Goal: Information Seeking & Learning: Understand process/instructions

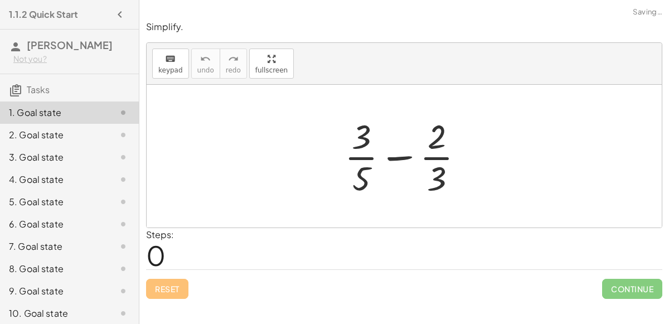
click at [369, 155] on div at bounding box center [408, 156] width 139 height 86
click at [408, 157] on div at bounding box center [408, 156] width 139 height 86
click at [430, 156] on div at bounding box center [408, 156] width 139 height 86
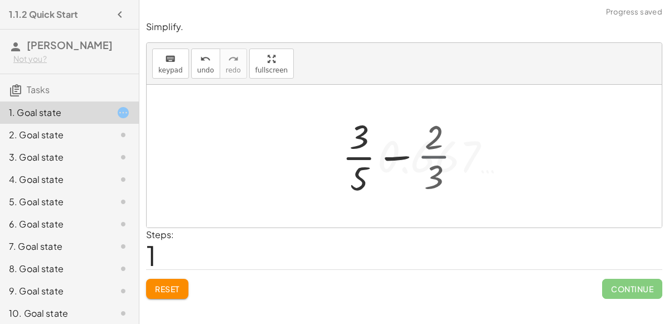
click at [430, 156] on div at bounding box center [409, 156] width 224 height 86
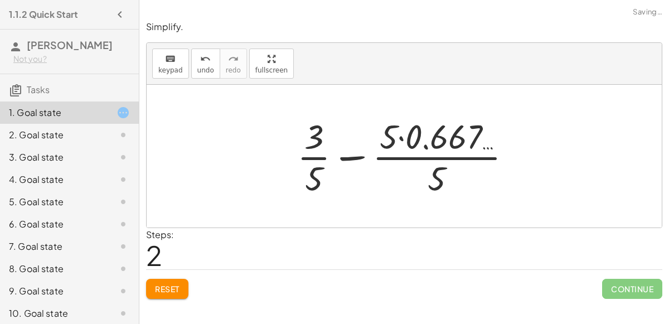
click at [362, 157] on div at bounding box center [409, 156] width 235 height 86
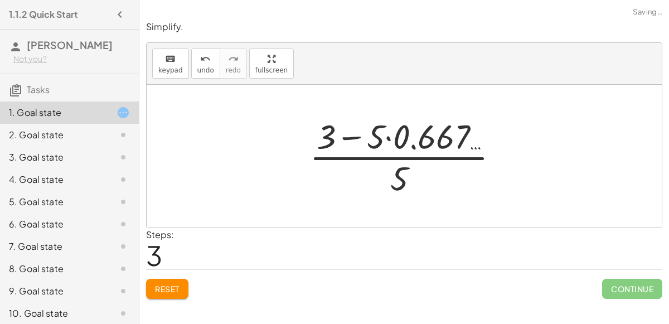
click at [362, 157] on div at bounding box center [409, 156] width 210 height 86
click at [360, 144] on div at bounding box center [409, 156] width 210 height 86
click at [355, 138] on div at bounding box center [409, 156] width 210 height 86
click at [392, 143] on div at bounding box center [409, 156] width 210 height 86
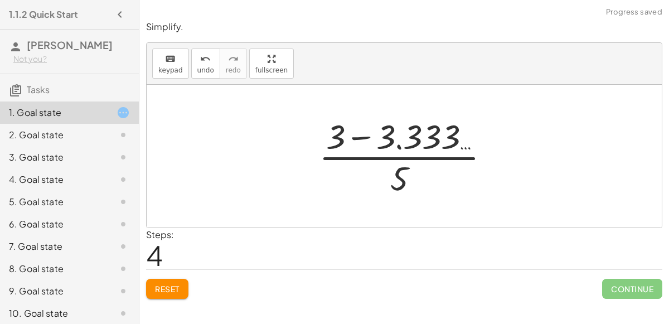
click at [365, 137] on div at bounding box center [409, 156] width 191 height 86
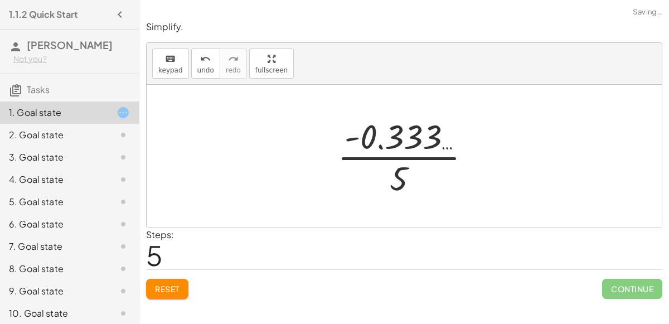
click at [430, 160] on div at bounding box center [409, 156] width 154 height 86
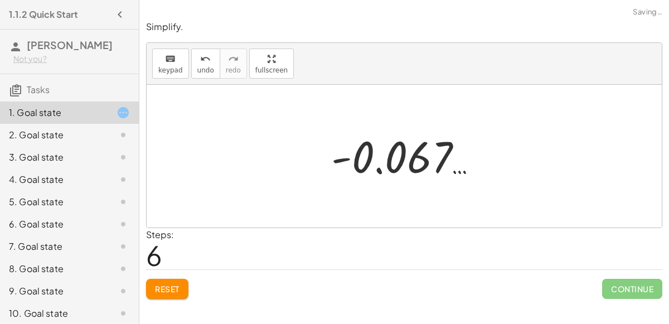
click at [413, 166] on div at bounding box center [409, 156] width 167 height 55
click at [175, 288] on span "Reset" at bounding box center [167, 289] width 25 height 10
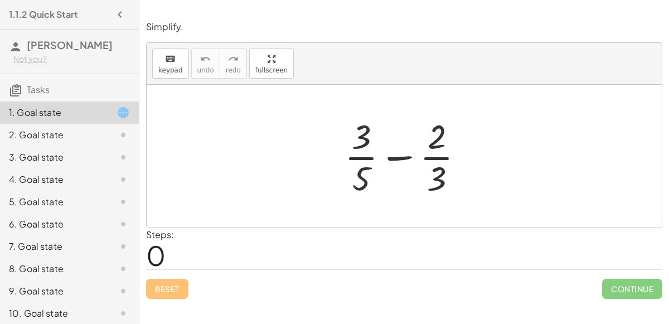
click at [437, 158] on div at bounding box center [408, 156] width 139 height 86
click at [436, 153] on div at bounding box center [408, 156] width 139 height 86
click at [436, 153] on div at bounding box center [409, 156] width 224 height 86
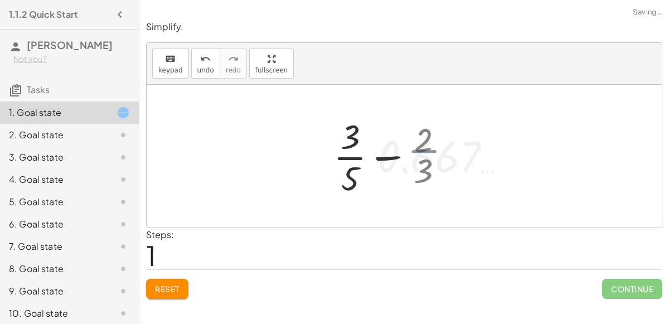
click at [436, 153] on div at bounding box center [409, 156] width 224 height 86
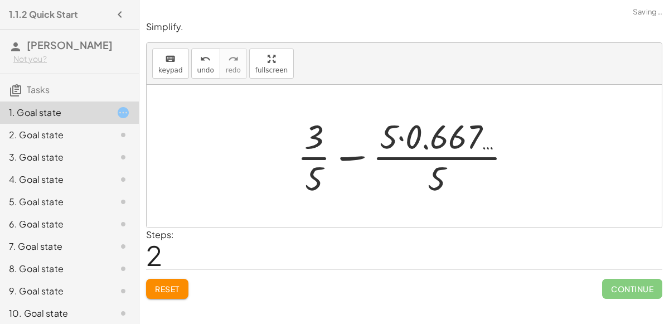
click at [436, 153] on div at bounding box center [409, 156] width 235 height 86
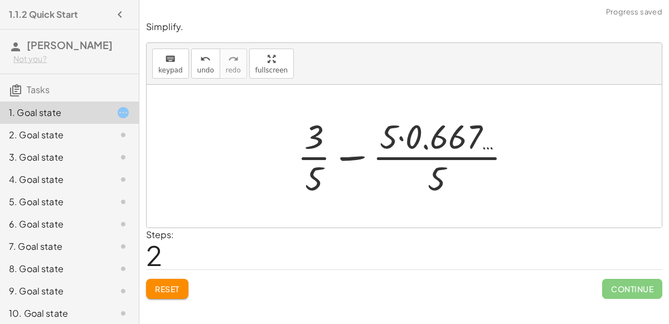
click at [162, 293] on button "Reset" at bounding box center [167, 289] width 42 height 20
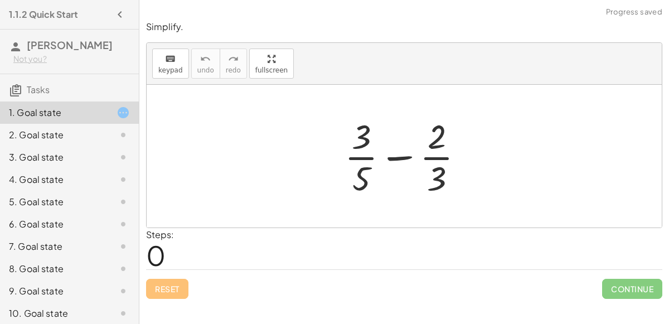
click at [358, 160] on div at bounding box center [408, 156] width 139 height 86
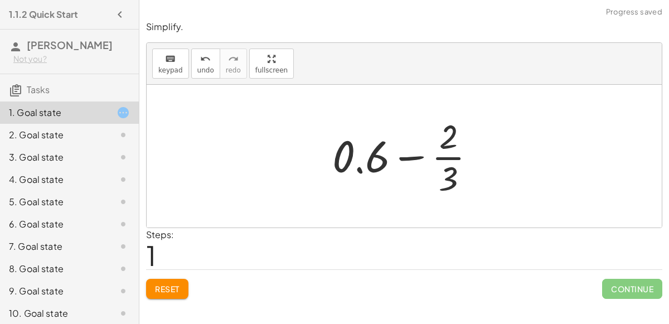
click at [441, 155] on div at bounding box center [408, 156] width 163 height 86
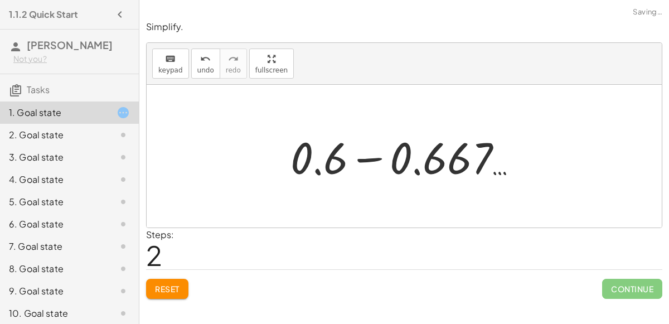
click at [362, 152] on div at bounding box center [409, 156] width 248 height 57
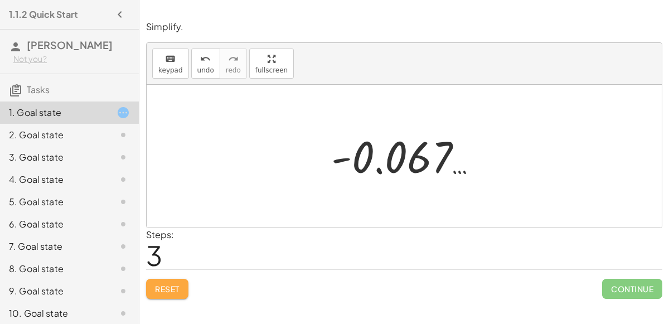
click at [174, 289] on span "Reset" at bounding box center [167, 289] width 25 height 10
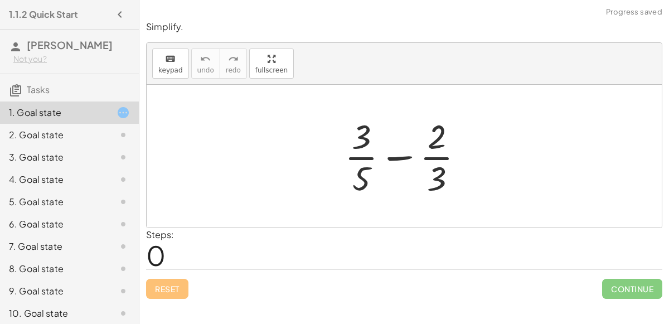
click at [441, 135] on div at bounding box center [408, 156] width 139 height 86
click at [441, 155] on div at bounding box center [408, 156] width 139 height 86
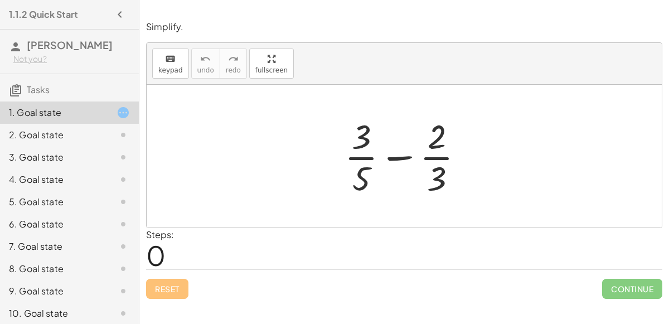
click at [441, 155] on div at bounding box center [408, 156] width 139 height 86
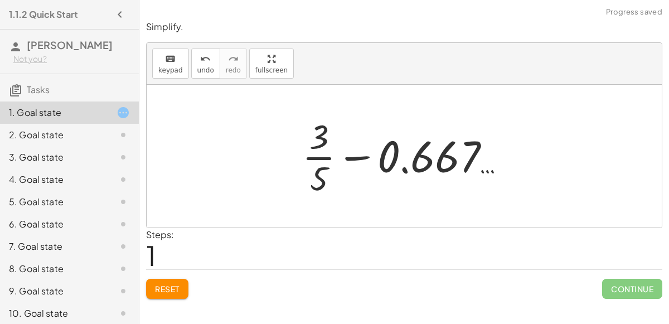
click at [368, 155] on div at bounding box center [409, 156] width 224 height 86
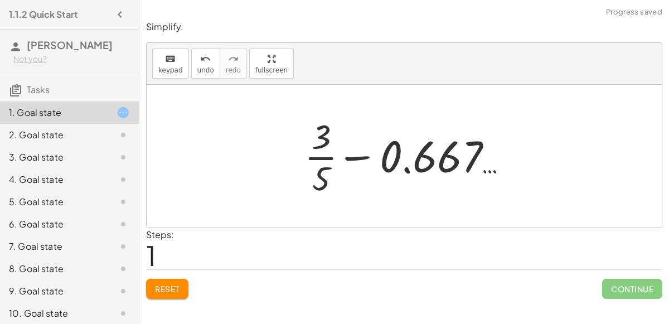
click at [368, 155] on div at bounding box center [409, 156] width 224 height 86
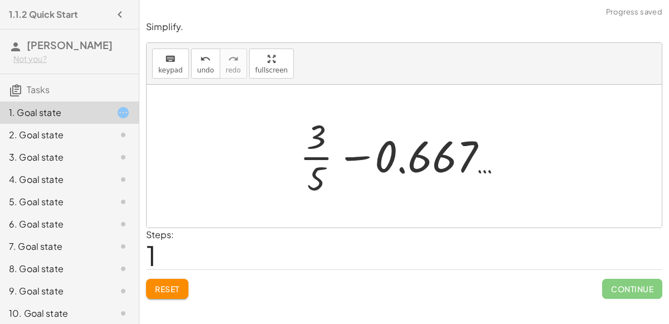
click at [368, 155] on div at bounding box center [409, 156] width 224 height 86
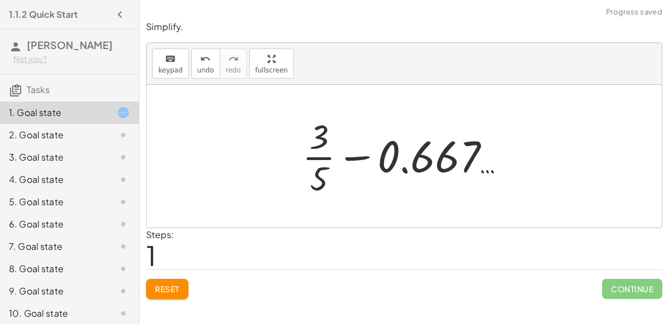
click at [368, 155] on div at bounding box center [409, 156] width 224 height 86
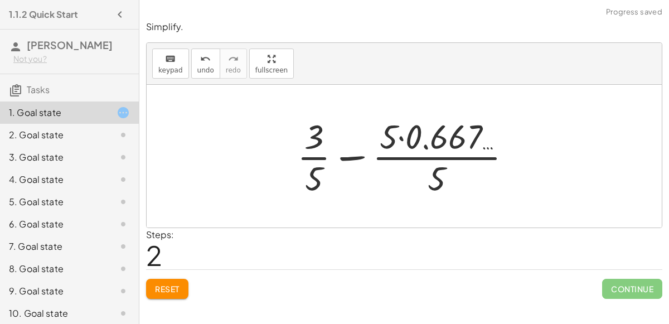
click at [346, 156] on div at bounding box center [409, 156] width 235 height 86
click at [346, 156] on div at bounding box center [409, 156] width 210 height 86
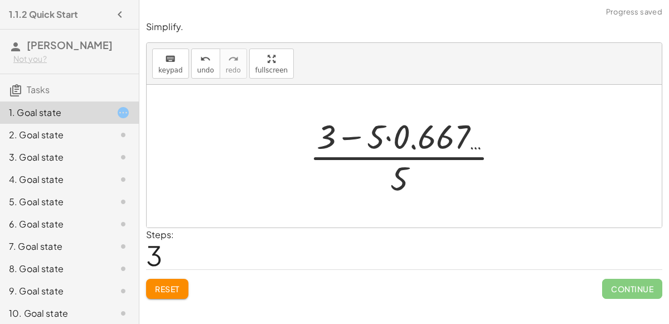
click at [346, 156] on div at bounding box center [409, 156] width 210 height 86
click at [355, 139] on div at bounding box center [409, 156] width 210 height 86
click at [389, 166] on div at bounding box center [409, 156] width 210 height 86
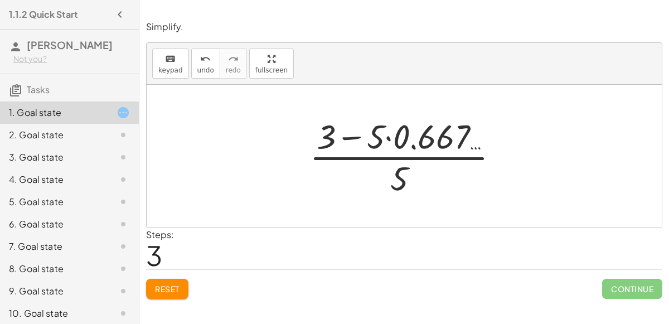
click at [389, 135] on div at bounding box center [409, 156] width 210 height 86
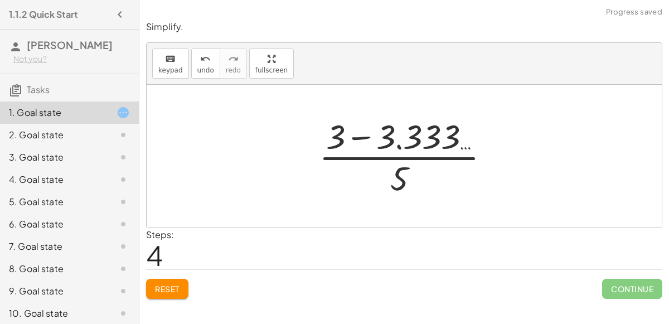
click at [403, 153] on div at bounding box center [409, 156] width 191 height 86
click at [363, 139] on div at bounding box center [409, 156] width 191 height 86
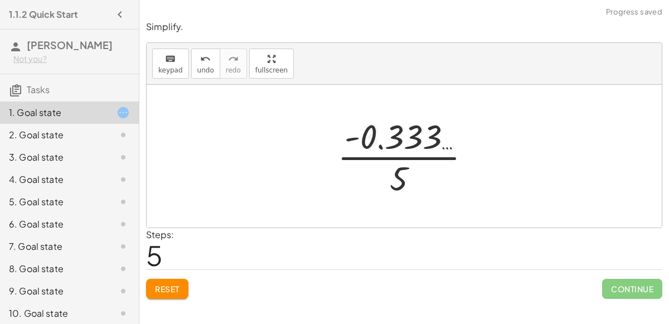
click at [380, 155] on div at bounding box center [409, 156] width 154 height 86
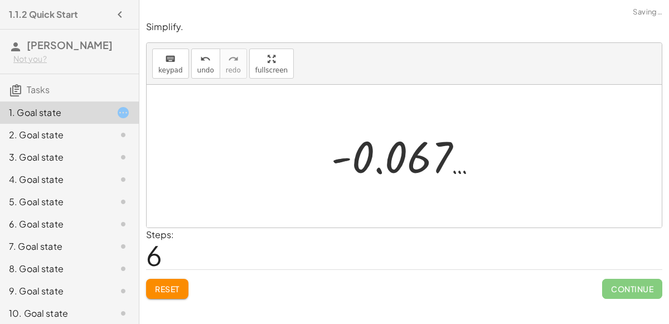
click at [380, 155] on div at bounding box center [409, 156] width 167 height 55
click at [172, 280] on button "Reset" at bounding box center [167, 289] width 42 height 20
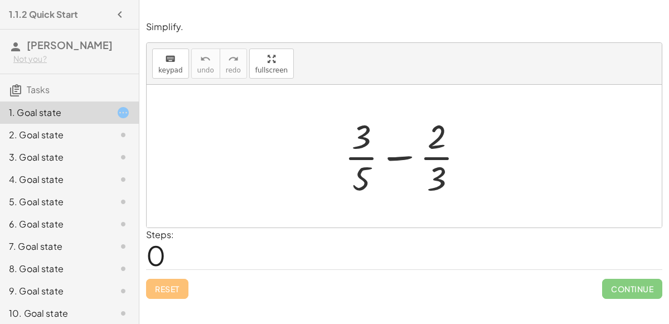
click at [433, 151] on div at bounding box center [408, 156] width 139 height 86
click at [364, 154] on div at bounding box center [408, 156] width 139 height 86
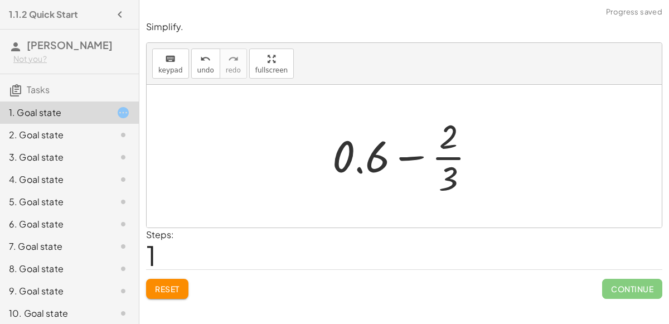
click at [412, 156] on div at bounding box center [408, 156] width 163 height 86
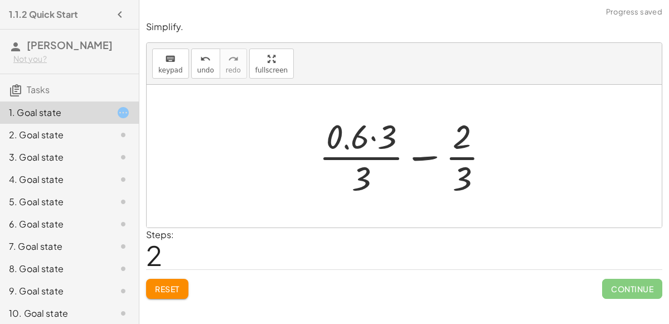
click at [375, 139] on div at bounding box center [409, 156] width 191 height 86
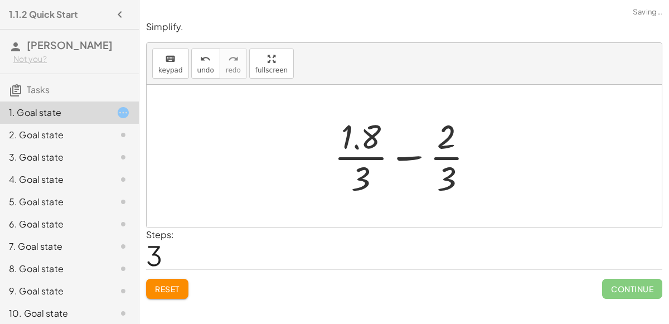
click at [360, 153] on div at bounding box center [409, 156] width 160 height 86
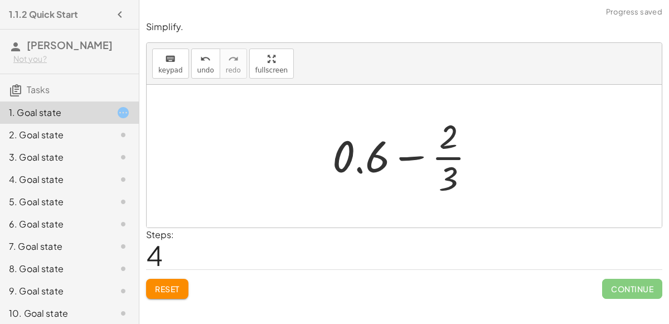
click at [413, 158] on div at bounding box center [408, 156] width 163 height 86
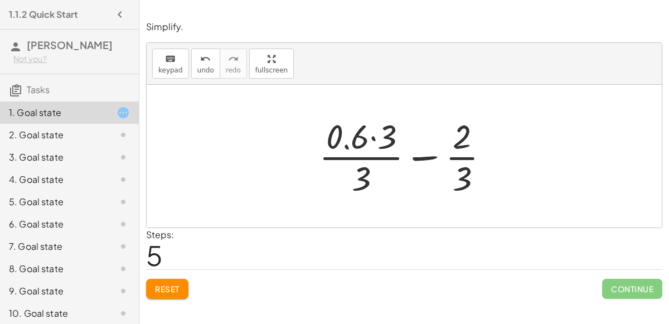
click at [373, 150] on div at bounding box center [409, 156] width 191 height 86
click at [379, 142] on div at bounding box center [409, 156] width 191 height 86
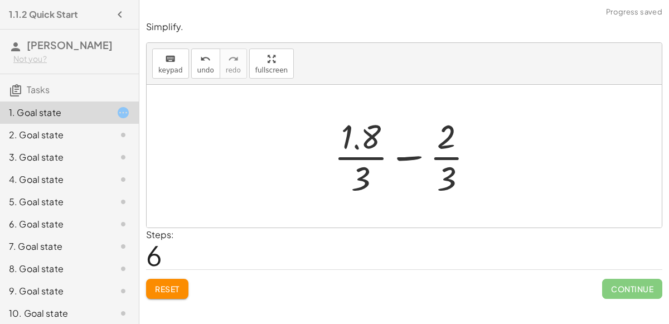
click at [415, 157] on div at bounding box center [409, 156] width 160 height 86
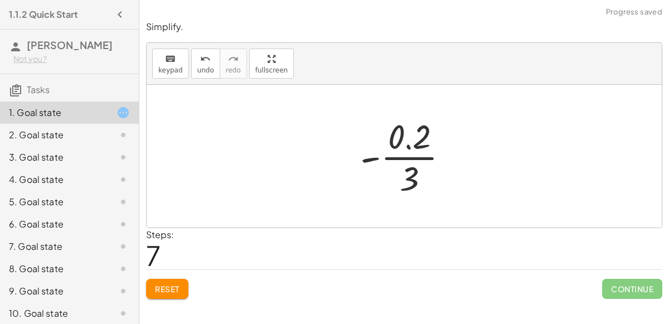
click at [414, 156] on div at bounding box center [409, 156] width 109 height 86
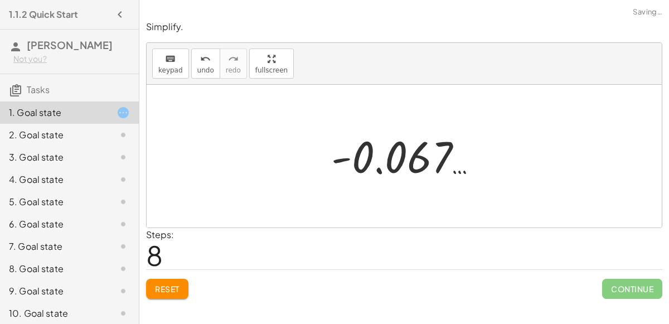
click at [414, 156] on div at bounding box center [409, 156] width 167 height 55
click at [179, 292] on span "Reset" at bounding box center [167, 289] width 25 height 10
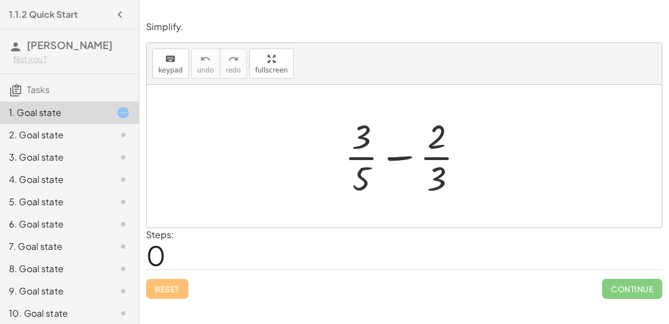
click at [64, 168] on div "2. Goal state" at bounding box center [69, 179] width 139 height 22
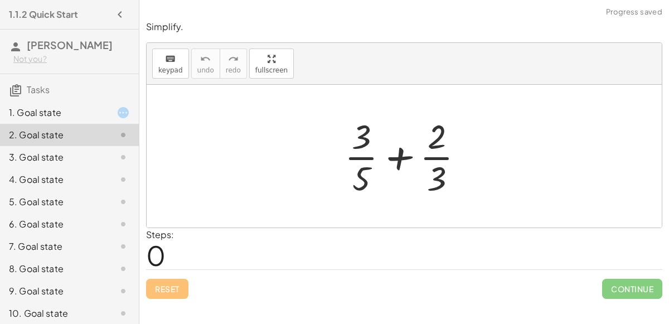
click at [117, 87] on h3 "Tasks" at bounding box center [69, 85] width 139 height 23
click at [95, 146] on div "1. Goal state" at bounding box center [69, 157] width 139 height 22
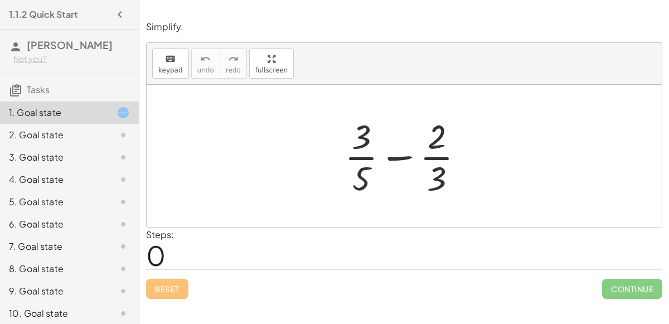
click at [397, 156] on div at bounding box center [408, 156] width 139 height 86
click at [430, 146] on div at bounding box center [408, 156] width 139 height 86
click at [363, 155] on div at bounding box center [408, 156] width 139 height 86
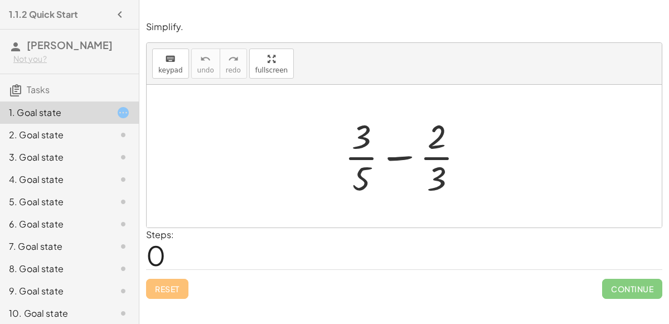
click at [363, 155] on div at bounding box center [408, 156] width 139 height 86
click at [363, 155] on div at bounding box center [408, 156] width 163 height 86
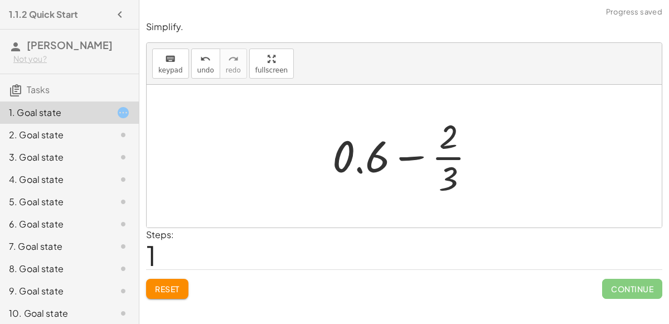
click at [448, 153] on div at bounding box center [408, 156] width 163 height 86
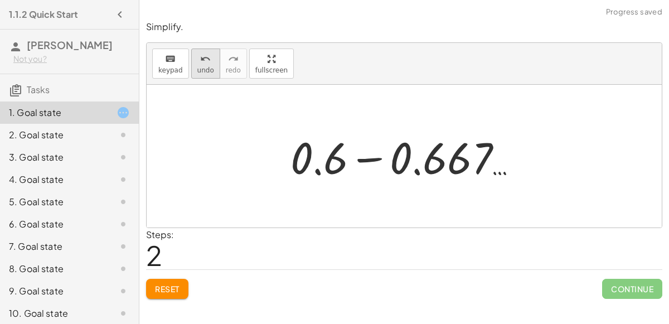
click at [199, 74] on button "undo undo" at bounding box center [205, 64] width 29 height 30
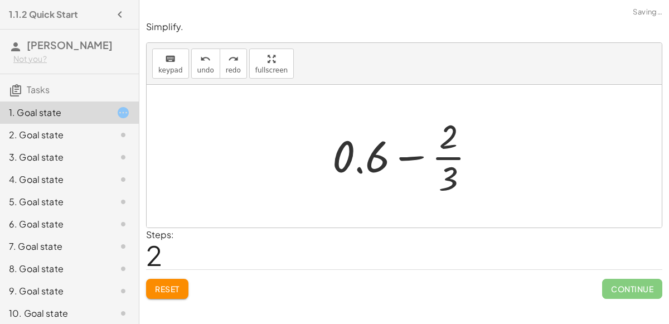
click at [403, 155] on div at bounding box center [408, 156] width 163 height 86
click at [403, 155] on div at bounding box center [409, 156] width 191 height 86
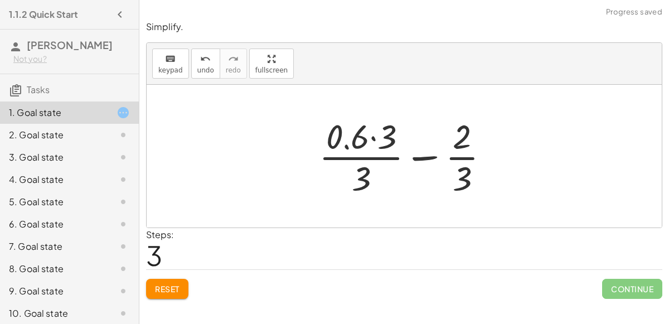
click at [376, 137] on div at bounding box center [409, 156] width 191 height 86
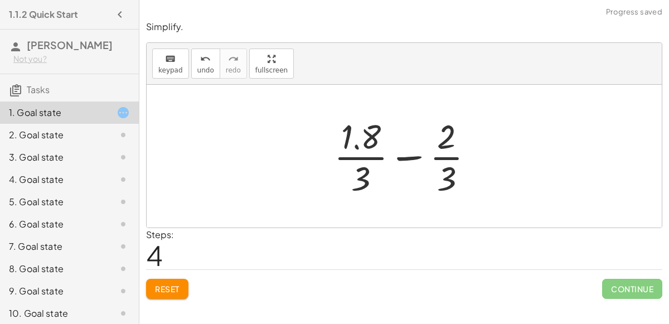
click at [412, 157] on div at bounding box center [409, 156] width 160 height 86
click at [412, 157] on div at bounding box center [409, 156] width 109 height 86
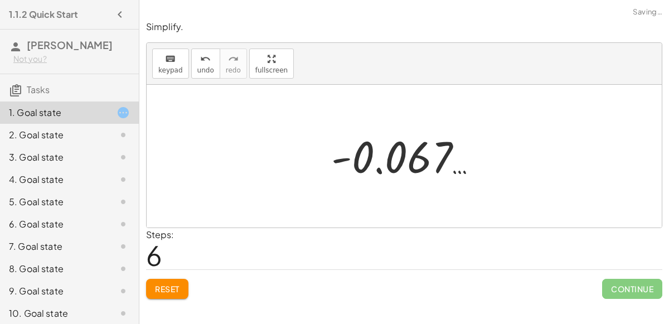
click at [185, 73] on div "keyboard keypad undo [PERSON_NAME] redo fullscreen" at bounding box center [405, 64] width 516 height 42
click at [204, 67] on span "undo" at bounding box center [205, 70] width 17 height 8
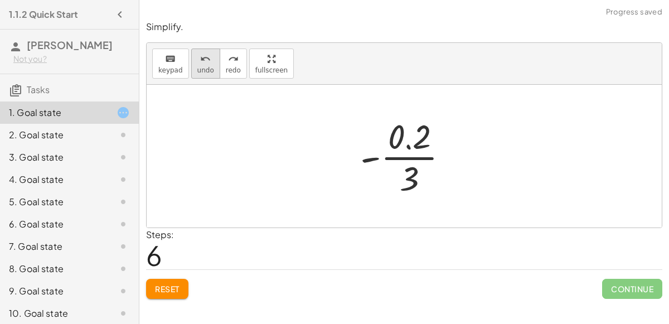
click at [197, 76] on button "undo undo" at bounding box center [205, 64] width 29 height 30
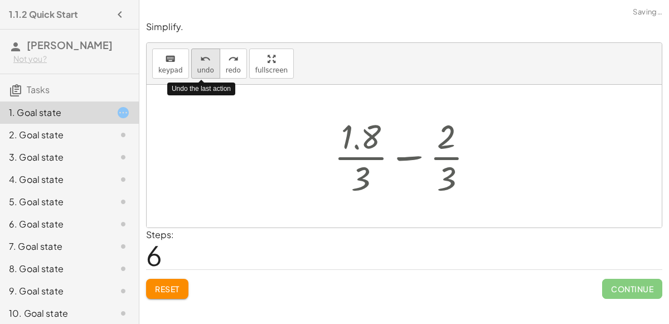
click at [197, 76] on button "undo undo" at bounding box center [205, 64] width 29 height 30
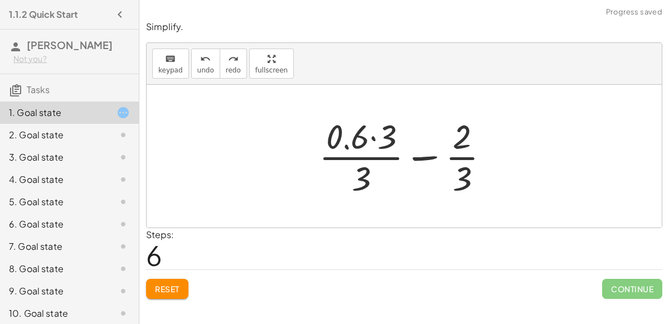
click at [372, 138] on div at bounding box center [409, 156] width 191 height 86
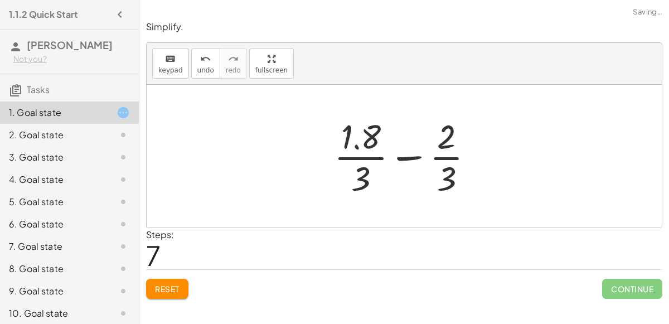
click at [363, 164] on div at bounding box center [409, 156] width 160 height 86
click at [363, 164] on div at bounding box center [408, 156] width 163 height 86
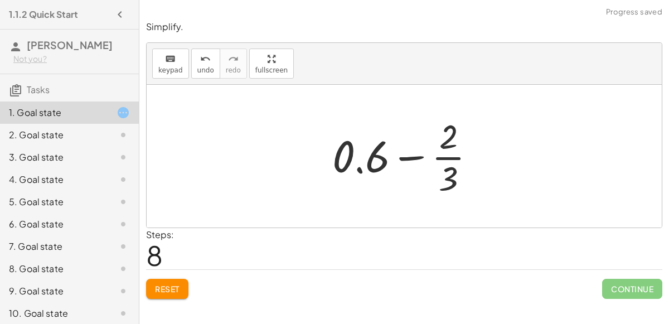
click at [364, 152] on div at bounding box center [408, 156] width 163 height 86
click at [444, 163] on div at bounding box center [408, 156] width 163 height 86
click at [415, 156] on div at bounding box center [408, 156] width 163 height 86
click at [459, 157] on div at bounding box center [408, 156] width 163 height 86
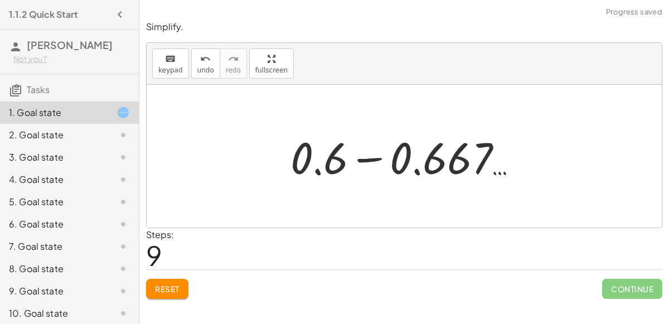
click at [364, 158] on div at bounding box center [409, 156] width 248 height 57
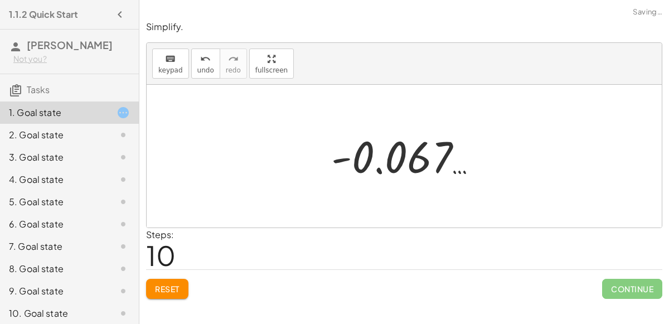
click at [457, 154] on div at bounding box center [409, 156] width 167 height 55
click at [164, 281] on button "Reset" at bounding box center [167, 289] width 42 height 20
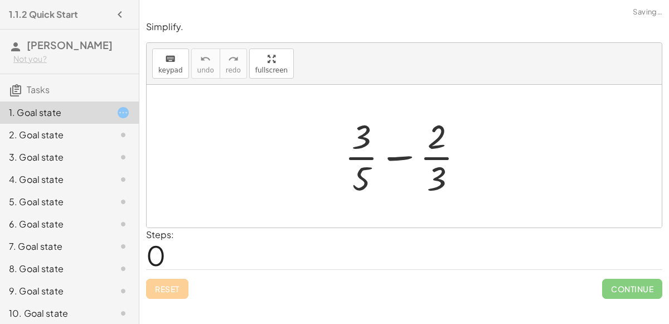
click at [164, 281] on div "Reset Continue" at bounding box center [404, 284] width 517 height 30
click at [389, 152] on div at bounding box center [408, 156] width 139 height 86
click at [360, 139] on div at bounding box center [408, 156] width 139 height 86
click at [362, 153] on div at bounding box center [408, 156] width 139 height 86
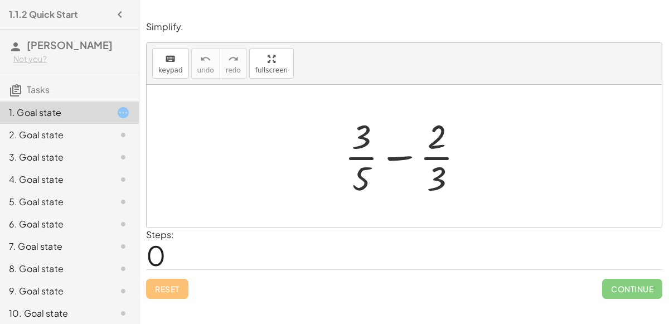
click at [362, 153] on div at bounding box center [408, 156] width 139 height 86
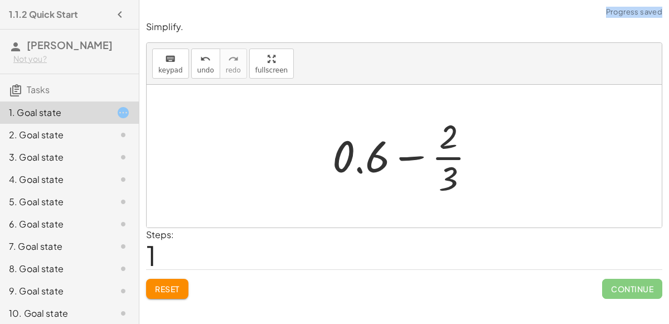
click at [451, 156] on div at bounding box center [408, 156] width 163 height 86
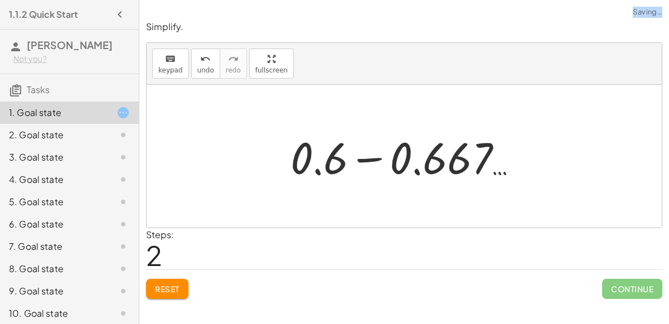
click at [367, 157] on div at bounding box center [409, 156] width 248 height 57
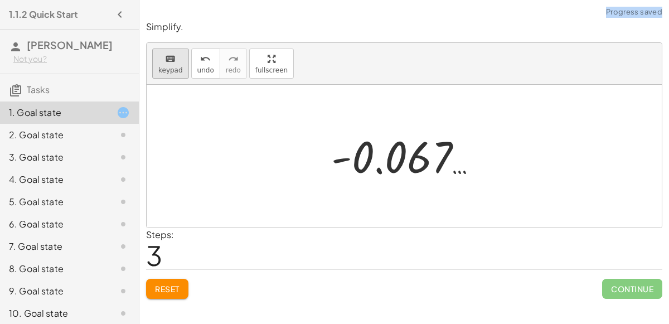
click at [177, 62] on div "keyboard" at bounding box center [170, 58] width 25 height 13
click at [172, 279] on button "Reset" at bounding box center [167, 289] width 42 height 20
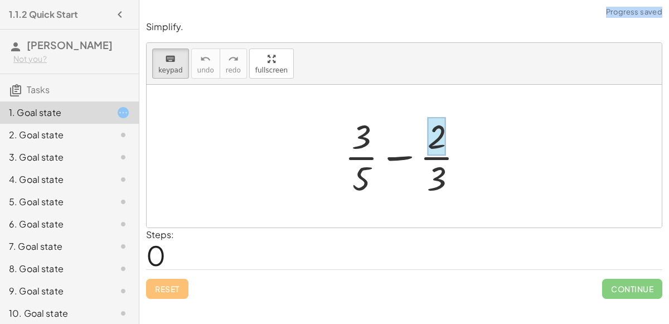
click at [433, 142] on div at bounding box center [437, 136] width 18 height 39
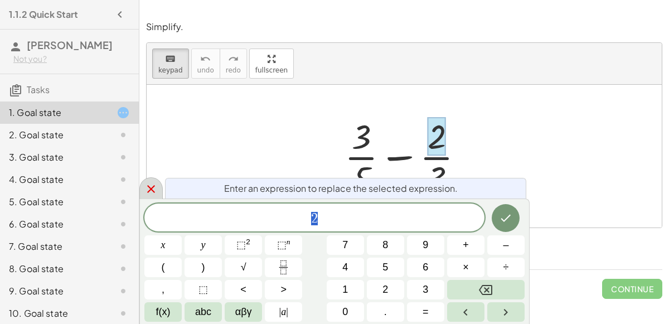
click at [152, 192] on icon at bounding box center [150, 188] width 13 height 13
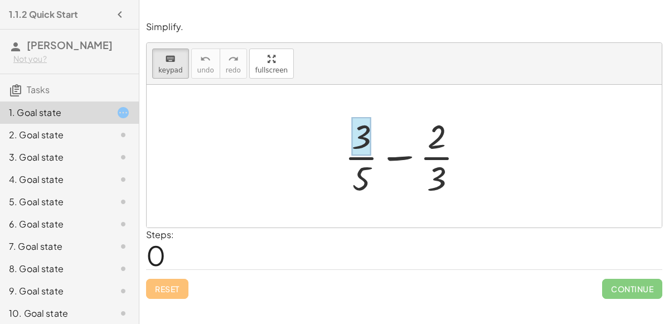
click at [370, 130] on div at bounding box center [361, 136] width 19 height 39
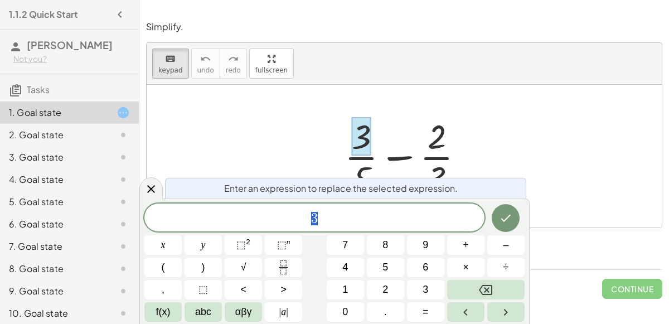
click at [339, 220] on span "3" at bounding box center [314, 219] width 340 height 16
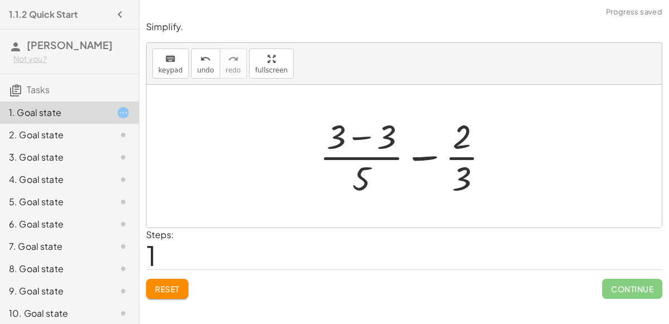
click at [360, 134] on div at bounding box center [409, 156] width 190 height 86
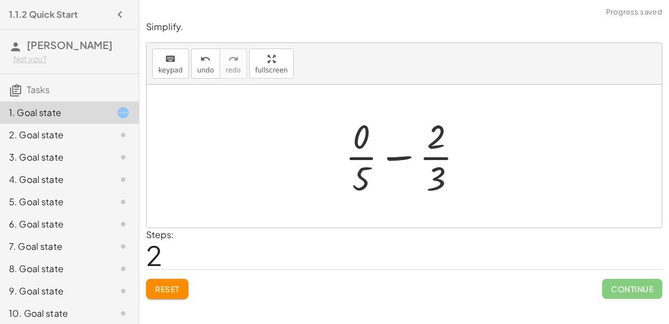
click at [362, 151] on div at bounding box center [409, 156] width 138 height 86
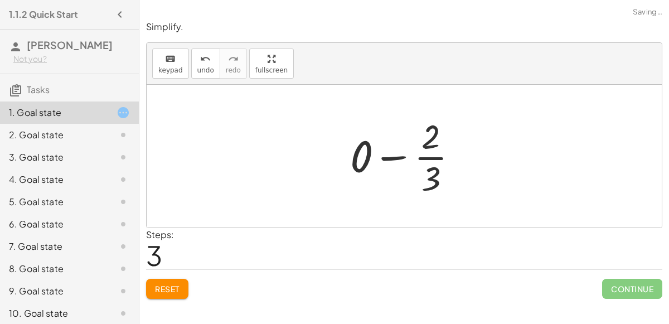
click at [433, 156] on div at bounding box center [409, 156] width 128 height 86
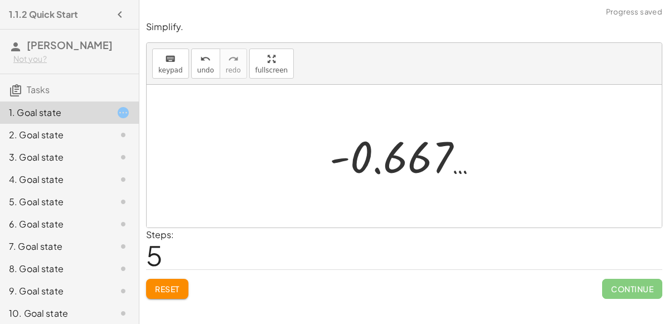
click at [157, 295] on button "Reset" at bounding box center [167, 289] width 42 height 20
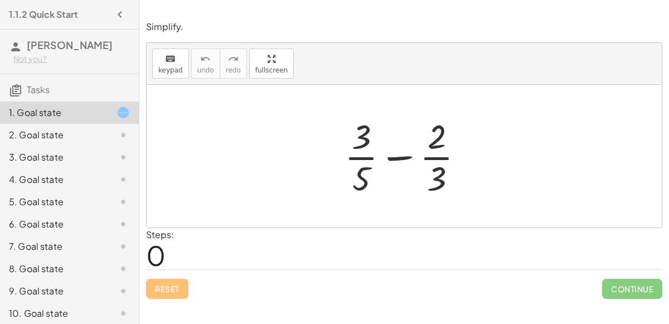
click at [434, 179] on div at bounding box center [408, 156] width 139 height 86
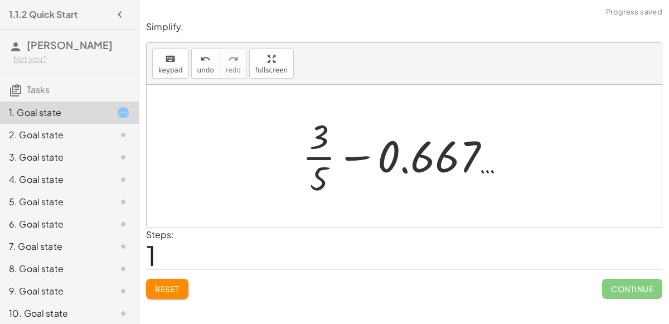
click at [354, 155] on div at bounding box center [409, 156] width 224 height 86
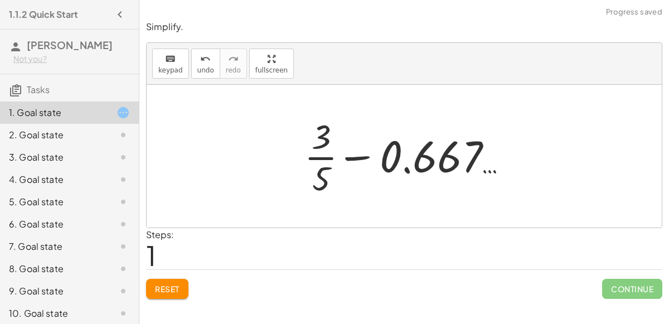
click at [354, 155] on div at bounding box center [409, 156] width 224 height 86
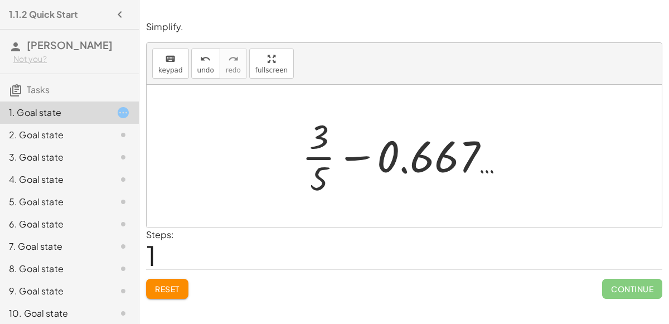
click at [354, 155] on div at bounding box center [409, 156] width 224 height 86
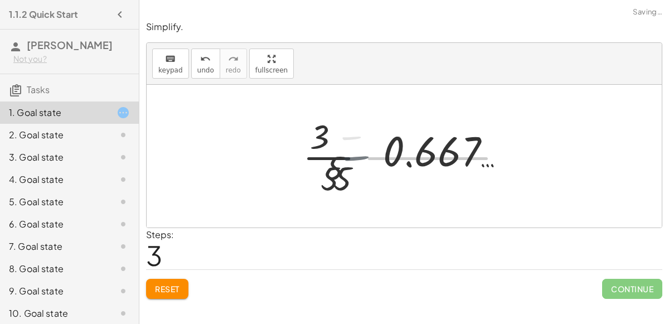
click at [354, 155] on div at bounding box center [409, 156] width 210 height 86
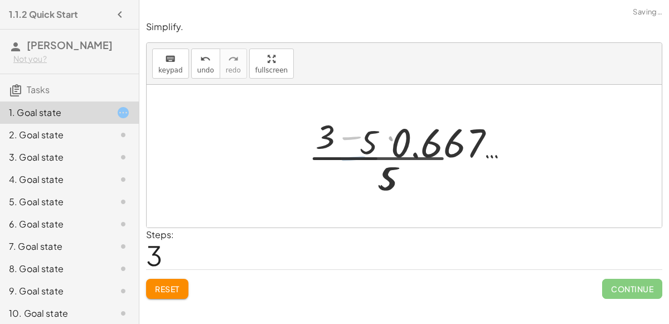
click at [354, 155] on div at bounding box center [409, 156] width 210 height 86
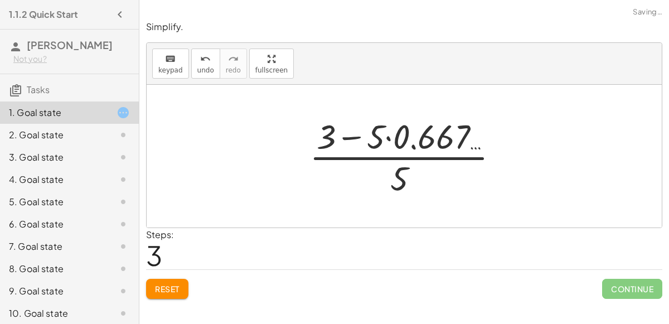
click at [384, 135] on div at bounding box center [409, 156] width 210 height 86
click at [344, 138] on div at bounding box center [409, 156] width 210 height 86
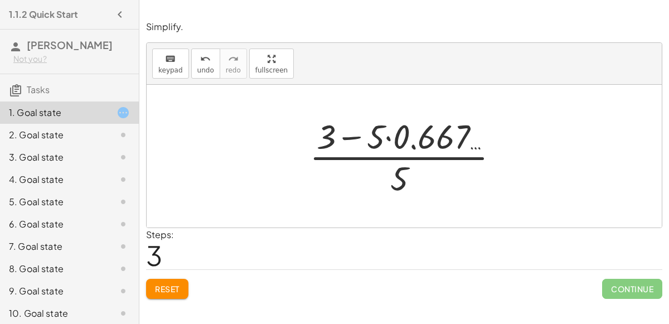
click at [393, 156] on div at bounding box center [409, 156] width 210 height 86
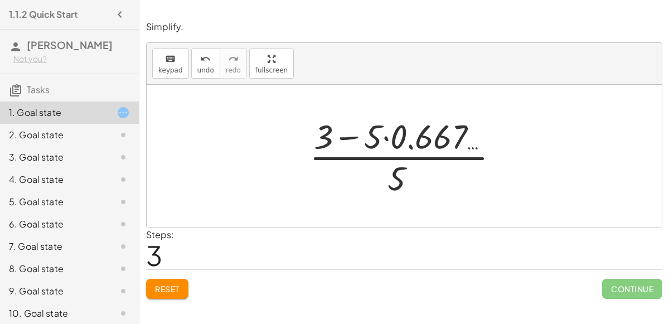
click at [393, 156] on div at bounding box center [409, 156] width 210 height 86
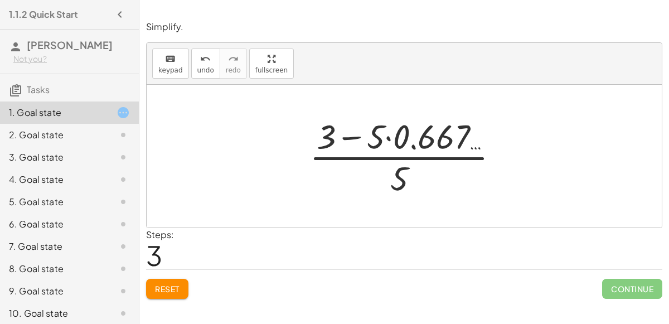
click at [394, 141] on div at bounding box center [409, 156] width 210 height 86
click at [394, 141] on div at bounding box center [409, 156] width 191 height 86
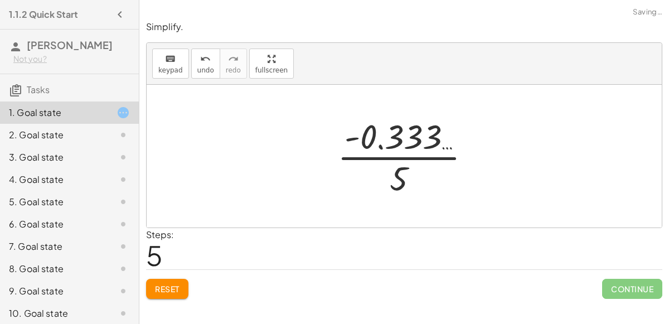
click at [394, 141] on div at bounding box center [409, 156] width 154 height 86
click at [402, 159] on div at bounding box center [409, 156] width 154 height 86
click at [402, 159] on div at bounding box center [409, 156] width 167 height 55
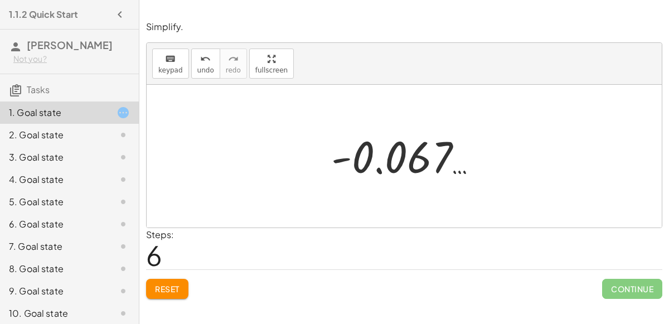
click at [368, 169] on div at bounding box center [409, 156] width 167 height 55
click at [176, 291] on span "Reset" at bounding box center [167, 289] width 25 height 10
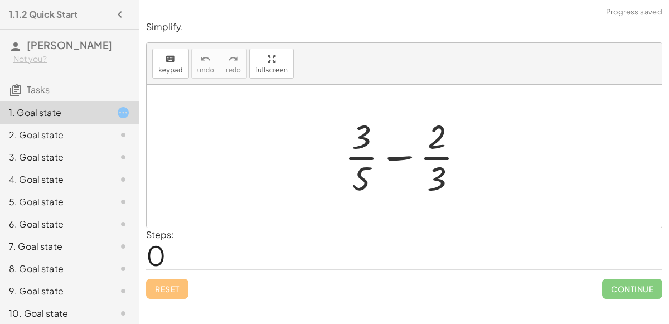
click at [441, 146] on div at bounding box center [408, 156] width 139 height 86
click at [489, 151] on div at bounding box center [405, 156] width 516 height 143
click at [435, 123] on div at bounding box center [408, 156] width 139 height 86
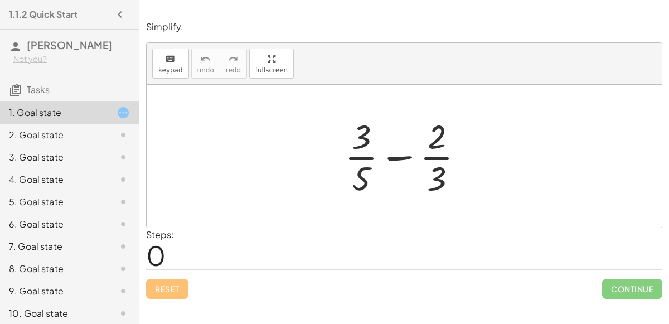
click at [435, 123] on div at bounding box center [408, 156] width 139 height 86
click at [436, 125] on div at bounding box center [408, 156] width 139 height 86
click at [437, 127] on div at bounding box center [408, 156] width 139 height 86
click at [95, 191] on div "3. Goal state" at bounding box center [69, 202] width 139 height 22
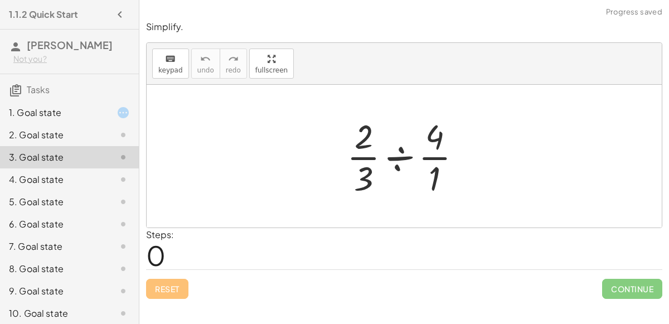
click at [388, 157] on div at bounding box center [408, 156] width 135 height 86
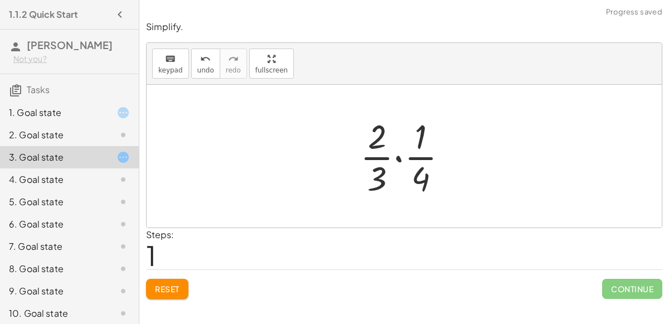
click at [398, 156] on div at bounding box center [409, 156] width 108 height 86
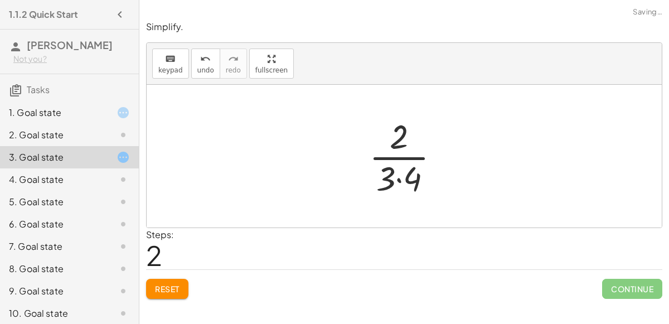
click at [398, 179] on div at bounding box center [409, 156] width 91 height 86
click at [399, 158] on div at bounding box center [409, 156] width 75 height 86
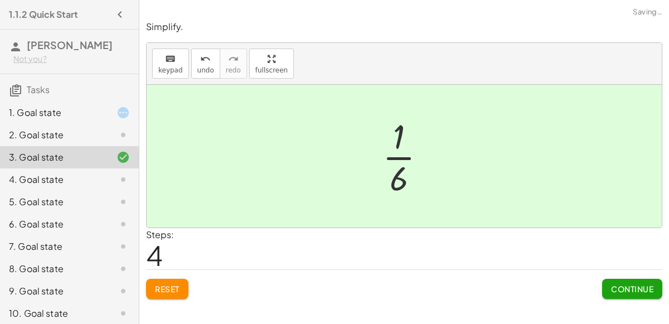
click at [399, 158] on div at bounding box center [409, 156] width 64 height 86
click at [81, 173] on div "4. Goal state" at bounding box center [54, 179] width 90 height 13
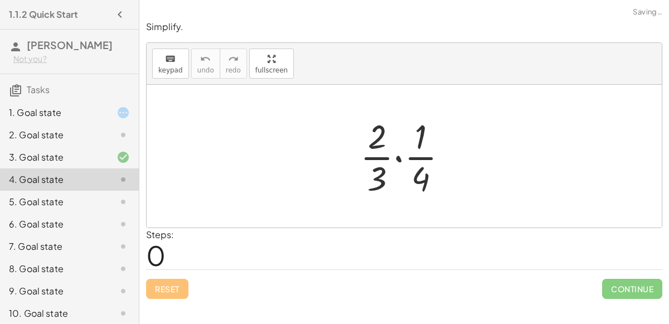
click at [399, 156] on div at bounding box center [409, 156] width 108 height 86
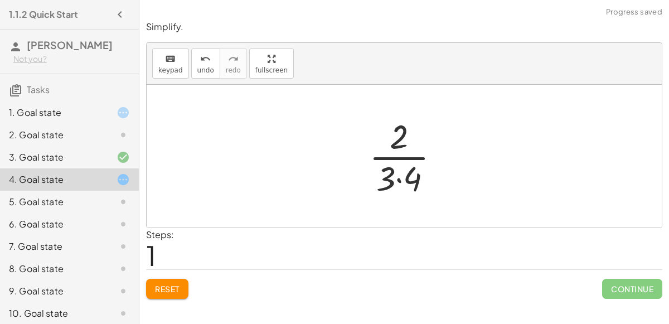
click at [394, 179] on div at bounding box center [409, 156] width 91 height 86
click at [398, 178] on div at bounding box center [409, 156] width 91 height 86
click at [406, 155] on div at bounding box center [409, 156] width 75 height 86
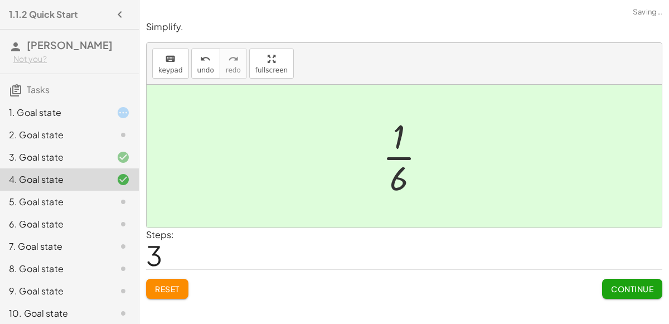
click at [406, 155] on div at bounding box center [409, 156] width 64 height 86
click at [53, 235] on div "5. Goal state" at bounding box center [69, 246] width 139 height 22
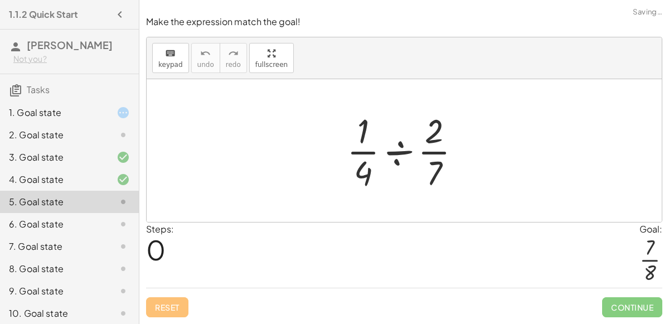
click at [407, 152] on div at bounding box center [408, 151] width 134 height 86
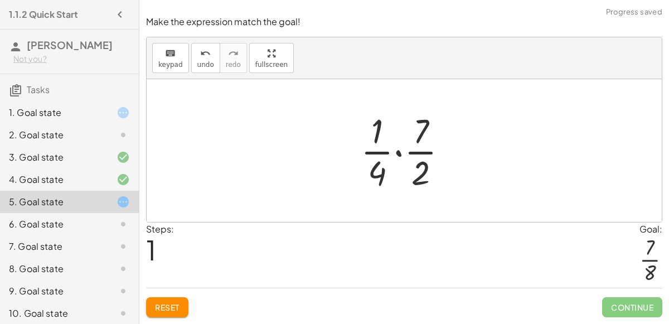
click at [398, 153] on div at bounding box center [408, 151] width 107 height 86
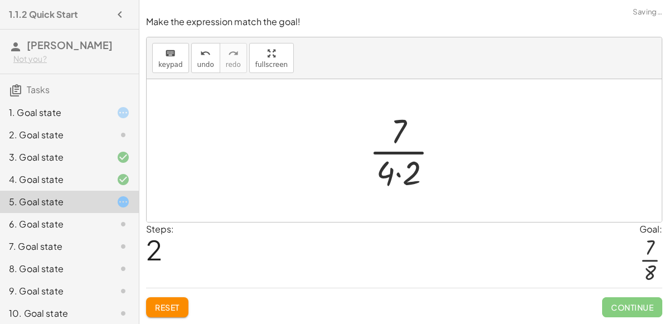
click at [401, 172] on div at bounding box center [409, 151] width 90 height 86
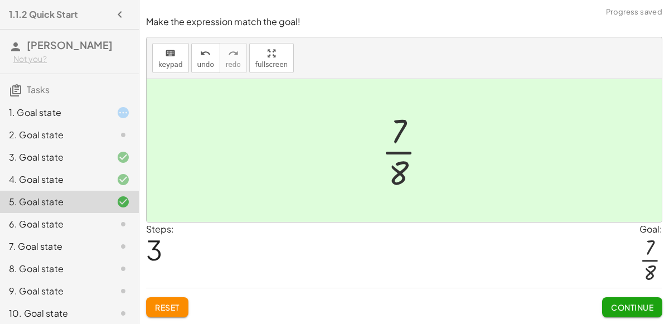
click at [556, 296] on div "Reset Continue" at bounding box center [404, 303] width 517 height 30
click at [639, 301] on button "Continue" at bounding box center [633, 307] width 60 height 20
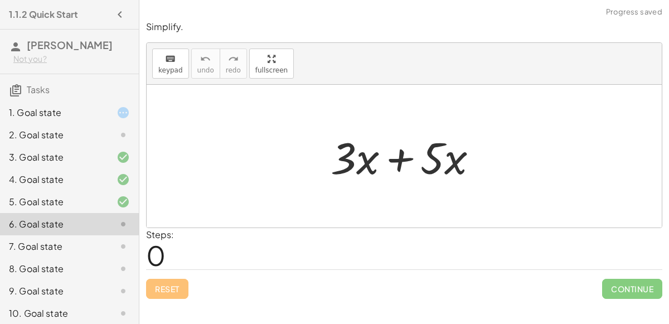
click at [411, 158] on div at bounding box center [409, 156] width 168 height 57
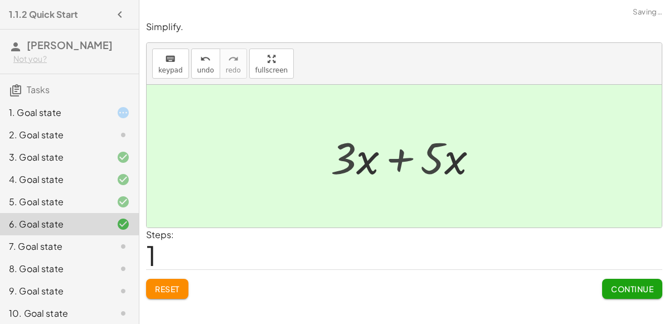
click at [411, 158] on div at bounding box center [409, 156] width 80 height 57
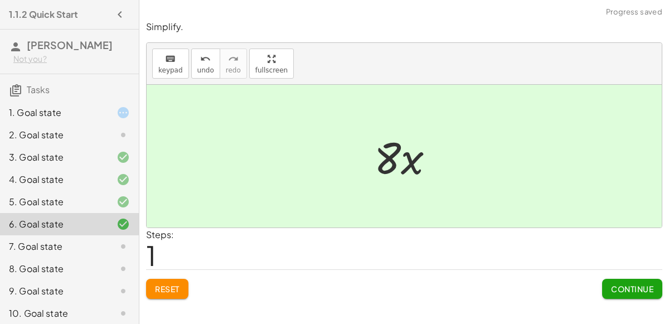
click at [623, 279] on button "Continue" at bounding box center [633, 289] width 60 height 20
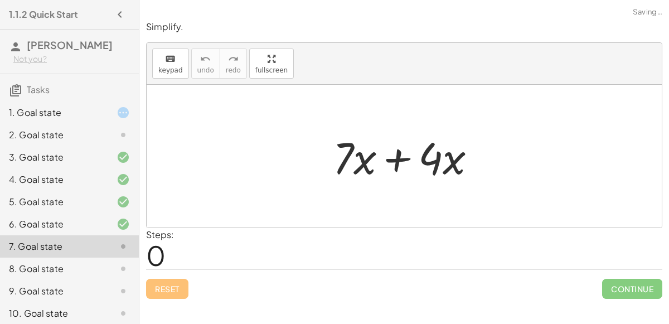
click at [403, 157] on div at bounding box center [408, 156] width 163 height 57
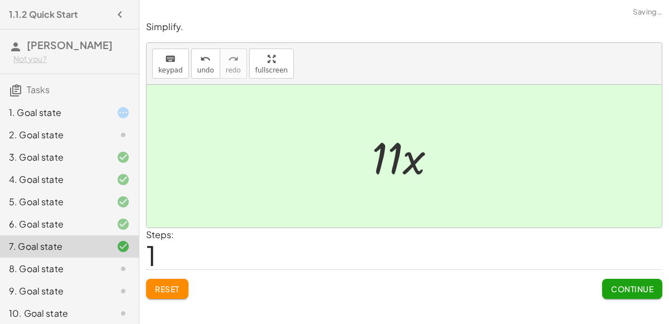
click at [630, 294] on button "Continue" at bounding box center [633, 289] width 60 height 20
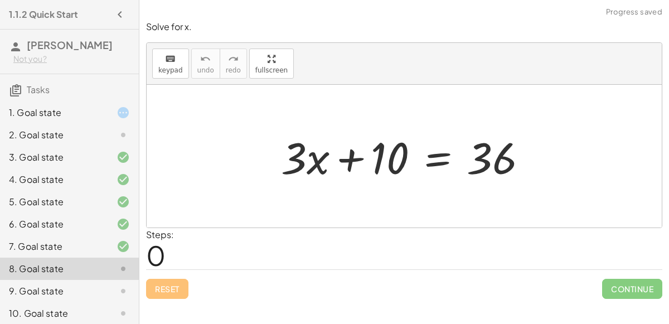
click at [354, 157] on div at bounding box center [409, 156] width 267 height 57
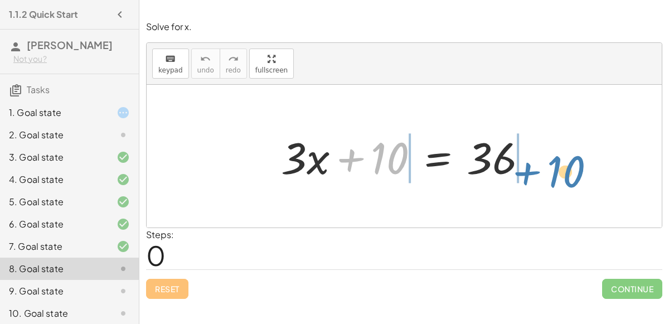
drag, startPoint x: 395, startPoint y: 157, endPoint x: 507, endPoint y: 157, distance: 112.1
click at [507, 157] on div at bounding box center [409, 156] width 267 height 57
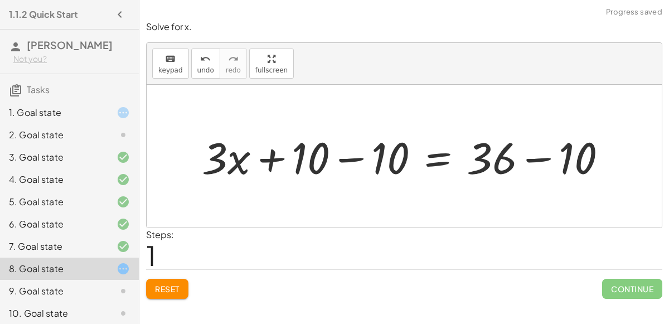
click at [353, 157] on div at bounding box center [409, 156] width 426 height 57
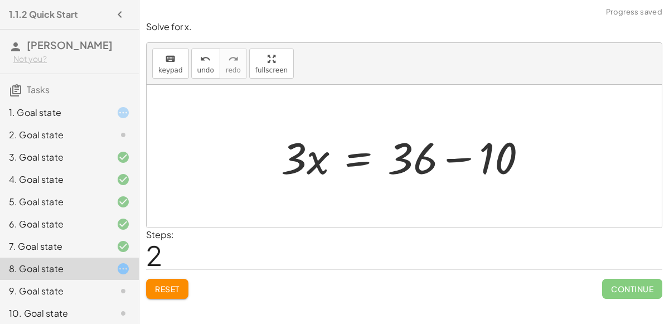
click at [487, 156] on div at bounding box center [409, 156] width 267 height 57
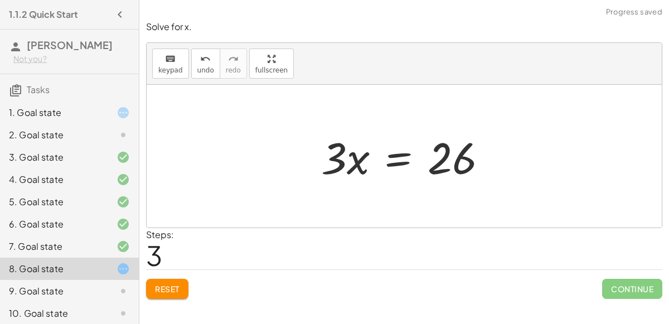
click at [394, 149] on div at bounding box center [409, 156] width 186 height 57
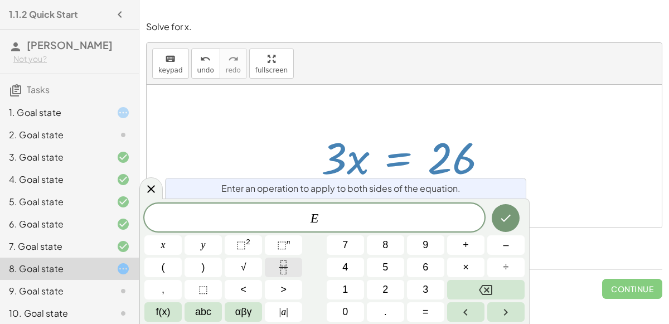
click at [291, 273] on icon "Fraction" at bounding box center [284, 268] width 14 height 14
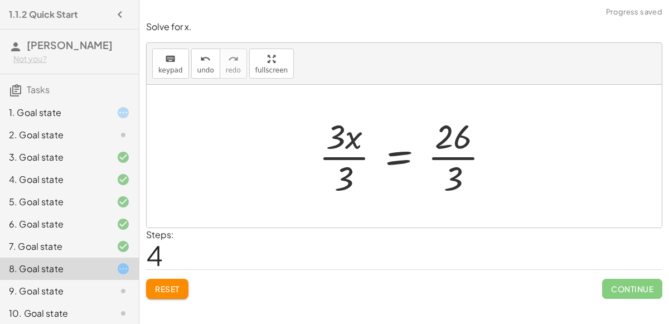
click at [444, 157] on div at bounding box center [409, 156] width 191 height 86
click at [439, 157] on div at bounding box center [409, 156] width 191 height 86
click at [439, 157] on div at bounding box center [445, 156] width 262 height 86
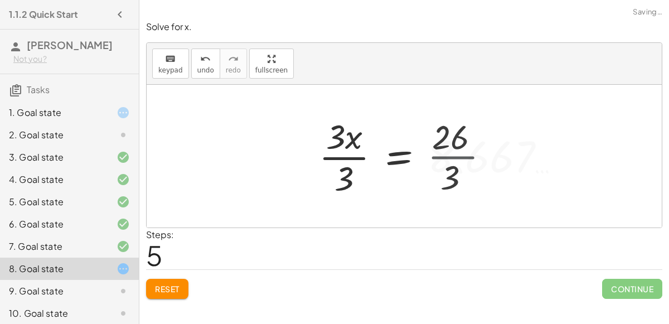
click at [439, 157] on div at bounding box center [445, 156] width 262 height 86
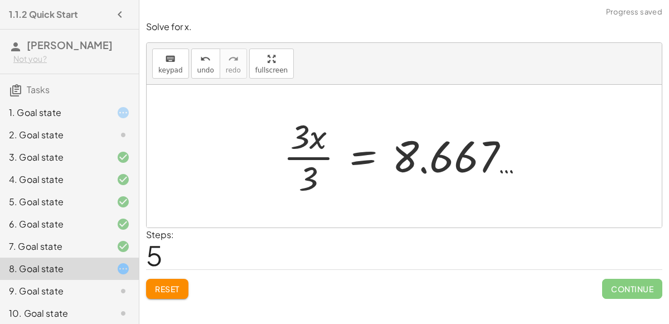
click at [309, 154] on div at bounding box center [409, 156] width 262 height 86
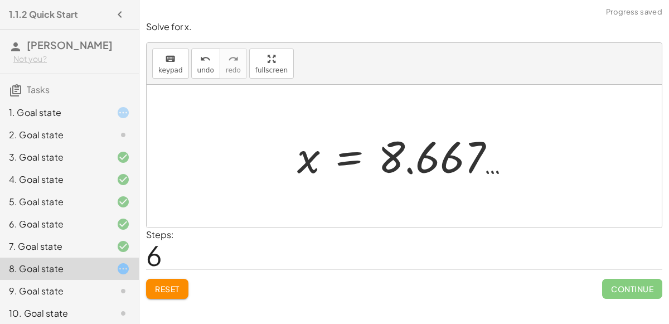
click at [411, 146] on div at bounding box center [409, 156] width 234 height 55
click at [200, 62] on icon "undo" at bounding box center [205, 58] width 11 height 13
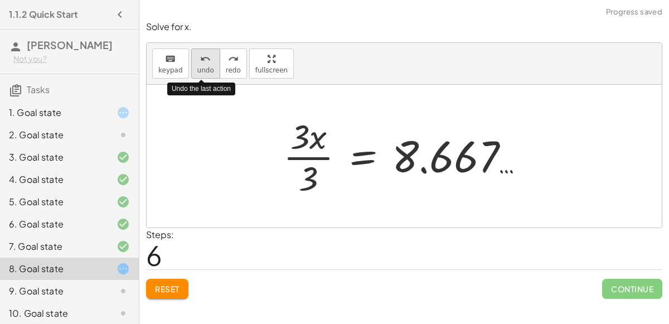
click at [200, 62] on icon "undo" at bounding box center [205, 58] width 11 height 13
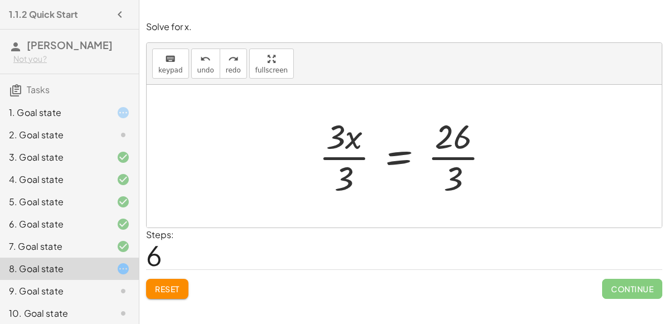
click at [447, 141] on div at bounding box center [409, 156] width 191 height 86
click at [452, 158] on div at bounding box center [409, 156] width 191 height 86
click at [192, 65] on button "undo undo" at bounding box center [205, 64] width 29 height 30
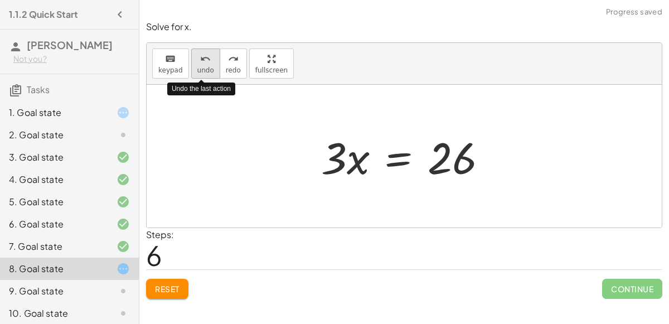
click at [192, 65] on button "undo undo" at bounding box center [205, 64] width 29 height 30
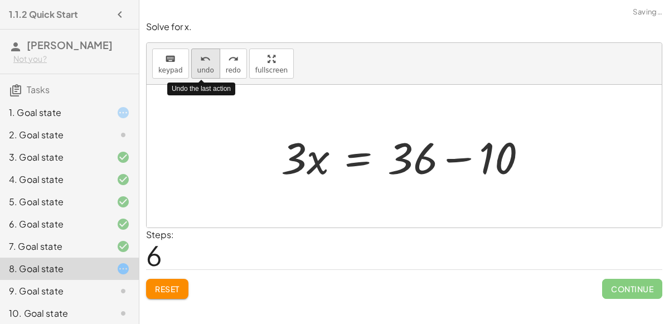
click at [192, 65] on button "undo undo" at bounding box center [205, 64] width 29 height 30
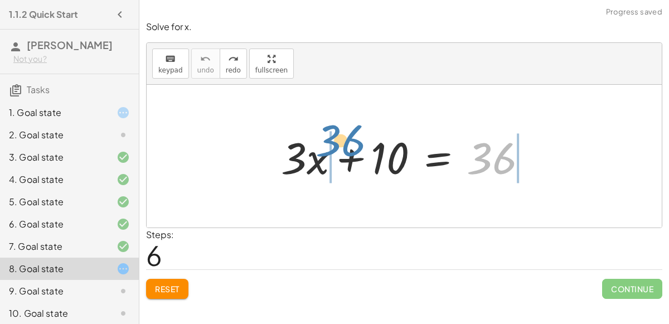
drag, startPoint x: 499, startPoint y: 151, endPoint x: 348, endPoint y: 134, distance: 152.2
click at [348, 134] on div at bounding box center [409, 156] width 267 height 57
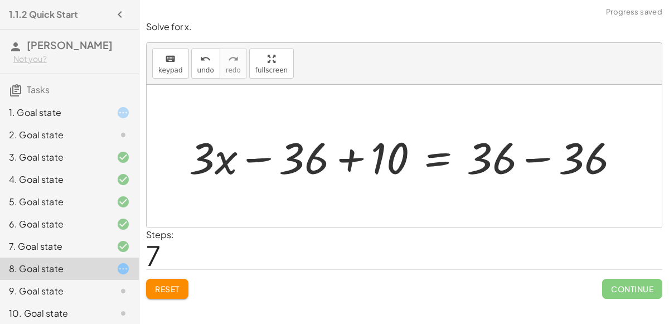
click at [355, 147] on div at bounding box center [409, 156] width 451 height 57
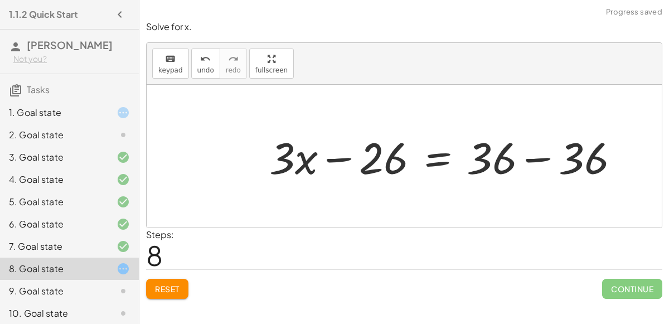
click at [534, 156] on div at bounding box center [449, 156] width 370 height 57
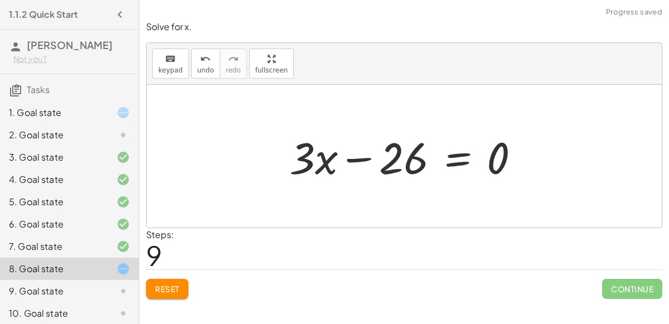
click at [366, 158] on div at bounding box center [409, 156] width 250 height 57
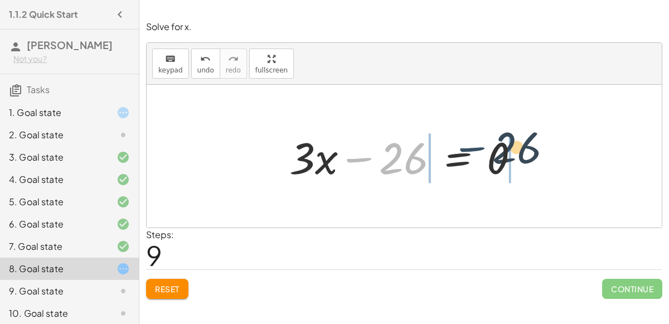
drag, startPoint x: 366, startPoint y: 158, endPoint x: 489, endPoint y: 147, distance: 123.8
click at [489, 147] on div at bounding box center [409, 156] width 250 height 57
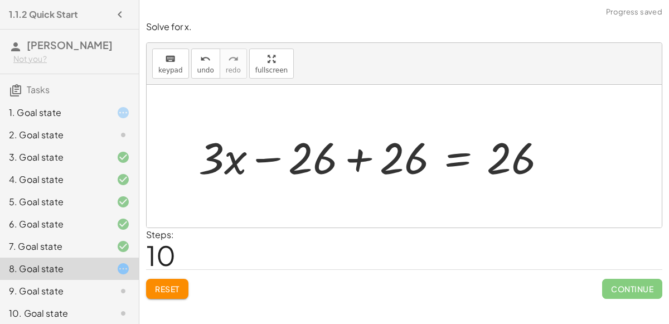
click at [359, 157] on div at bounding box center [377, 156] width 368 height 57
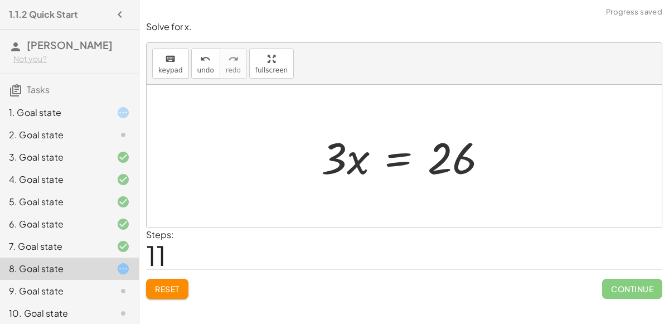
click at [398, 159] on div at bounding box center [409, 156] width 186 height 57
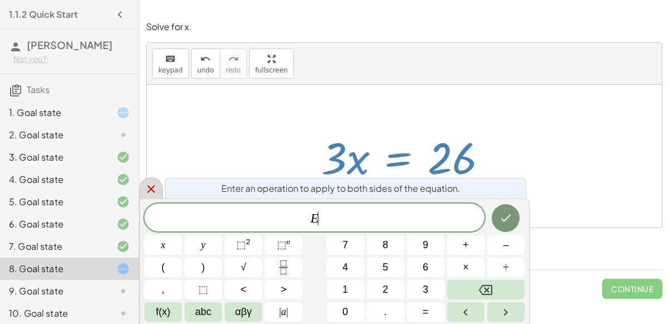
click at [154, 186] on icon at bounding box center [150, 188] width 13 height 13
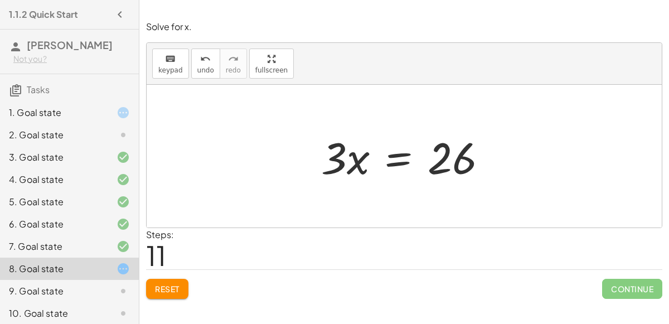
click at [157, 284] on span "Reset" at bounding box center [167, 289] width 25 height 10
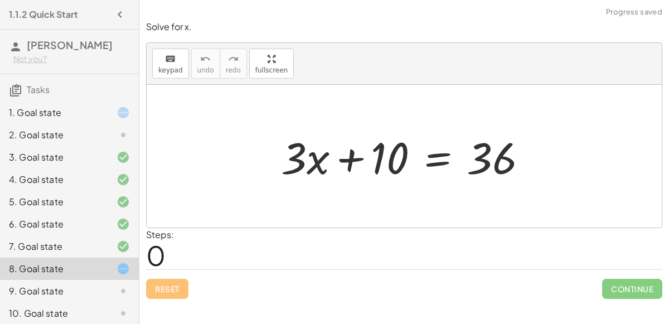
click at [441, 153] on div at bounding box center [409, 156] width 267 height 57
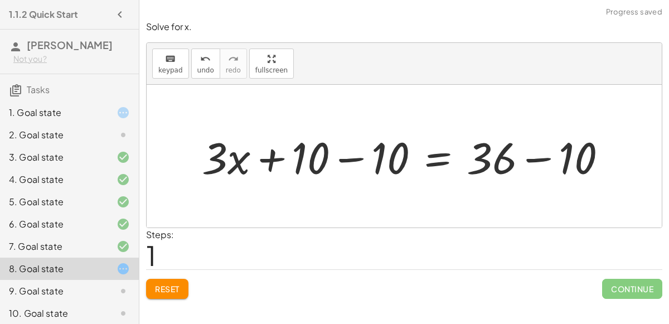
click at [344, 155] on div at bounding box center [409, 156] width 426 height 57
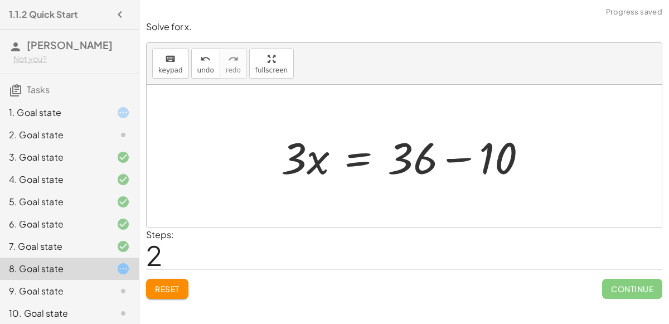
click at [466, 157] on div at bounding box center [409, 156] width 267 height 57
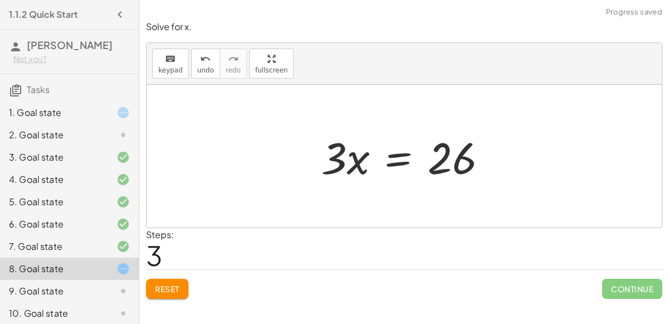
click at [408, 155] on div at bounding box center [409, 156] width 186 height 57
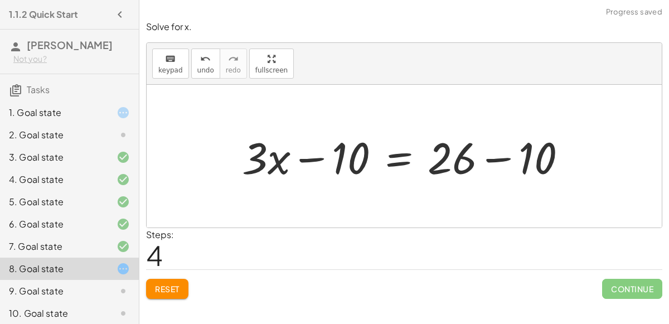
click at [509, 160] on div at bounding box center [409, 156] width 345 height 57
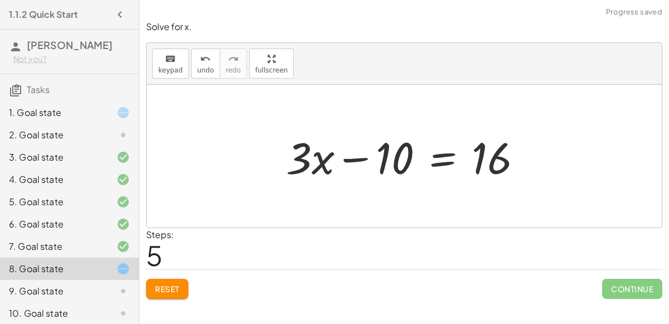
click at [349, 157] on div at bounding box center [409, 156] width 257 height 57
click at [443, 153] on div at bounding box center [409, 156] width 257 height 57
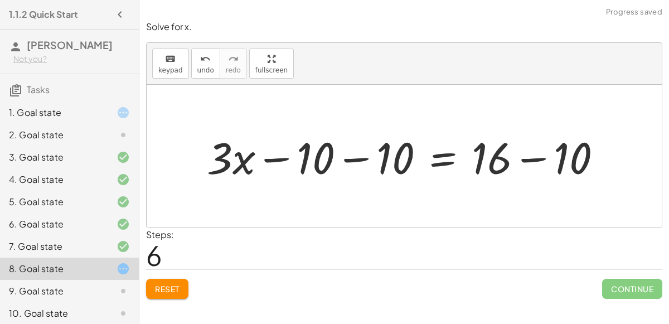
click at [360, 156] on div at bounding box center [409, 156] width 416 height 57
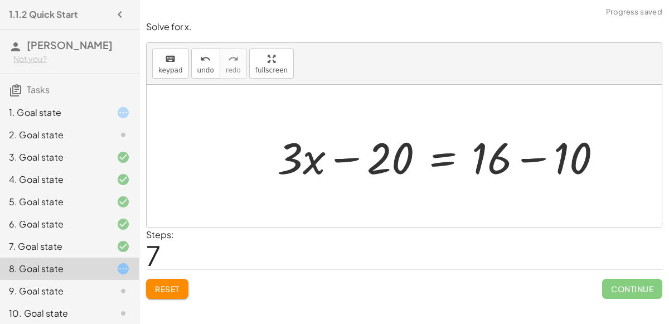
click at [544, 158] on div at bounding box center [444, 156] width 345 height 57
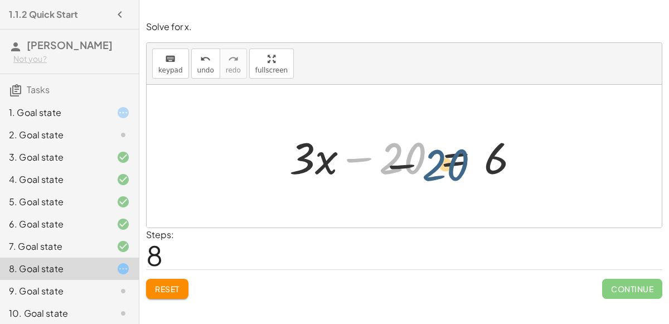
drag, startPoint x: 391, startPoint y: 142, endPoint x: 437, endPoint y: 149, distance: 46.9
click at [437, 149] on div at bounding box center [409, 156] width 250 height 57
click at [466, 159] on div at bounding box center [409, 156] width 250 height 57
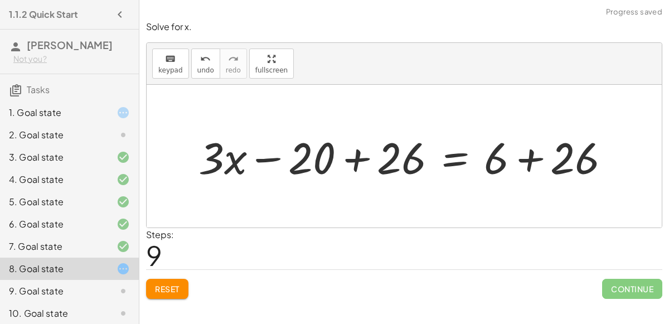
click at [520, 150] on div at bounding box center [409, 156] width 432 height 57
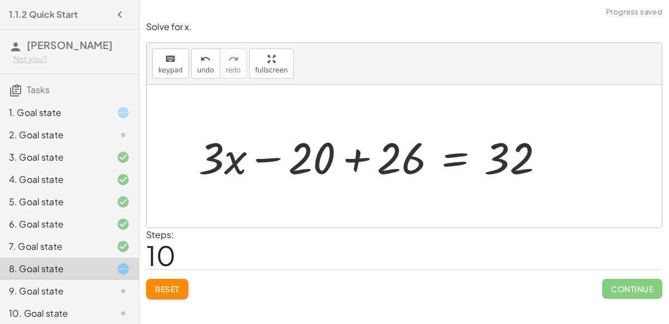
click at [346, 153] on div at bounding box center [376, 156] width 367 height 57
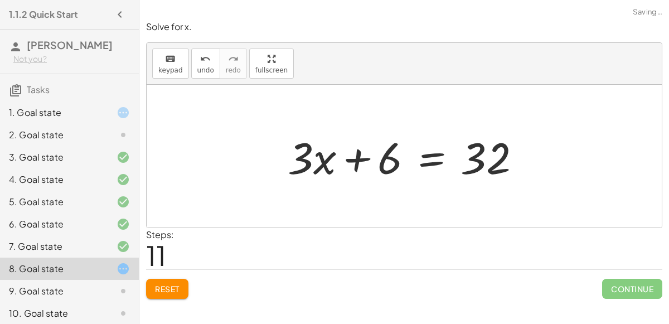
click at [444, 153] on div at bounding box center [408, 156] width 253 height 57
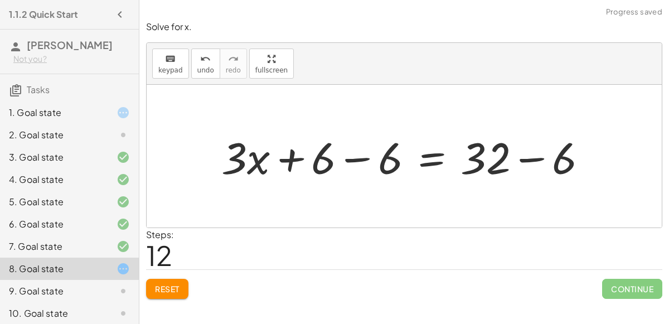
click at [362, 150] on div at bounding box center [409, 156] width 387 height 57
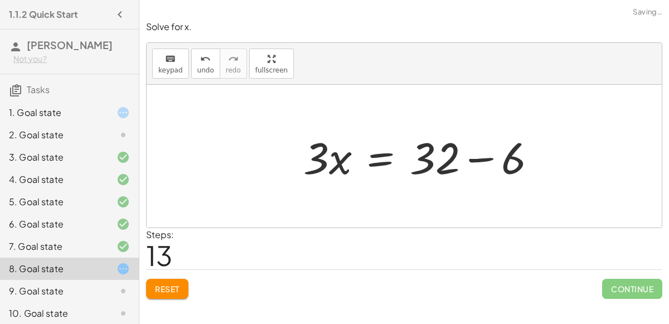
click at [520, 159] on div at bounding box center [424, 156] width 253 height 57
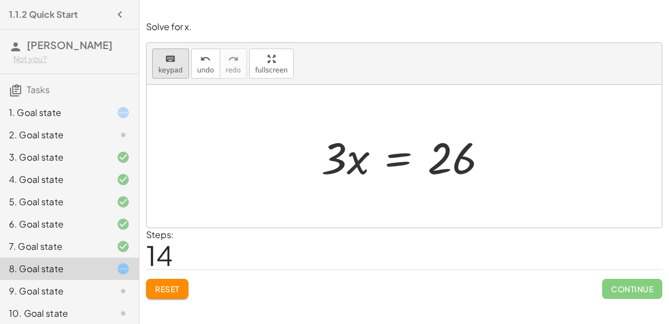
click at [170, 59] on icon "keyboard" at bounding box center [170, 58] width 11 height 13
click at [167, 284] on span "Reset" at bounding box center [167, 289] width 25 height 10
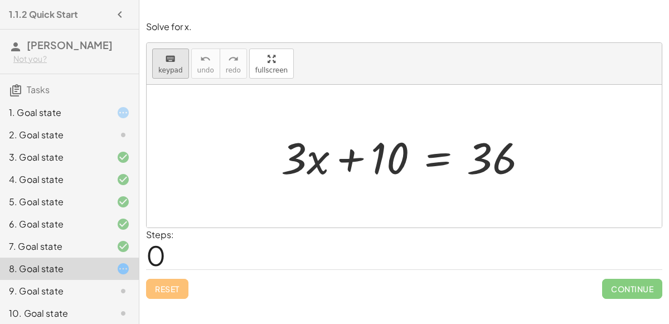
click at [165, 66] on span "keypad" at bounding box center [170, 70] width 25 height 8
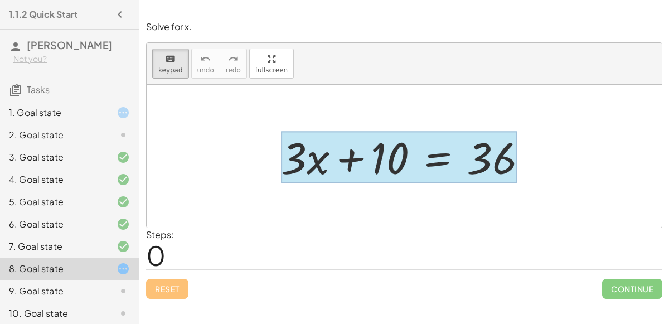
click at [442, 156] on div at bounding box center [399, 158] width 236 height 52
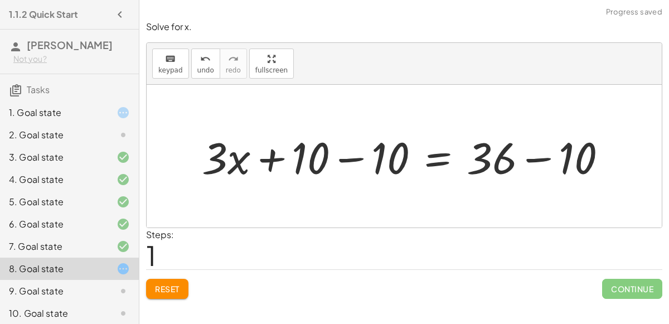
click at [349, 160] on div at bounding box center [409, 156] width 426 height 57
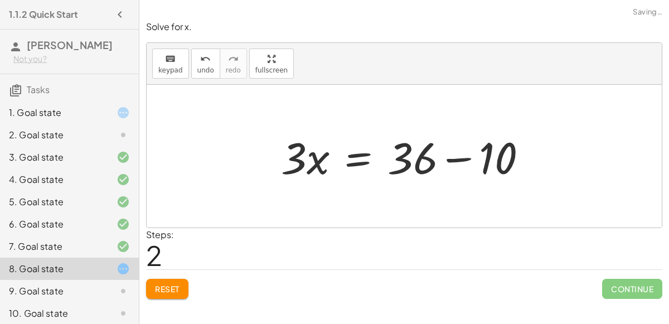
click at [456, 158] on div at bounding box center [409, 156] width 267 height 57
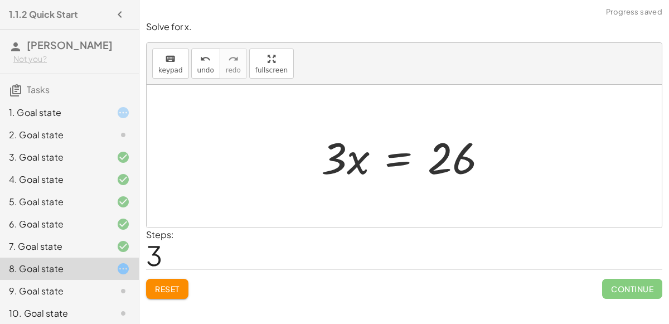
click at [401, 152] on div at bounding box center [409, 156] width 186 height 57
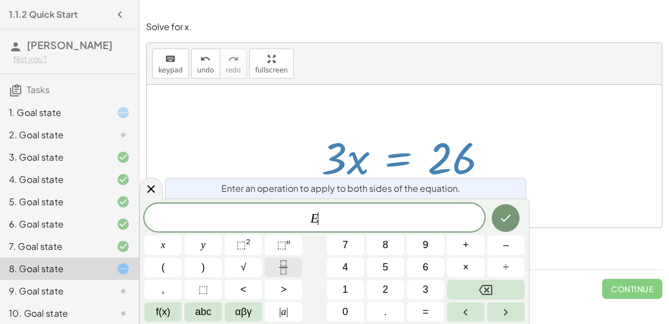
click at [291, 266] on button "Fraction" at bounding box center [283, 268] width 37 height 20
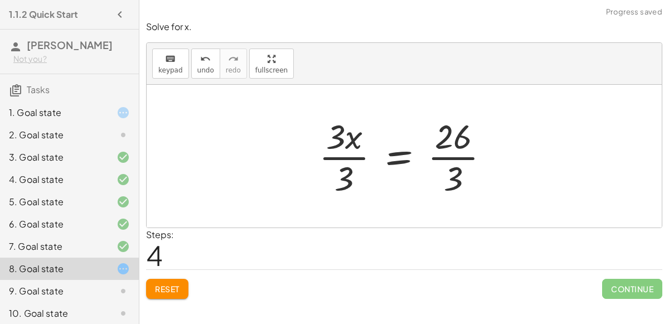
click at [326, 158] on div at bounding box center [409, 156] width 191 height 86
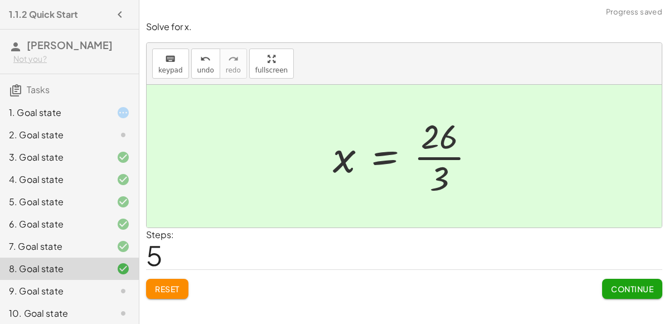
click at [625, 297] on button "Continue" at bounding box center [633, 289] width 60 height 20
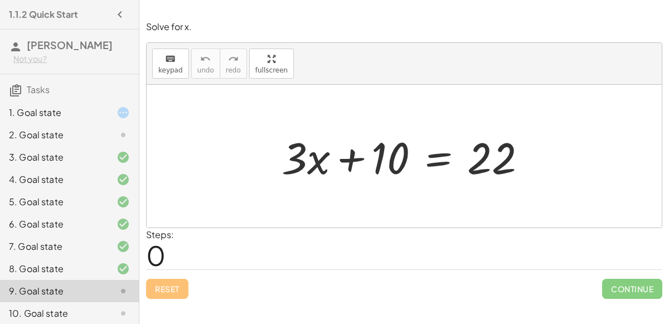
scroll to position [49, 0]
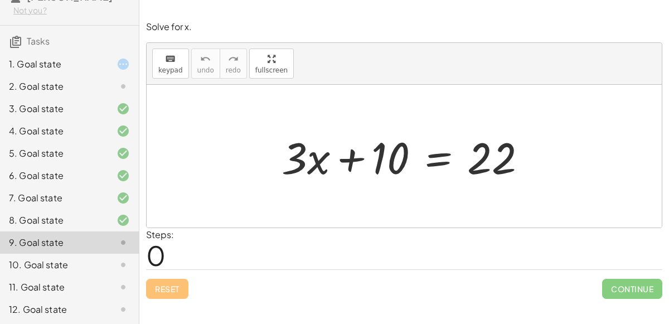
click at [112, 316] on div "12. Goal state" at bounding box center [69, 309] width 139 height 22
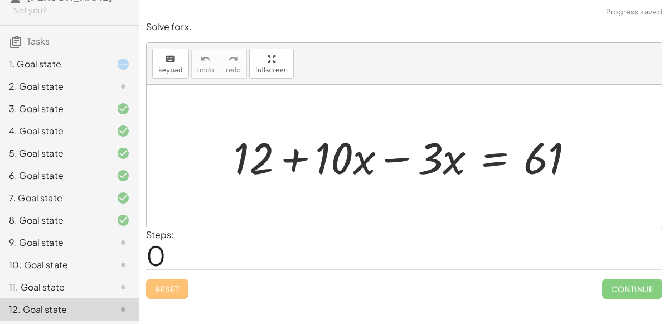
click at [125, 285] on icon at bounding box center [123, 287] width 13 height 13
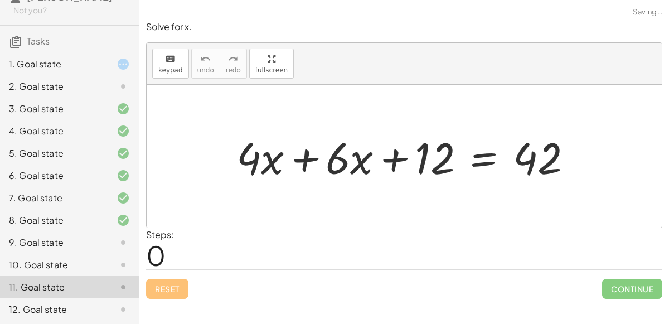
click at [126, 298] on div "10. Goal state" at bounding box center [69, 309] width 139 height 22
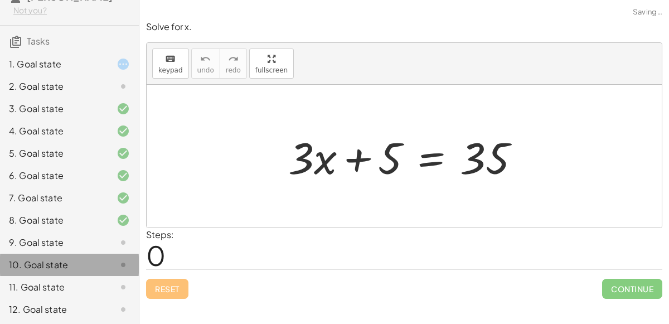
click at [126, 272] on div "10. Goal state" at bounding box center [69, 265] width 139 height 22
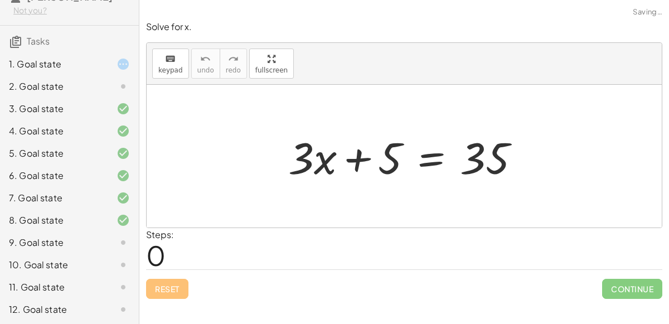
click at [127, 276] on div "9. Goal state" at bounding box center [69, 287] width 139 height 22
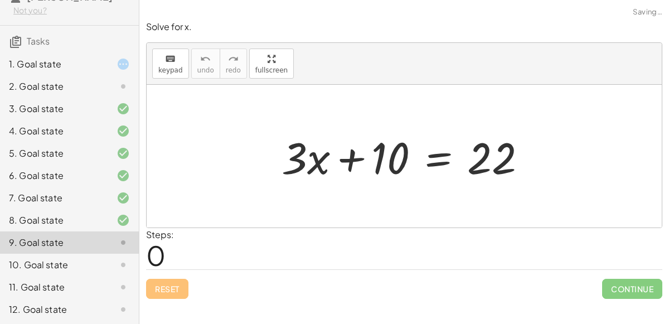
click at [115, 120] on div "2. Goal state" at bounding box center [69, 131] width 139 height 22
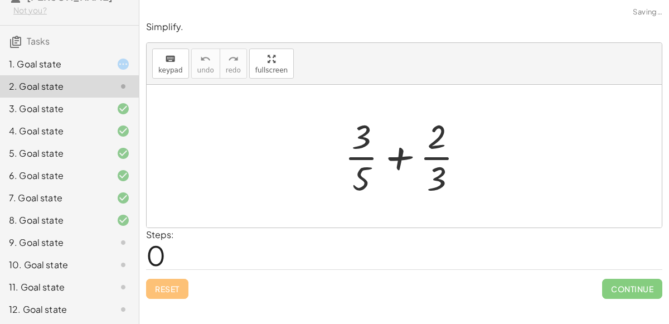
click at [102, 248] on div at bounding box center [114, 242] width 31 height 13
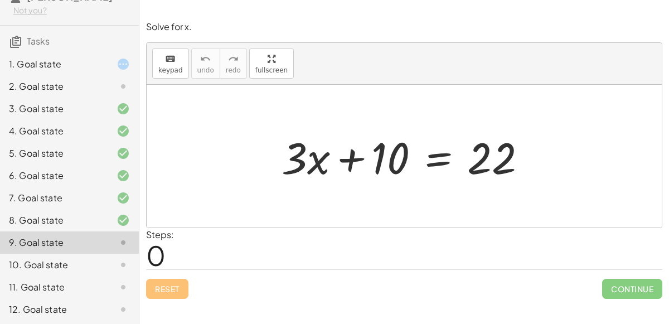
click at [436, 157] on div at bounding box center [409, 156] width 266 height 57
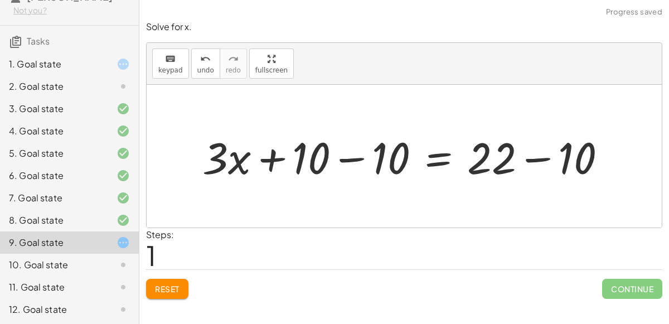
click at [357, 152] on div at bounding box center [409, 156] width 425 height 57
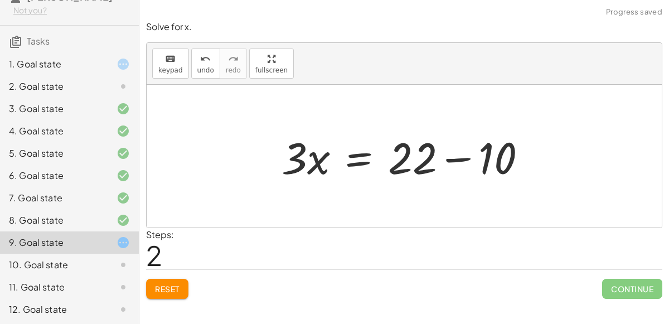
click at [443, 152] on div at bounding box center [409, 156] width 266 height 57
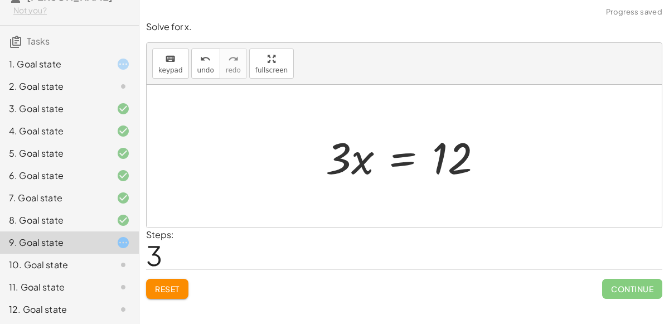
click at [400, 152] on div at bounding box center [408, 156] width 177 height 57
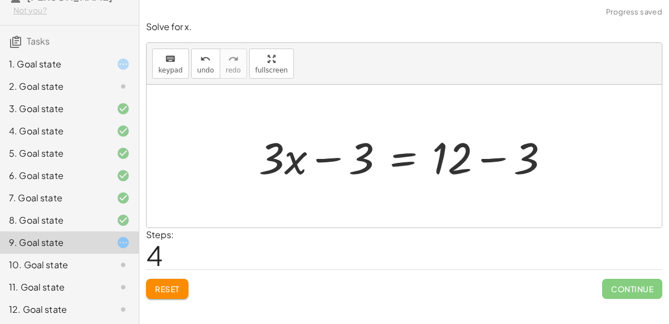
click at [329, 157] on div at bounding box center [408, 156] width 311 height 57
click at [490, 153] on div at bounding box center [408, 156] width 311 height 57
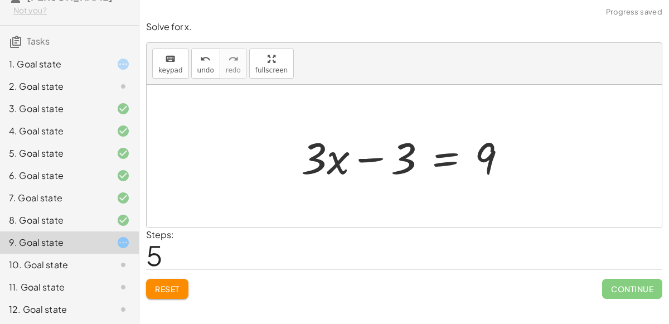
click at [371, 157] on div at bounding box center [409, 156] width 226 height 57
click at [441, 151] on div at bounding box center [409, 156] width 226 height 57
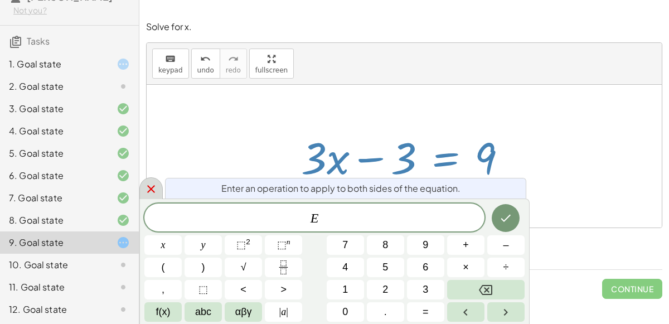
click at [148, 192] on icon at bounding box center [150, 188] width 13 height 13
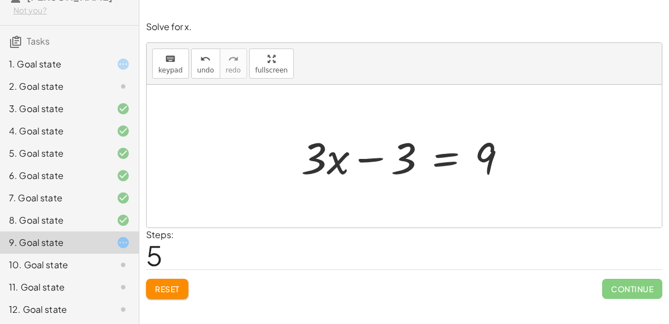
click at [165, 287] on span "Reset" at bounding box center [167, 289] width 25 height 10
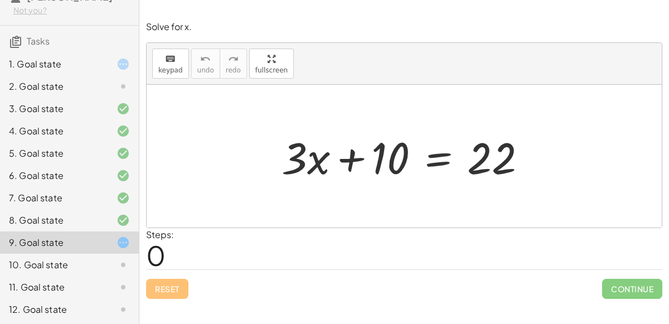
click at [436, 150] on div at bounding box center [409, 156] width 266 height 57
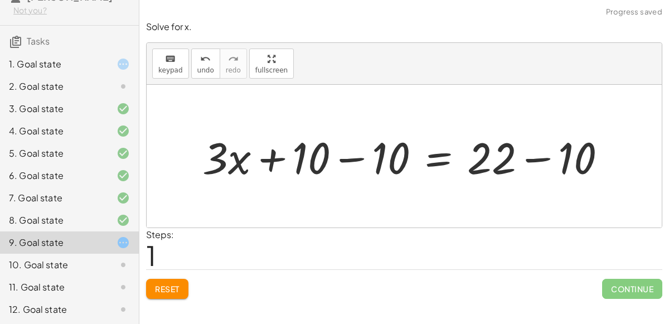
click at [356, 156] on div at bounding box center [409, 156] width 425 height 57
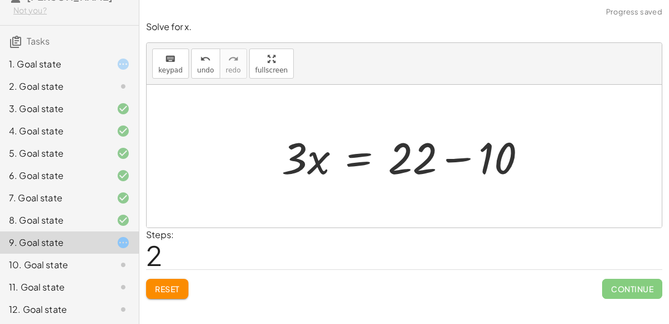
click at [471, 153] on div at bounding box center [409, 156] width 266 height 57
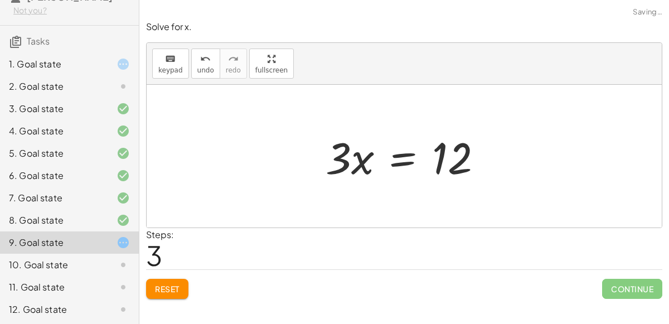
click at [387, 156] on div at bounding box center [408, 156] width 177 height 57
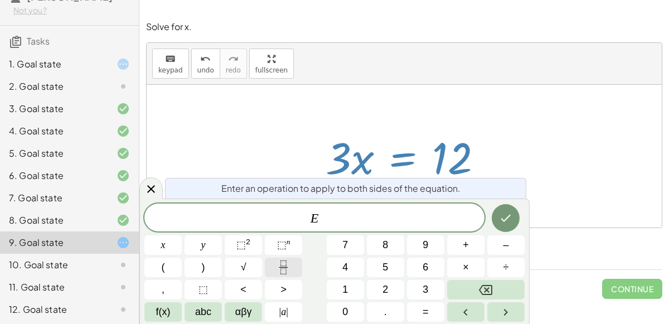
click at [295, 263] on button "Fraction" at bounding box center [283, 268] width 37 height 20
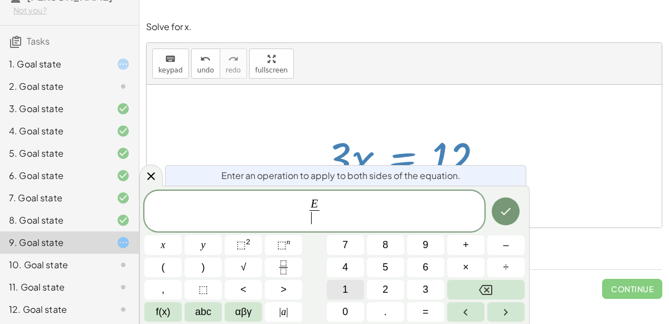
click at [353, 285] on button "1" at bounding box center [345, 290] width 37 height 20
click at [379, 285] on button "2" at bounding box center [385, 290] width 37 height 20
click at [513, 215] on icon "Done" at bounding box center [505, 211] width 13 height 13
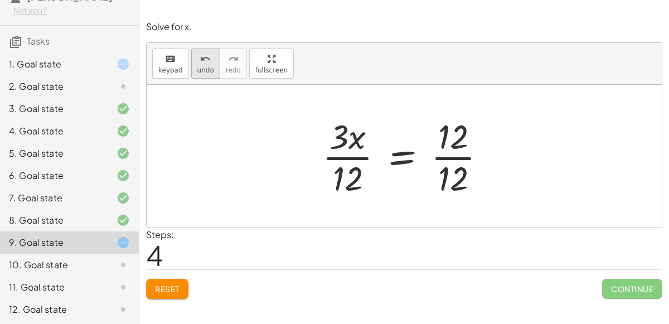
click at [197, 74] on button "undo undo" at bounding box center [205, 64] width 29 height 30
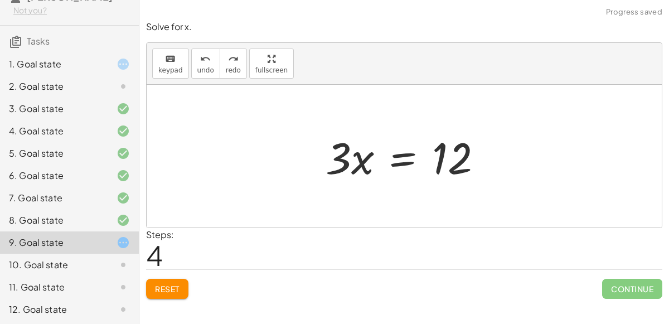
click at [409, 158] on div at bounding box center [408, 156] width 177 height 57
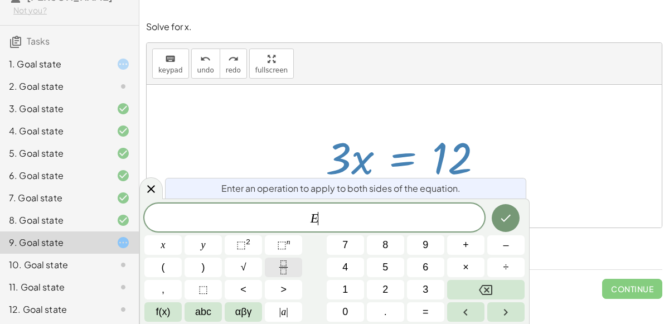
click at [278, 263] on icon "Fraction" at bounding box center [284, 268] width 14 height 14
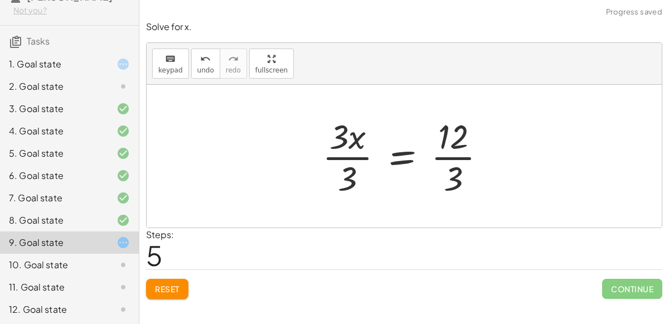
click at [461, 151] on div at bounding box center [409, 156] width 184 height 86
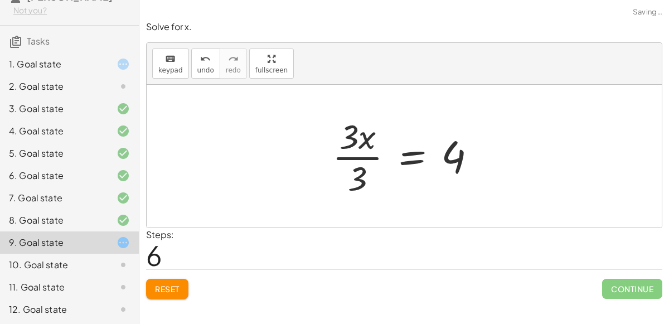
click at [360, 152] on div at bounding box center [409, 156] width 164 height 86
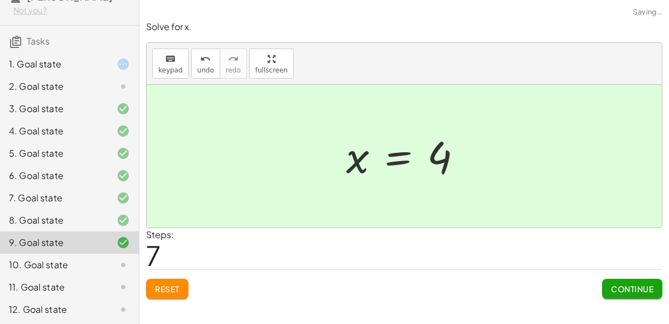
click at [633, 276] on div "Continue" at bounding box center [633, 284] width 60 height 29
click at [629, 281] on button "Continue" at bounding box center [633, 289] width 60 height 20
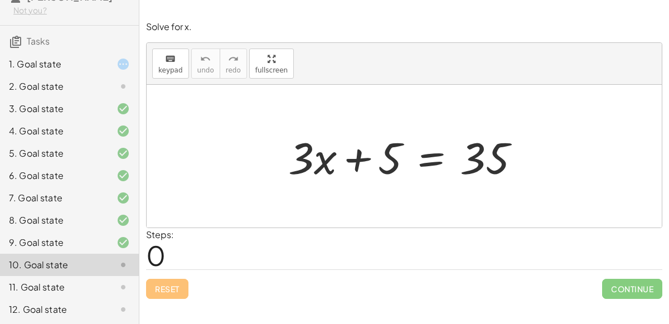
click at [427, 163] on div at bounding box center [409, 156] width 252 height 57
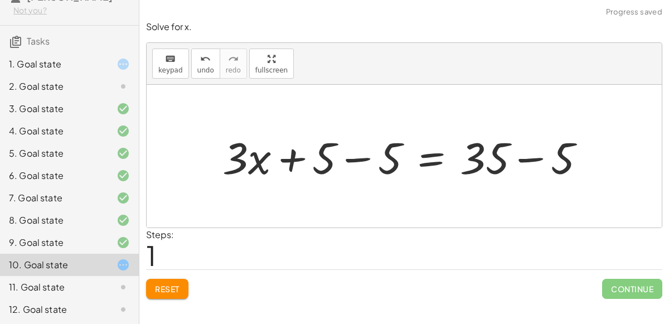
click at [365, 168] on div at bounding box center [408, 156] width 383 height 57
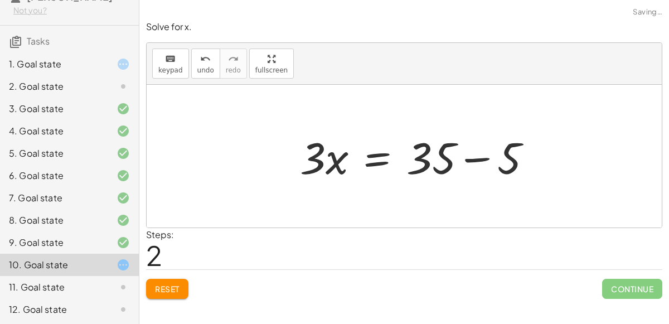
click at [532, 159] on div at bounding box center [421, 156] width 252 height 57
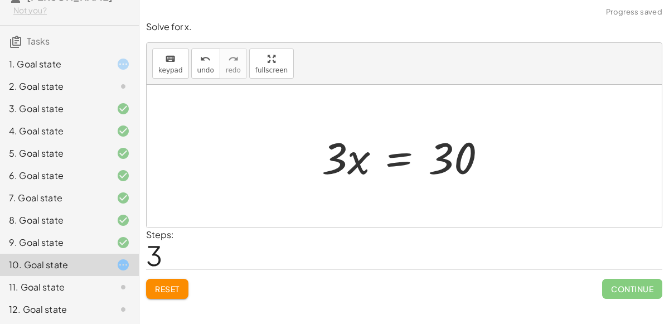
click at [405, 157] on div at bounding box center [408, 156] width 185 height 57
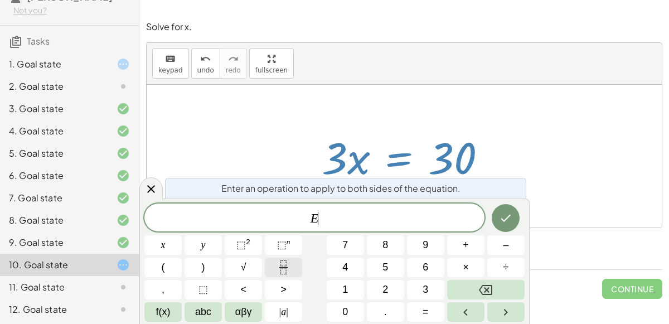
click at [292, 264] on button "Fraction" at bounding box center [283, 268] width 37 height 20
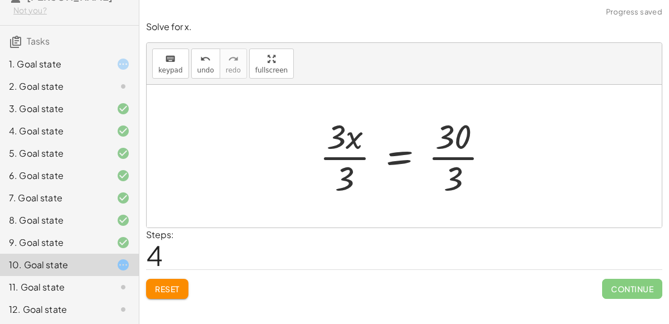
click at [453, 160] on div at bounding box center [409, 156] width 190 height 86
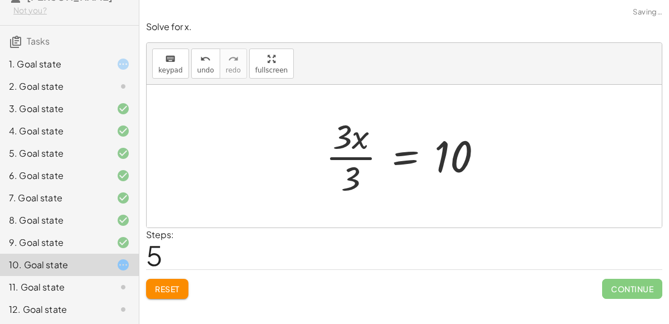
click at [360, 154] on div at bounding box center [408, 156] width 177 height 86
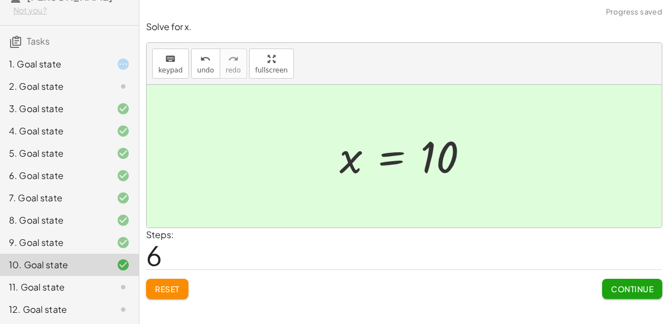
click at [610, 281] on button "Continue" at bounding box center [633, 289] width 60 height 20
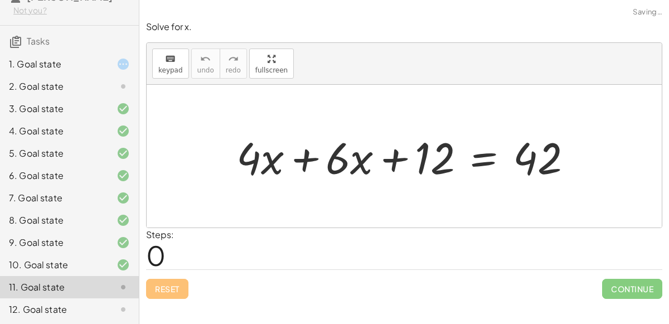
click at [298, 159] on div at bounding box center [409, 156] width 357 height 57
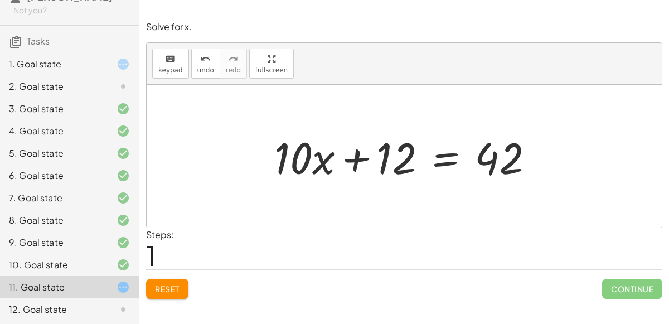
click at [444, 162] on div at bounding box center [409, 156] width 280 height 57
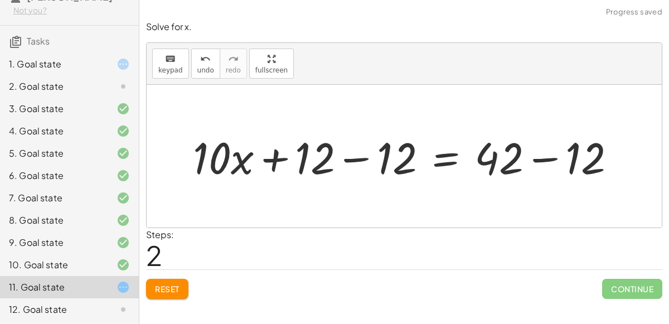
click at [364, 153] on div at bounding box center [408, 156] width 443 height 57
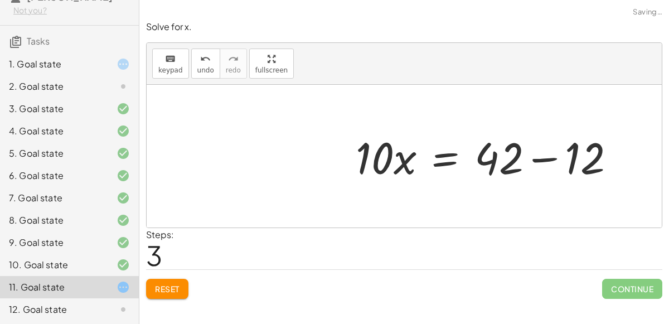
click at [526, 163] on div at bounding box center [490, 156] width 280 height 57
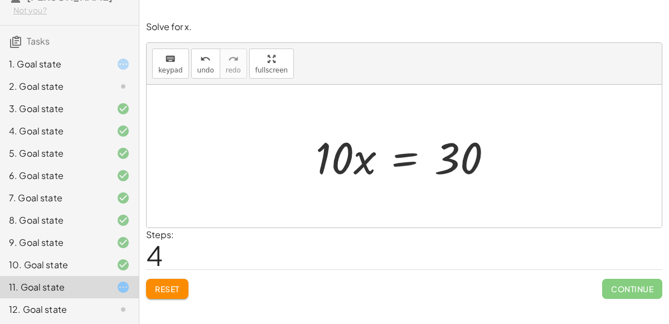
click at [399, 162] on div at bounding box center [408, 156] width 197 height 57
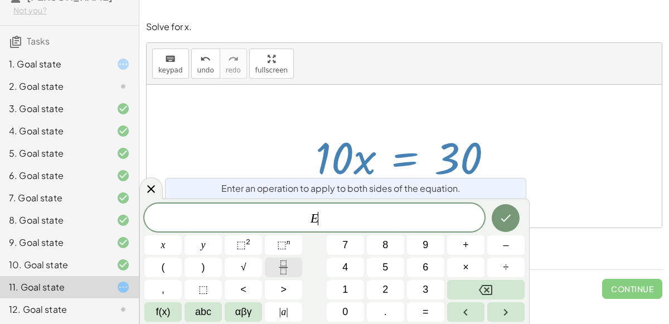
click at [272, 261] on button "Fraction" at bounding box center [283, 268] width 37 height 20
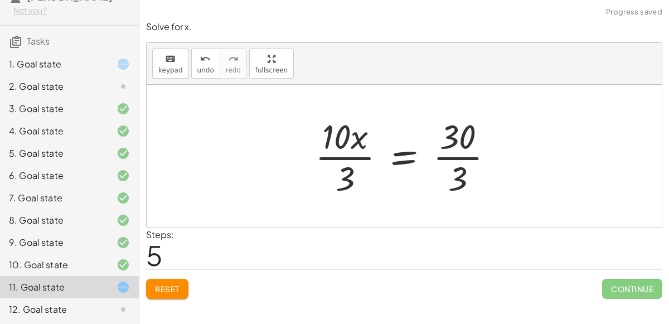
click at [361, 158] on div at bounding box center [409, 156] width 199 height 86
click at [463, 155] on div at bounding box center [409, 156] width 199 height 86
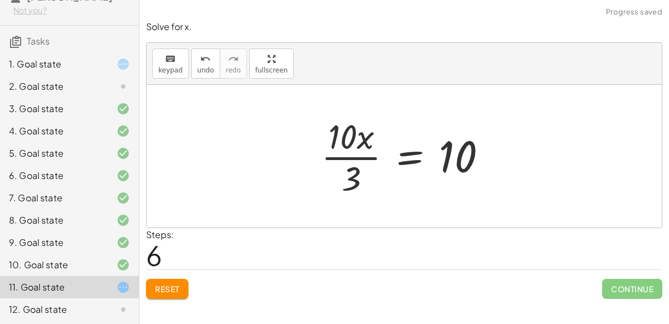
click at [353, 150] on div at bounding box center [409, 156] width 186 height 86
click at [201, 68] on span "undo" at bounding box center [205, 70] width 17 height 8
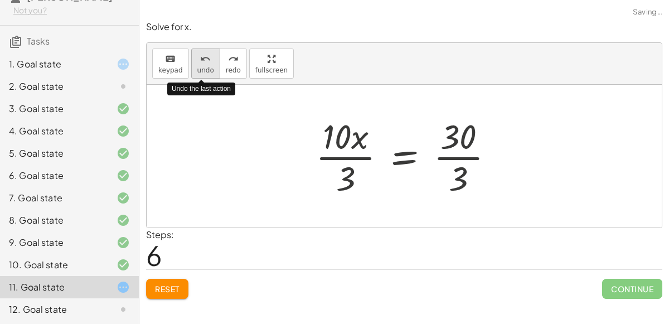
click at [201, 68] on span "undo" at bounding box center [205, 70] width 17 height 8
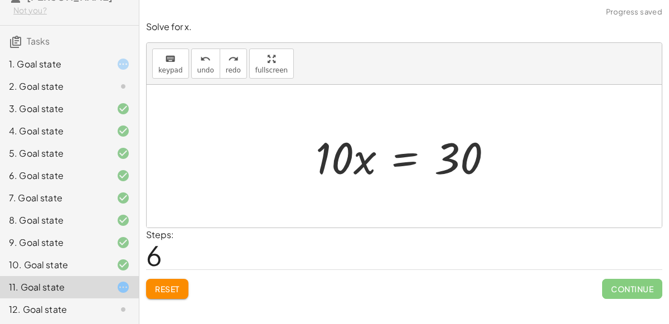
click at [401, 157] on div at bounding box center [408, 156] width 197 height 57
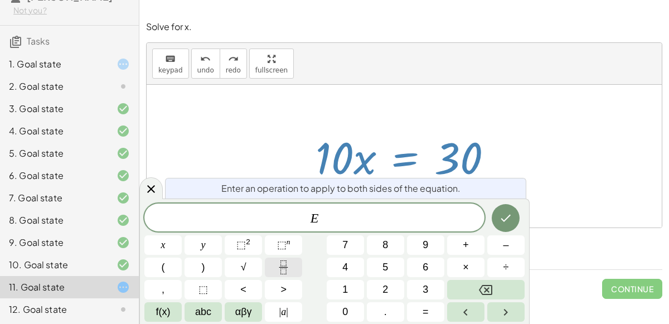
click at [292, 266] on button "Fraction" at bounding box center [283, 268] width 37 height 20
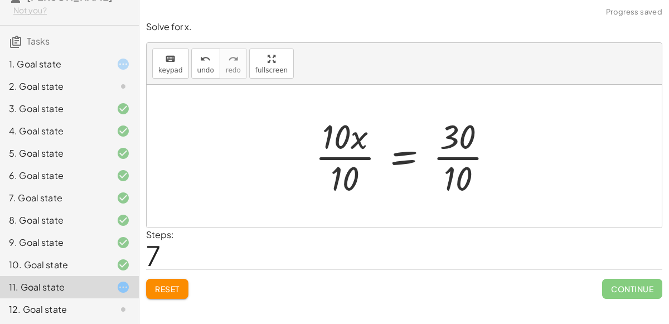
click at [357, 152] on div at bounding box center [409, 156] width 199 height 86
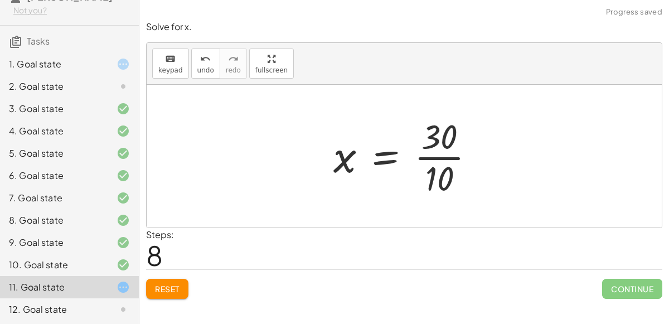
click at [451, 155] on div at bounding box center [409, 156] width 162 height 86
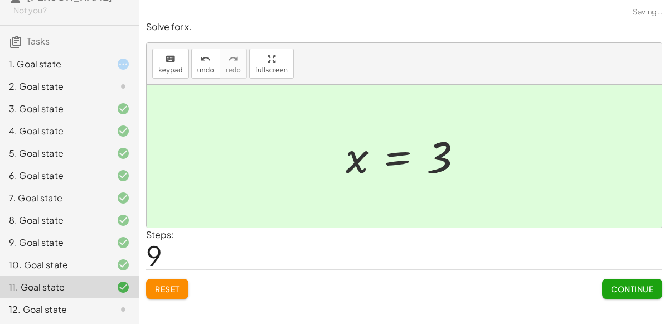
click at [627, 281] on button "Continue" at bounding box center [633, 289] width 60 height 20
click at [0, 0] on span "Continue" at bounding box center [0, 0] width 0 height 0
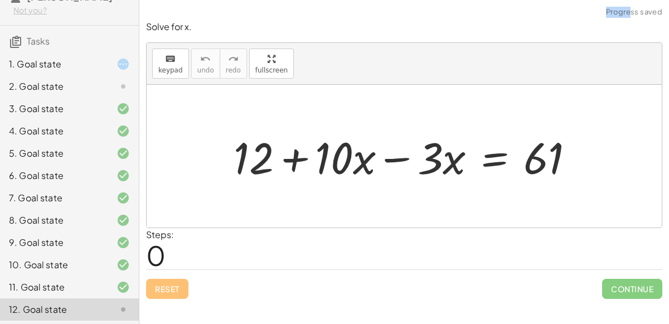
click at [408, 161] on div at bounding box center [409, 156] width 362 height 57
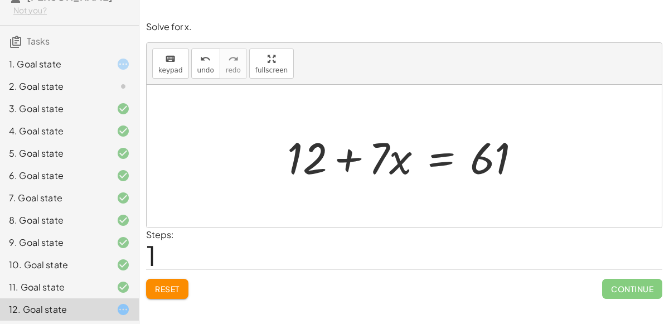
click at [431, 156] on div at bounding box center [409, 156] width 254 height 57
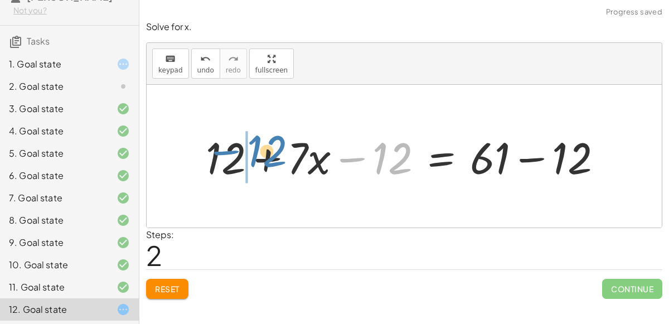
drag, startPoint x: 373, startPoint y: 141, endPoint x: 245, endPoint y: 133, distance: 127.4
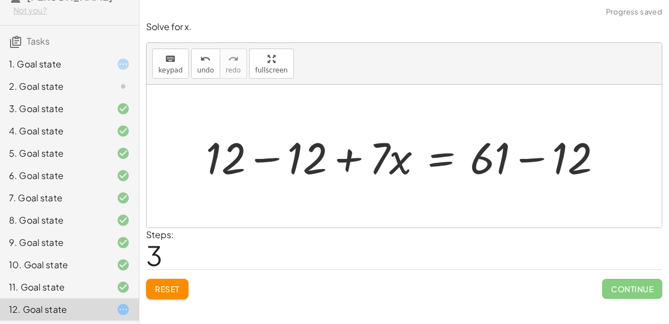
click at [272, 156] on div at bounding box center [408, 156] width 417 height 57
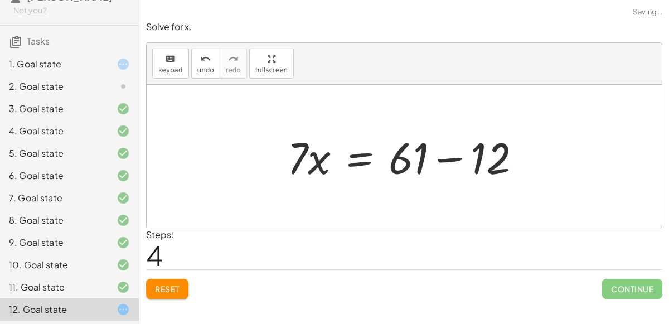
click at [447, 156] on div at bounding box center [409, 156] width 254 height 57
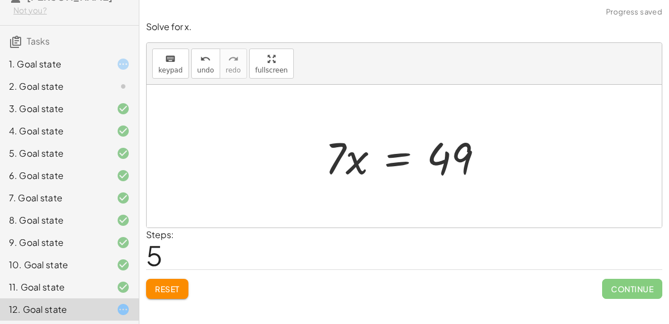
click at [401, 158] on div at bounding box center [409, 156] width 179 height 57
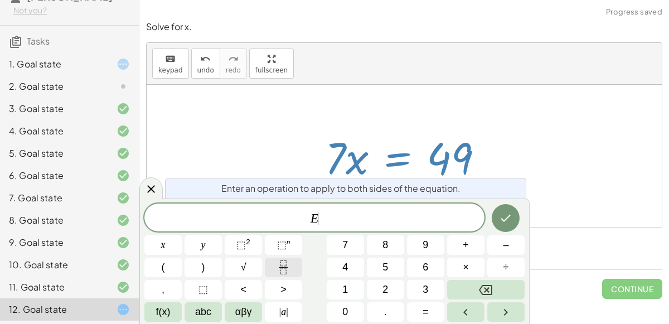
click at [290, 261] on icon "Fraction" at bounding box center [284, 268] width 14 height 14
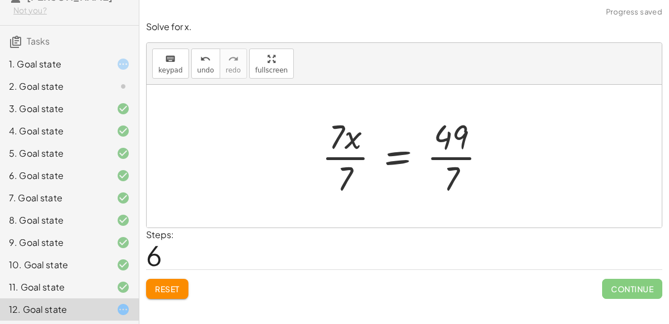
click at [337, 150] on div at bounding box center [408, 156] width 185 height 86
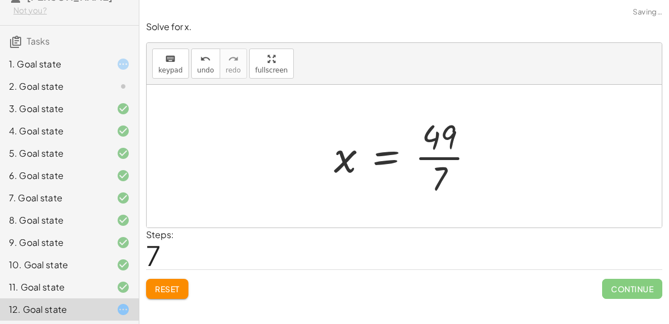
click at [421, 151] on div at bounding box center [409, 156] width 161 height 86
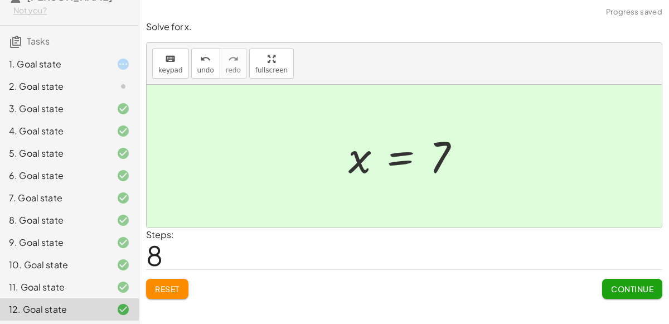
click at [614, 295] on button "Continue" at bounding box center [633, 289] width 60 height 20
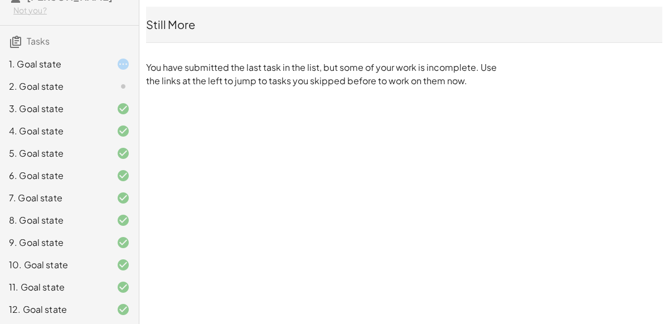
click at [94, 120] on div "2. Goal state" at bounding box center [69, 131] width 139 height 22
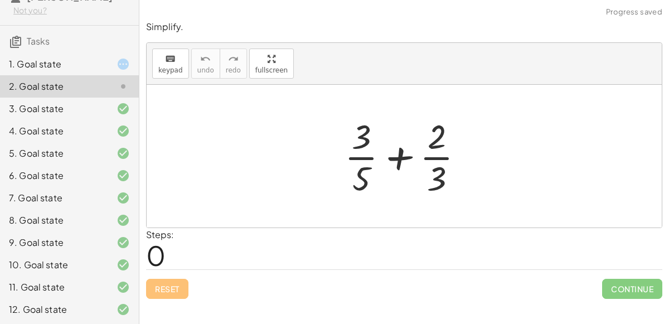
click at [94, 94] on div "2. Goal state" at bounding box center [69, 86] width 139 height 22
click at [380, 156] on div at bounding box center [408, 156] width 139 height 86
click at [364, 154] on div at bounding box center [408, 156] width 139 height 86
click at [363, 114] on div at bounding box center [408, 156] width 139 height 86
click at [122, 61] on icon at bounding box center [123, 63] width 13 height 13
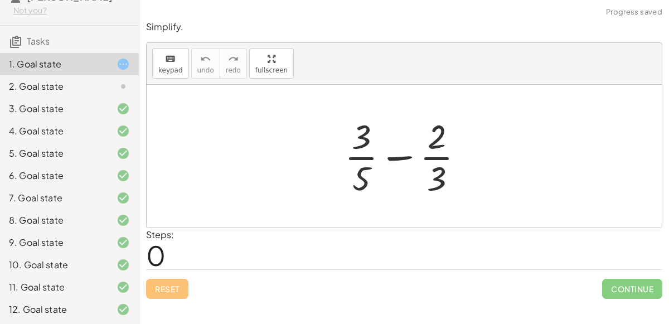
click at [106, 88] on div at bounding box center [114, 86] width 31 height 13
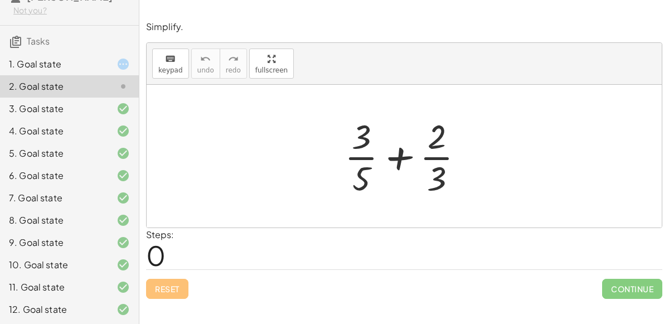
click at [395, 160] on div at bounding box center [408, 156] width 139 height 86
click at [441, 129] on div at bounding box center [408, 156] width 139 height 86
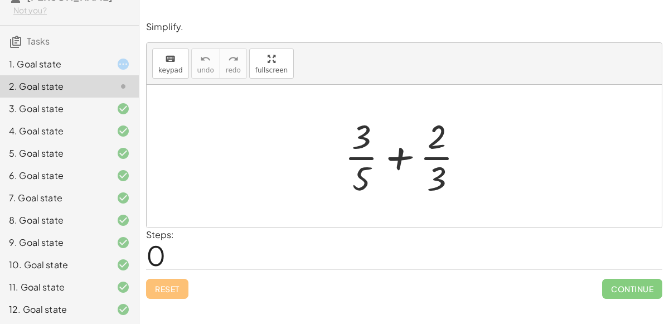
click at [441, 129] on div at bounding box center [408, 156] width 139 height 86
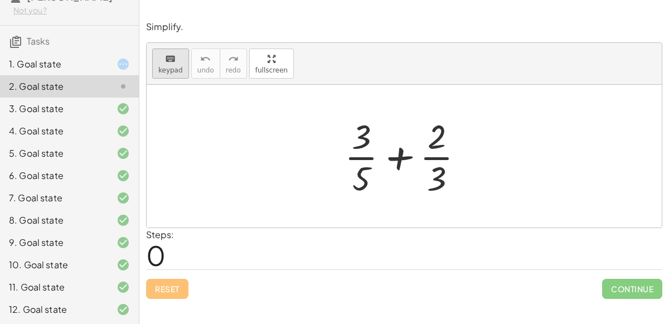
click at [182, 72] on button "keyboard keypad" at bounding box center [170, 64] width 37 height 30
click at [392, 164] on div at bounding box center [408, 156] width 139 height 86
click at [396, 161] on div at bounding box center [408, 156] width 139 height 86
click at [432, 131] on div at bounding box center [437, 136] width 18 height 39
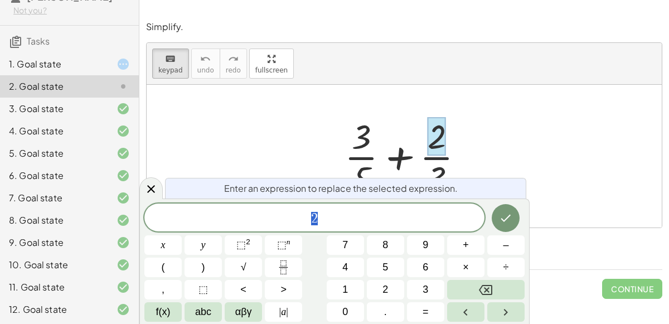
click at [402, 208] on div "* 2" at bounding box center [314, 218] width 340 height 28
click at [469, 266] on span "×" at bounding box center [466, 267] width 6 height 15
click at [273, 259] on button "Fraction" at bounding box center [283, 268] width 37 height 20
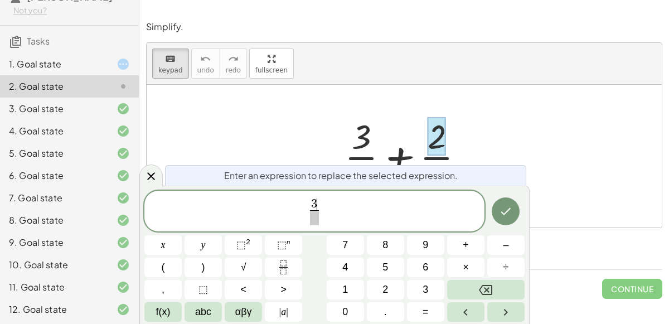
click at [314, 216] on span at bounding box center [314, 217] width 8 height 15
click at [331, 126] on div "+ · 3 · 5 + · 2 · 3" at bounding box center [404, 155] width 153 height 91
click at [314, 217] on span at bounding box center [314, 217] width 8 height 15
click at [153, 179] on icon at bounding box center [151, 176] width 8 height 8
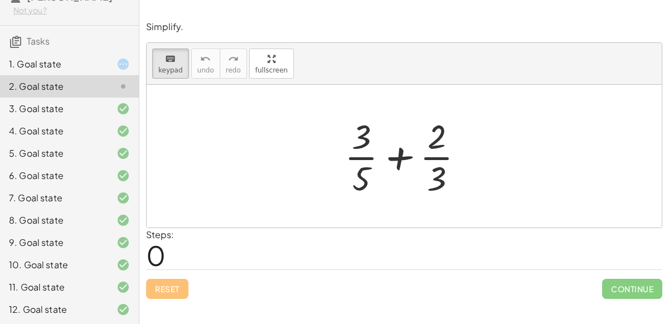
click at [403, 150] on div at bounding box center [408, 156] width 139 height 86
click at [444, 132] on div at bounding box center [437, 136] width 18 height 39
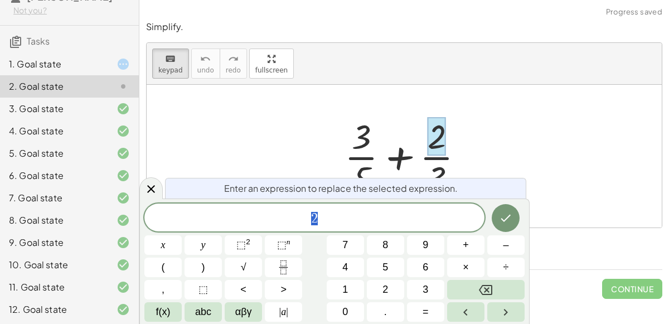
click at [338, 212] on span "2" at bounding box center [314, 219] width 340 height 16
click at [270, 258] on button "Fraction" at bounding box center [283, 268] width 37 height 20
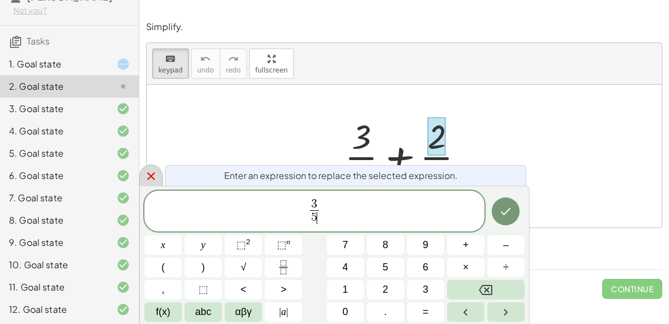
click at [152, 172] on icon at bounding box center [150, 176] width 13 height 13
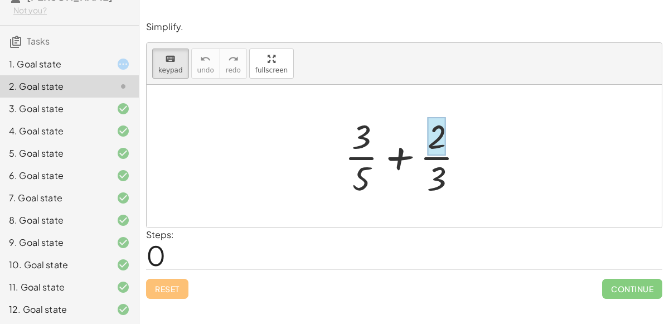
click at [444, 119] on div at bounding box center [437, 136] width 18 height 39
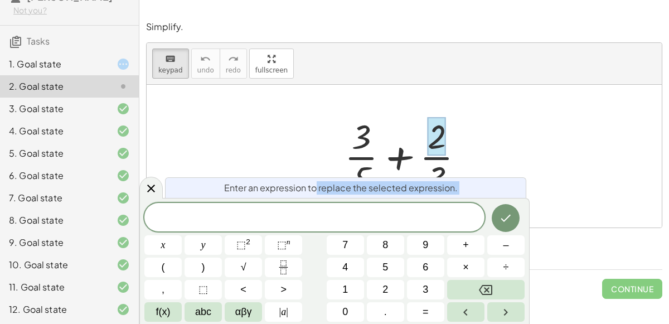
drag, startPoint x: 316, startPoint y: 186, endPoint x: 316, endPoint y: 209, distance: 22.9
click at [316, 209] on div "Enter an expression to replace the selected expression. x y ⬚ 2 ⬚ n 7 8 9 + – (…" at bounding box center [334, 261] width 391 height 126
click at [317, 211] on span at bounding box center [314, 218] width 340 height 17
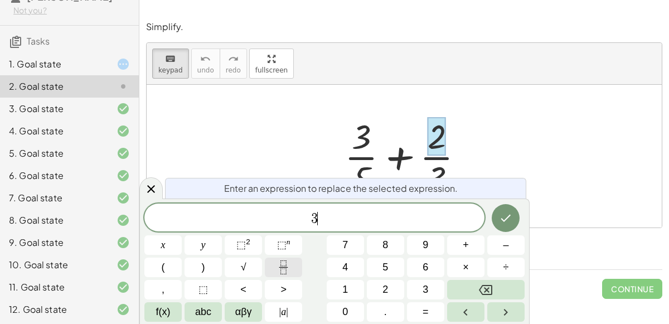
click at [281, 268] on icon "Fraction" at bounding box center [284, 268] width 14 height 14
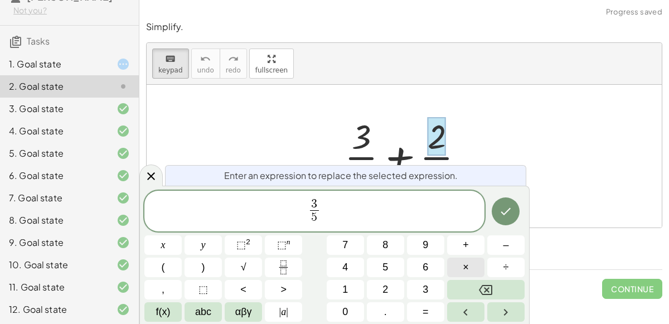
click at [472, 263] on button "×" at bounding box center [465, 268] width 37 height 20
click at [297, 264] on button "Fraction" at bounding box center [283, 268] width 37 height 20
click at [322, 224] on span at bounding box center [325, 217] width 8 height 15
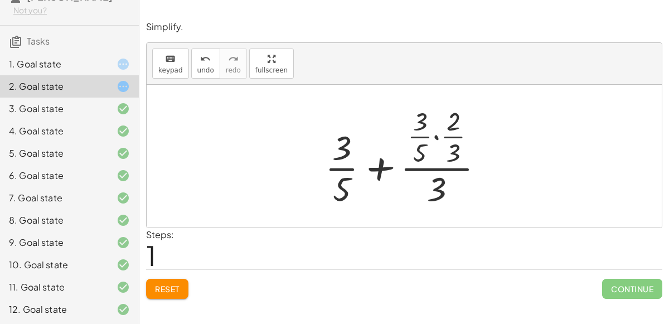
click at [437, 136] on div at bounding box center [409, 157] width 179 height 108
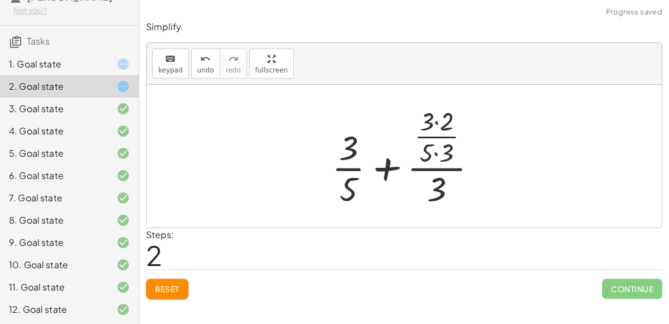
click at [439, 121] on div at bounding box center [409, 157] width 166 height 108
click at [437, 139] on div at bounding box center [408, 157] width 165 height 108
click at [437, 147] on div at bounding box center [408, 157] width 165 height 108
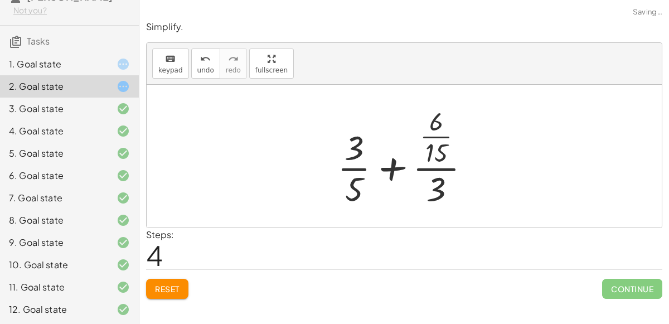
click at [436, 136] on div at bounding box center [408, 157] width 153 height 108
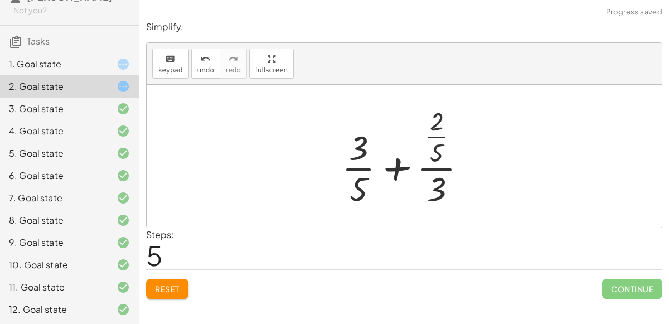
click at [443, 171] on div at bounding box center [408, 157] width 145 height 108
click at [357, 163] on div at bounding box center [408, 157] width 145 height 108
click at [357, 163] on div at bounding box center [408, 157] width 169 height 108
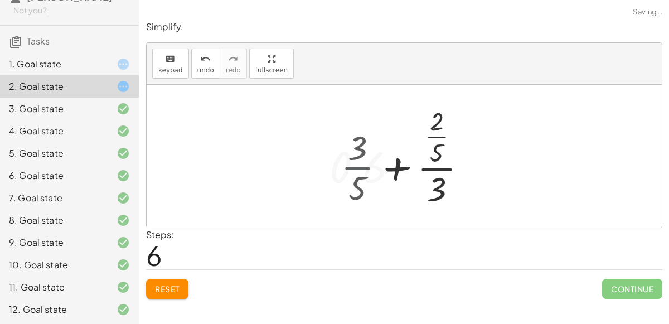
click at [357, 163] on div at bounding box center [408, 157] width 169 height 108
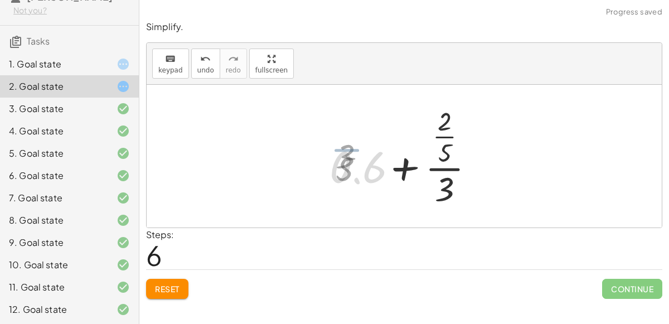
click at [357, 163] on div at bounding box center [408, 157] width 169 height 108
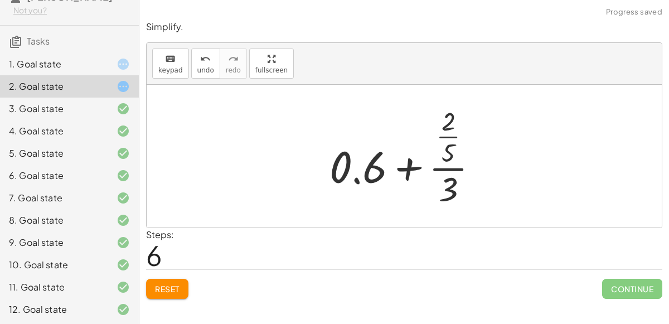
click at [454, 126] on div at bounding box center [408, 157] width 169 height 108
click at [450, 123] on div at bounding box center [408, 157] width 169 height 108
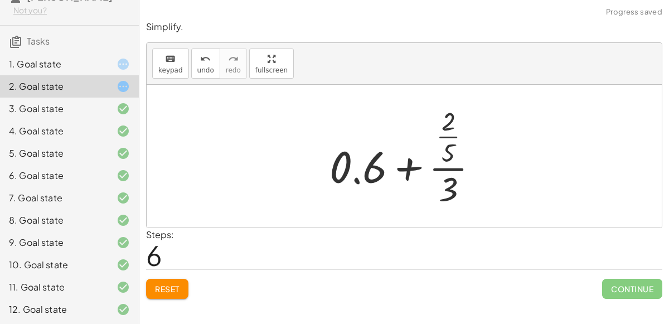
click at [450, 123] on div at bounding box center [408, 157] width 169 height 108
click at [460, 188] on div at bounding box center [408, 157] width 169 height 108
click at [450, 187] on div at bounding box center [408, 157] width 169 height 108
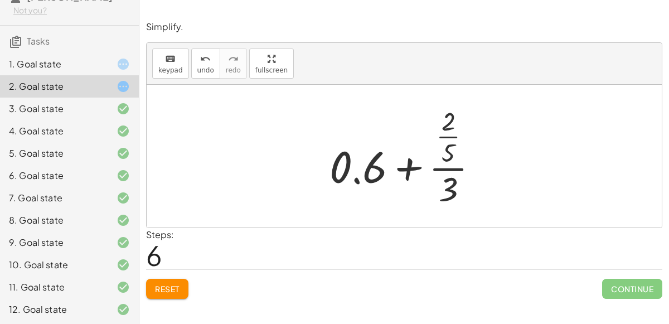
click at [450, 187] on div at bounding box center [408, 157] width 169 height 108
click at [454, 149] on div at bounding box center [408, 157] width 169 height 108
click at [454, 149] on div at bounding box center [408, 156] width 187 height 86
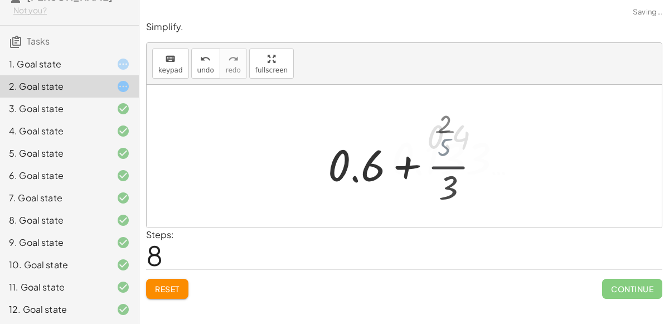
click at [454, 149] on div at bounding box center [409, 156] width 244 height 57
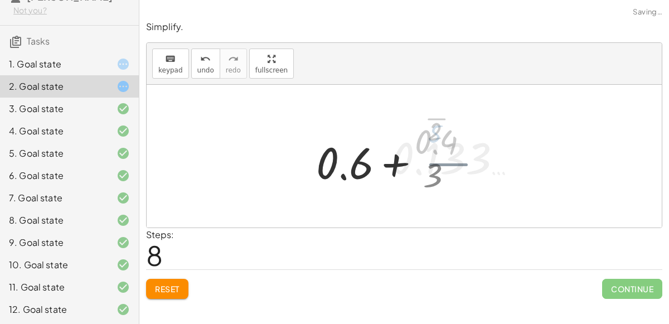
click at [454, 149] on div at bounding box center [409, 156] width 244 height 57
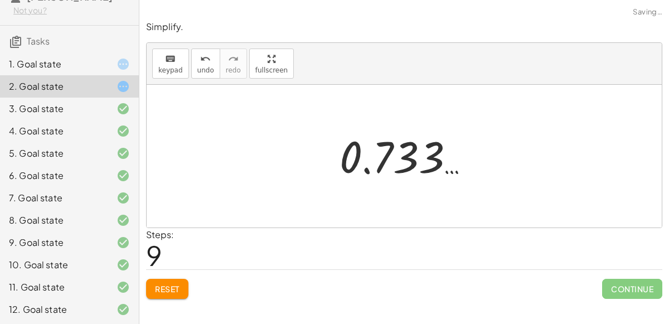
click at [393, 164] on div at bounding box center [409, 156] width 150 height 55
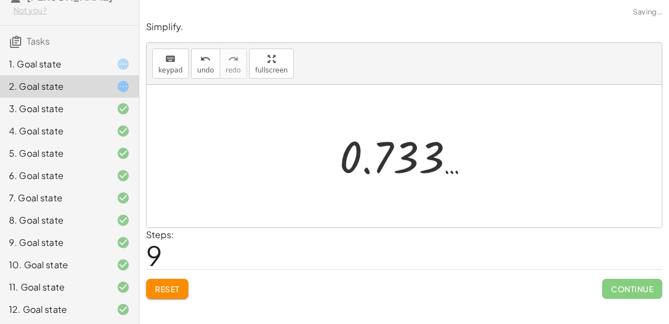
click at [393, 164] on div at bounding box center [409, 156] width 150 height 55
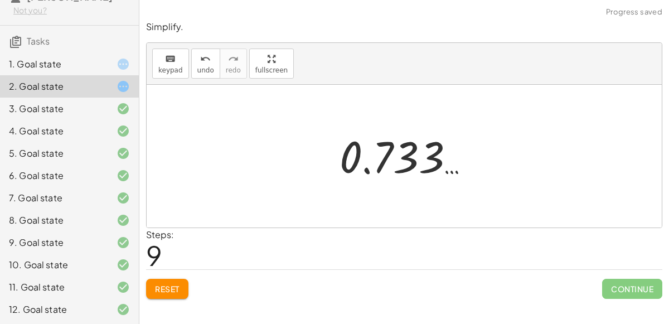
click at [393, 164] on div at bounding box center [409, 156] width 150 height 55
click at [121, 64] on icon at bounding box center [123, 63] width 13 height 13
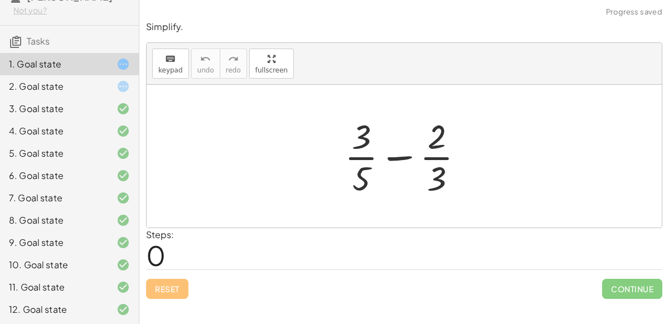
click at [124, 85] on icon at bounding box center [123, 86] width 13 height 13
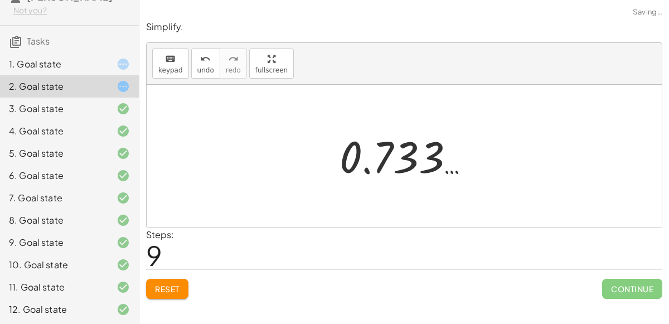
click at [181, 283] on button "Reset" at bounding box center [167, 289] width 42 height 20
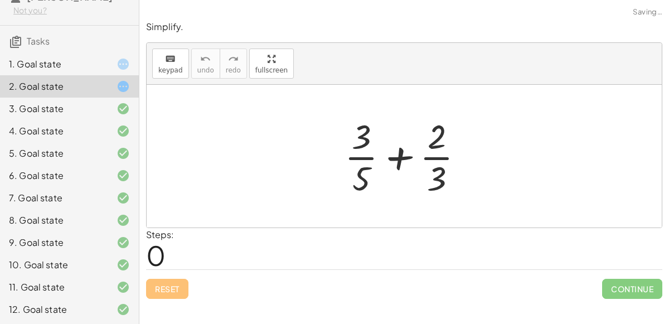
click at [107, 60] on div at bounding box center [114, 63] width 31 height 13
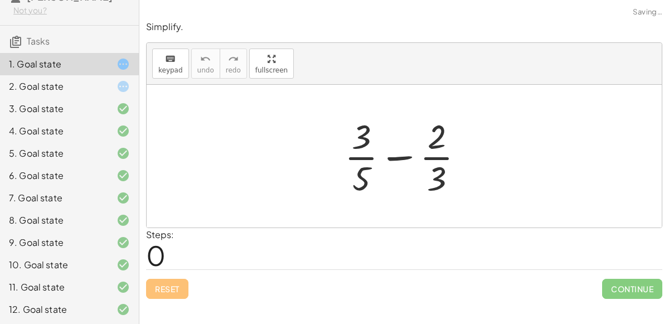
click at [389, 161] on div at bounding box center [408, 156] width 139 height 86
click at [372, 170] on div at bounding box center [408, 156] width 139 height 86
click at [366, 127] on div at bounding box center [408, 156] width 139 height 86
click at [443, 135] on div at bounding box center [408, 156] width 139 height 86
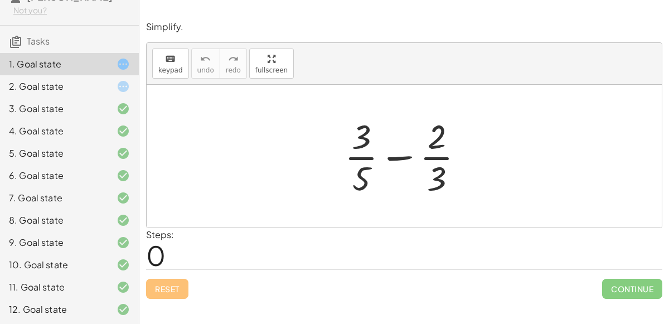
click at [443, 135] on div at bounding box center [408, 156] width 139 height 86
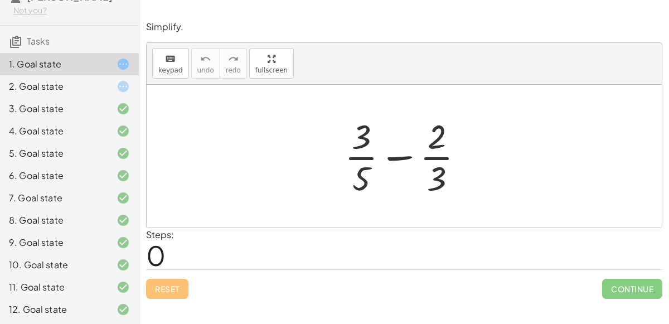
click at [276, 7] on div at bounding box center [404, 7] width 530 height 14
click at [372, 142] on div at bounding box center [408, 156] width 139 height 86
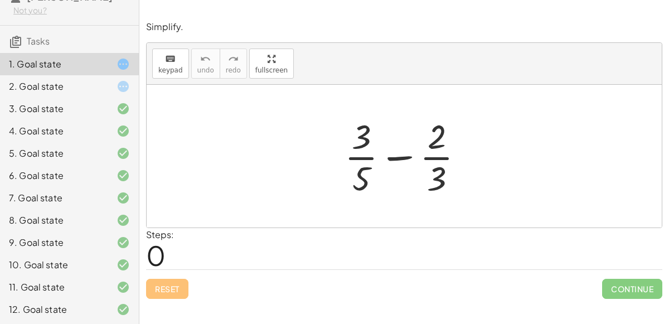
click at [372, 142] on div at bounding box center [408, 156] width 139 height 86
click at [365, 140] on div at bounding box center [408, 156] width 139 height 86
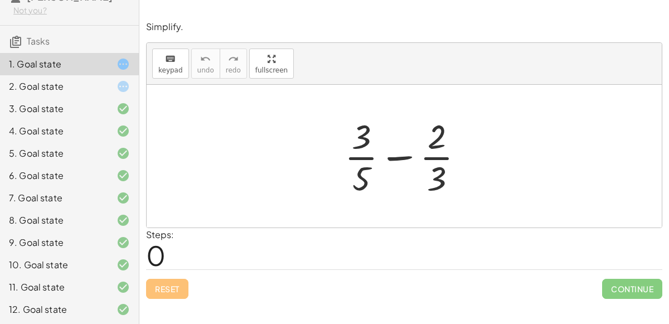
click at [365, 140] on div at bounding box center [408, 156] width 139 height 86
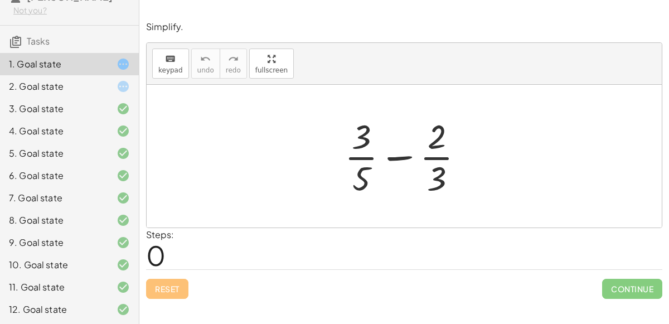
click at [365, 140] on div at bounding box center [408, 156] width 139 height 86
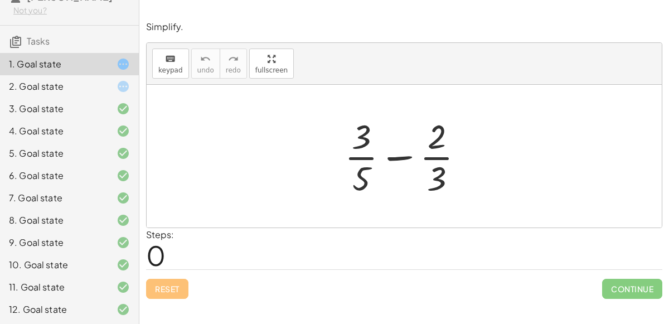
click at [436, 143] on div at bounding box center [408, 156] width 139 height 86
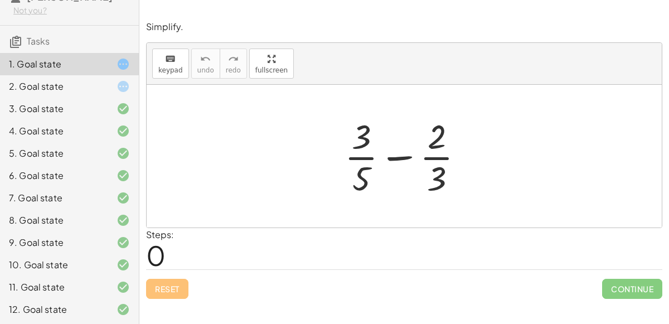
click at [436, 143] on div at bounding box center [408, 156] width 139 height 86
click at [439, 156] on div at bounding box center [408, 156] width 139 height 86
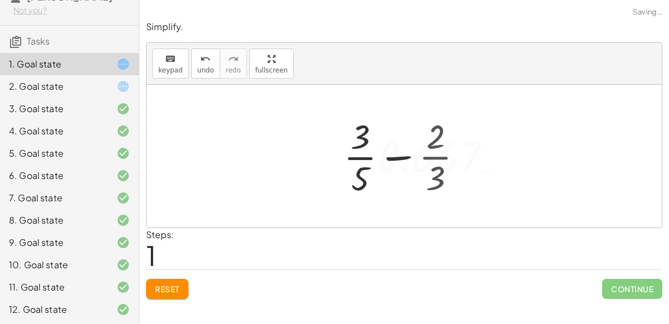
click at [439, 156] on div at bounding box center [409, 156] width 224 height 86
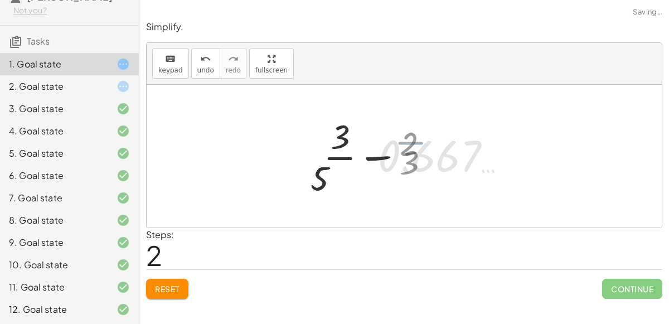
click at [439, 156] on div at bounding box center [409, 156] width 235 height 86
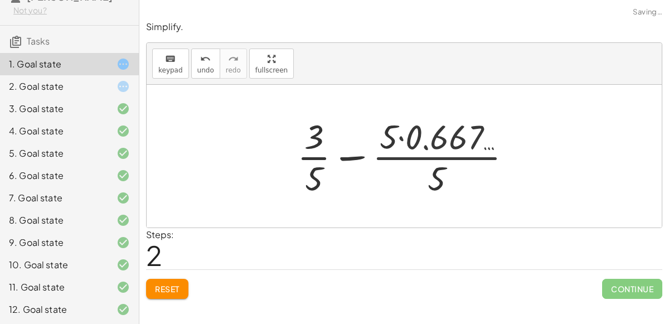
click at [386, 161] on div at bounding box center [409, 156] width 235 height 86
click at [415, 132] on div at bounding box center [409, 156] width 235 height 86
click at [415, 132] on div at bounding box center [409, 156] width 216 height 86
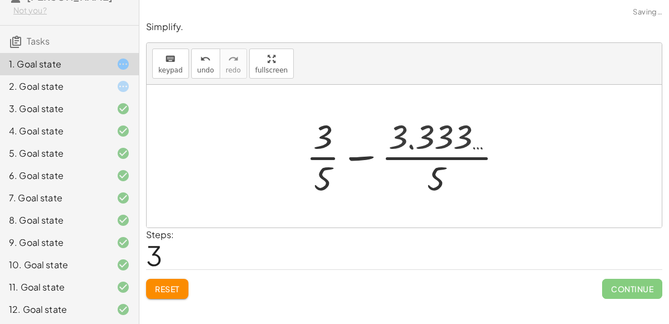
click at [415, 132] on div at bounding box center [409, 156] width 216 height 86
click at [424, 155] on div at bounding box center [409, 156] width 216 height 86
click at [424, 155] on div at bounding box center [409, 156] width 224 height 86
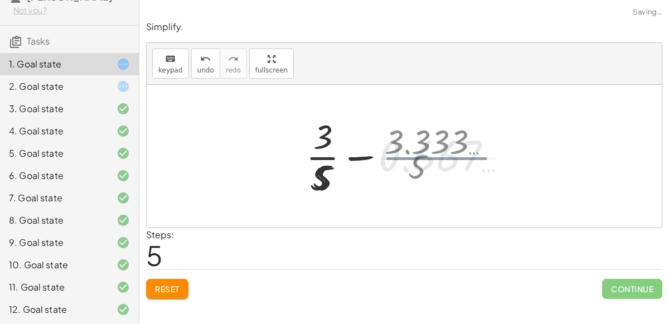
click at [424, 155] on div at bounding box center [409, 156] width 235 height 86
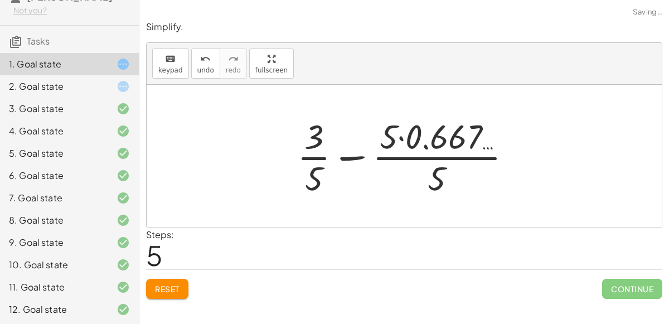
click at [402, 141] on div at bounding box center [409, 156] width 235 height 86
click at [402, 141] on div at bounding box center [409, 156] width 216 height 86
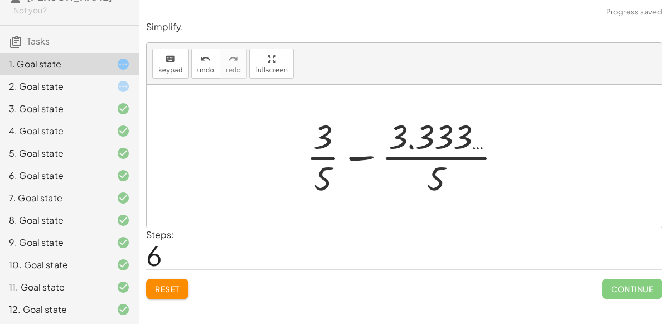
click at [415, 157] on div at bounding box center [409, 156] width 216 height 86
click at [415, 157] on div at bounding box center [409, 156] width 224 height 86
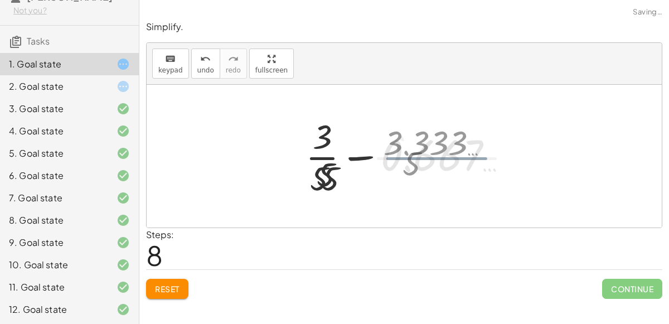
click at [415, 157] on div at bounding box center [409, 156] width 235 height 86
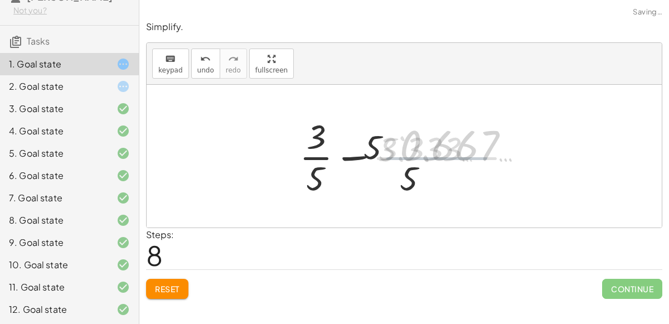
click at [415, 157] on div at bounding box center [409, 156] width 235 height 86
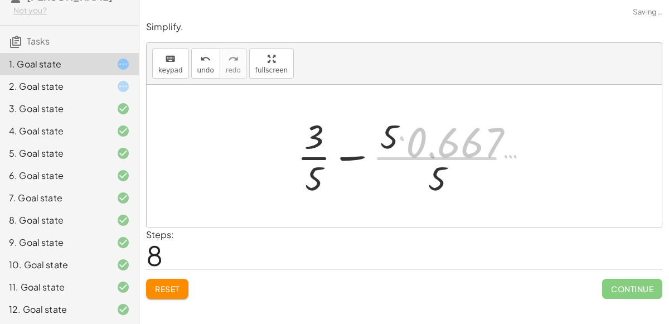
click at [415, 157] on div at bounding box center [409, 156] width 235 height 86
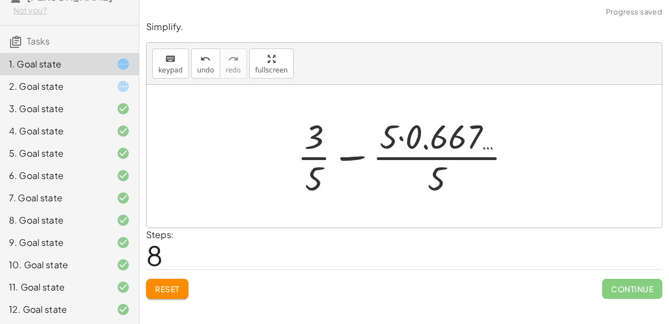
click at [412, 145] on div at bounding box center [409, 156] width 235 height 86
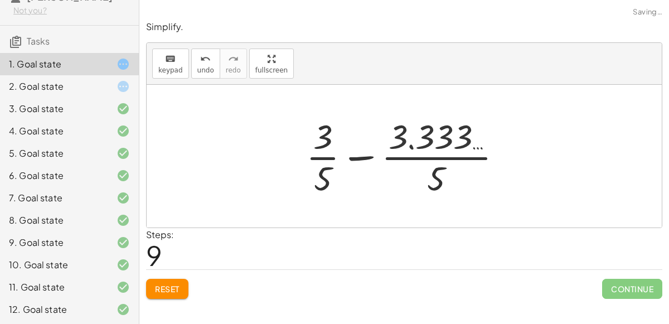
click at [418, 156] on div at bounding box center [409, 156] width 216 height 86
click at [418, 156] on div at bounding box center [409, 156] width 224 height 86
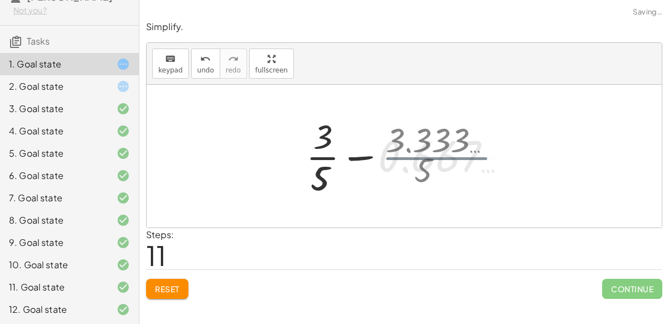
click at [418, 156] on div at bounding box center [409, 156] width 235 height 86
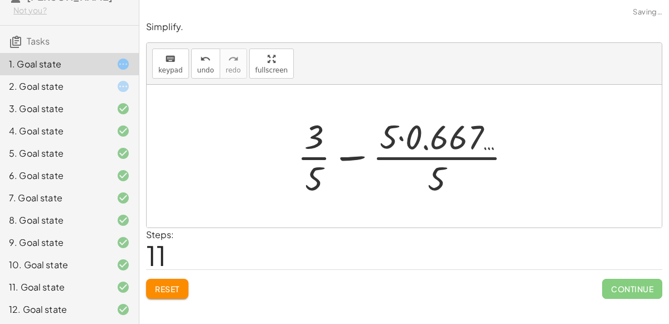
click at [415, 144] on div at bounding box center [409, 156] width 235 height 86
click at [415, 144] on div at bounding box center [409, 156] width 216 height 86
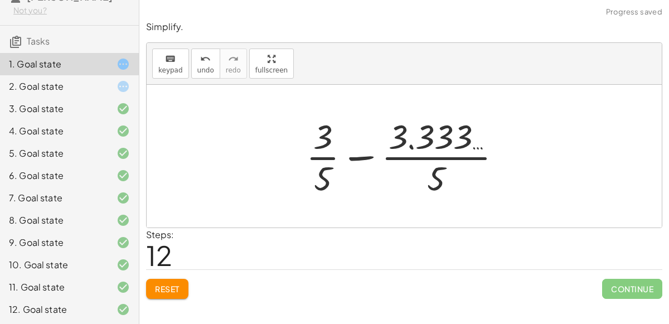
click at [418, 158] on div at bounding box center [409, 156] width 216 height 86
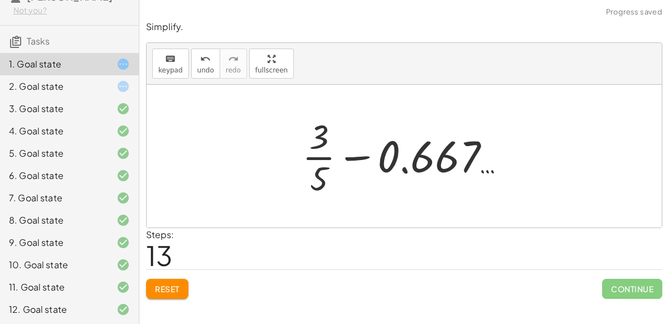
click at [356, 159] on div at bounding box center [409, 156] width 224 height 86
click at [356, 159] on div at bounding box center [409, 156] width 235 height 86
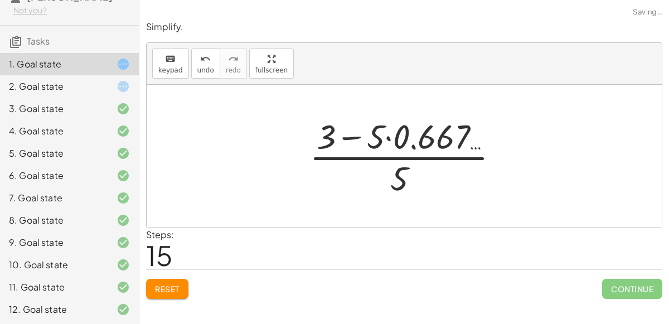
click at [393, 138] on div at bounding box center [409, 156] width 210 height 86
click at [393, 138] on div at bounding box center [409, 156] width 191 height 86
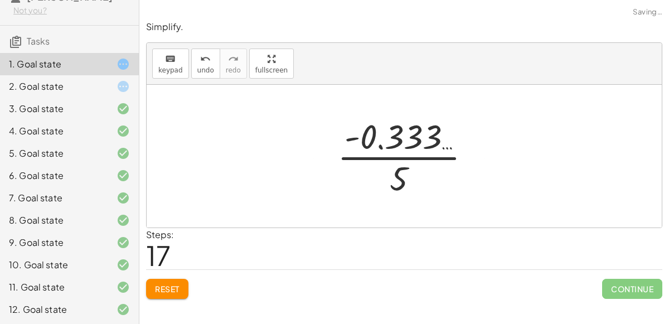
click at [393, 141] on div at bounding box center [409, 156] width 154 height 86
click at [424, 156] on div at bounding box center [409, 156] width 154 height 86
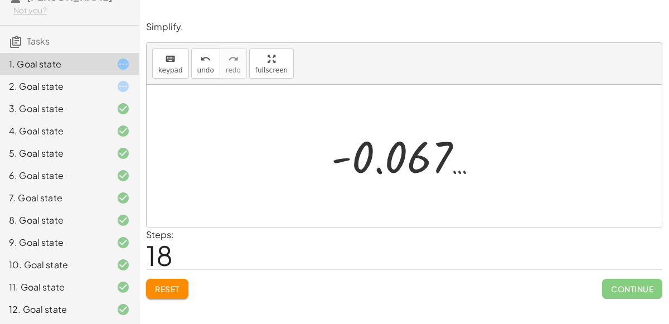
click at [112, 86] on div at bounding box center [114, 86] width 31 height 13
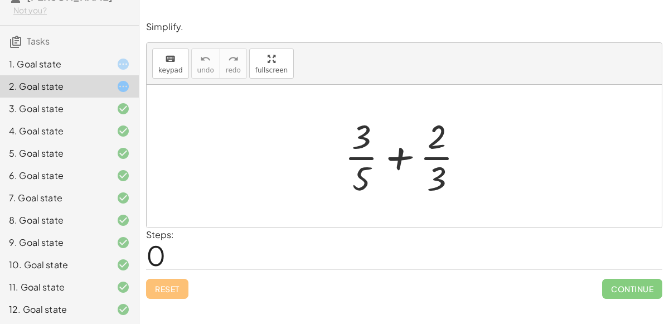
click at [435, 136] on div at bounding box center [408, 156] width 139 height 86
click at [416, 149] on div at bounding box center [408, 156] width 139 height 86
click at [403, 156] on div at bounding box center [408, 156] width 139 height 86
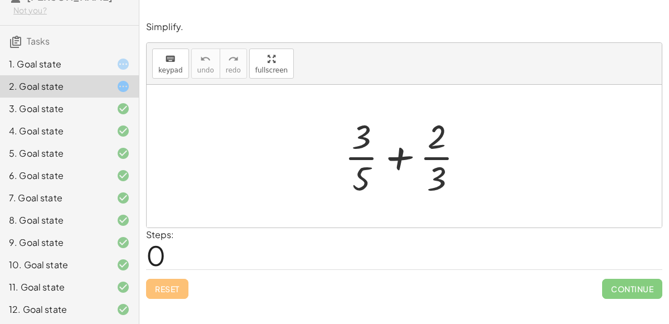
click at [403, 156] on div at bounding box center [408, 156] width 139 height 86
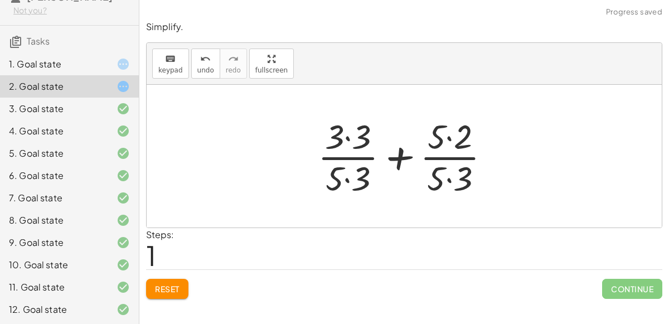
click at [357, 133] on div at bounding box center [408, 156] width 192 height 86
click at [344, 181] on div at bounding box center [408, 156] width 191 height 86
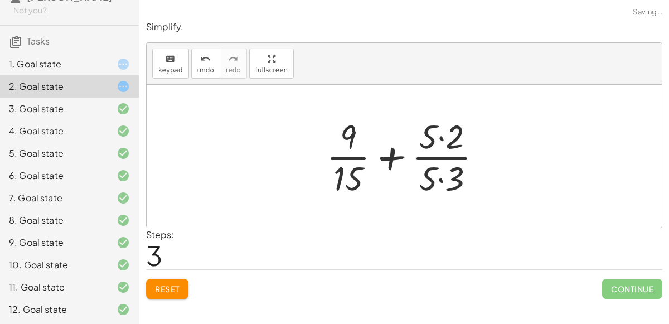
click at [438, 131] on div at bounding box center [409, 156] width 176 height 86
click at [443, 169] on div at bounding box center [409, 156] width 176 height 86
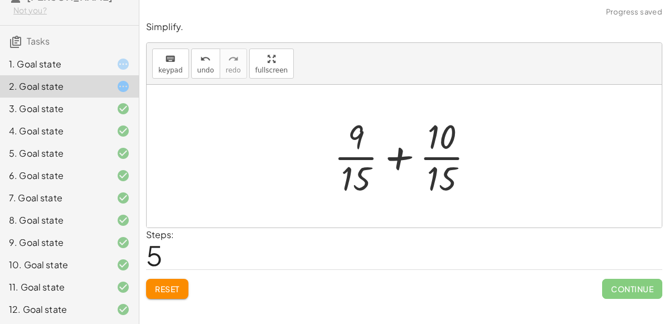
click at [400, 156] on div at bounding box center [409, 156] width 161 height 86
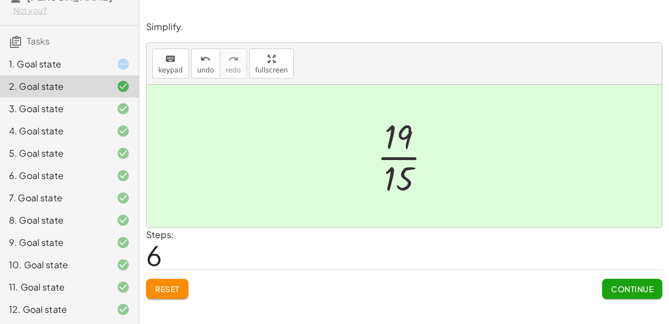
click at [91, 59] on div "1. Goal state" at bounding box center [54, 63] width 90 height 13
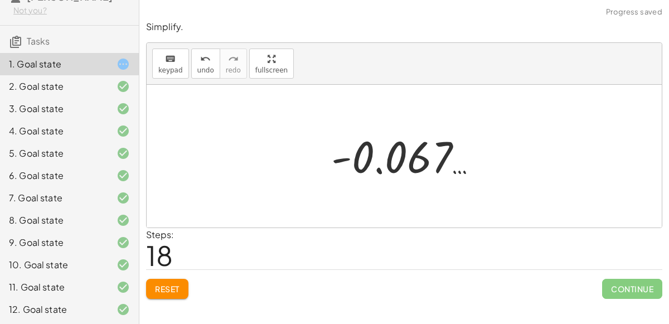
click at [173, 280] on button "Reset" at bounding box center [167, 289] width 42 height 20
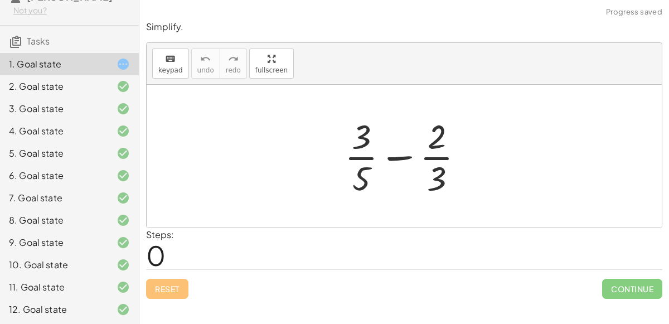
click at [436, 129] on div at bounding box center [408, 156] width 139 height 86
click at [401, 155] on div at bounding box center [408, 156] width 139 height 86
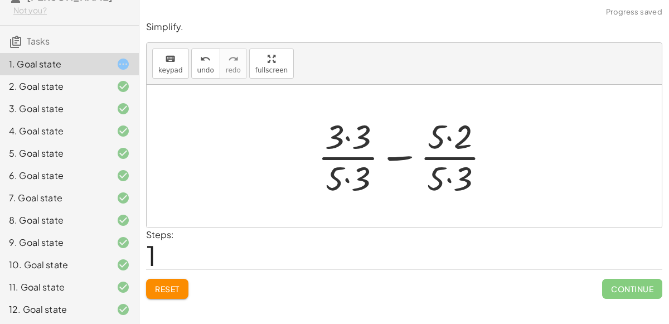
click at [349, 144] on div at bounding box center [408, 156] width 192 height 86
click at [348, 180] on div at bounding box center [408, 156] width 191 height 86
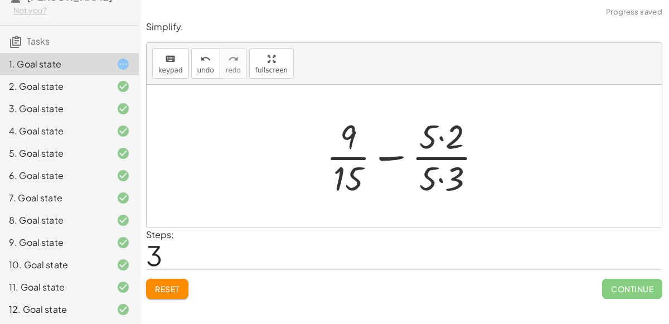
click at [439, 142] on div at bounding box center [409, 156] width 176 height 86
click at [443, 175] on div at bounding box center [409, 156] width 176 height 86
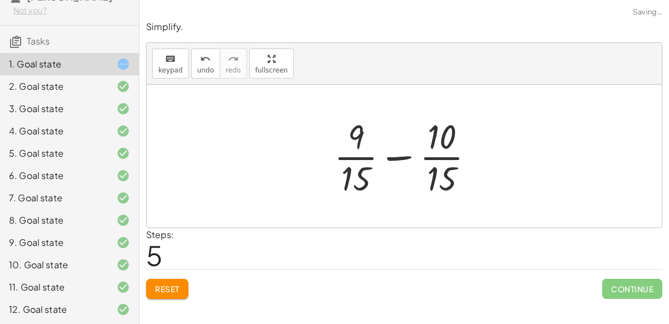
click at [400, 159] on div at bounding box center [409, 156] width 161 height 86
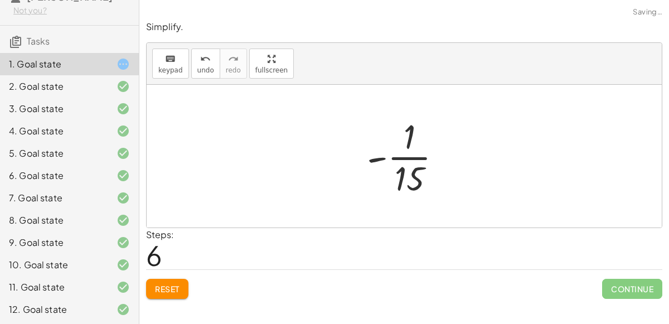
click at [402, 156] on div at bounding box center [409, 156] width 95 height 86
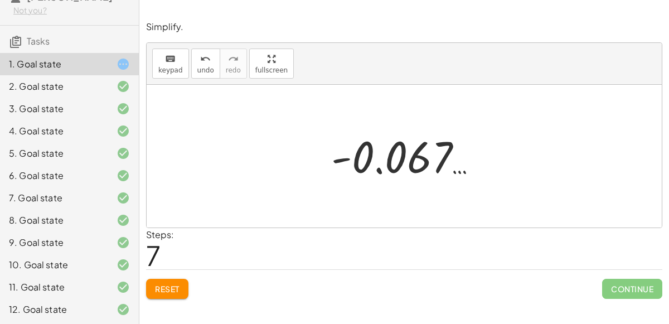
click at [181, 295] on button "Reset" at bounding box center [167, 289] width 42 height 20
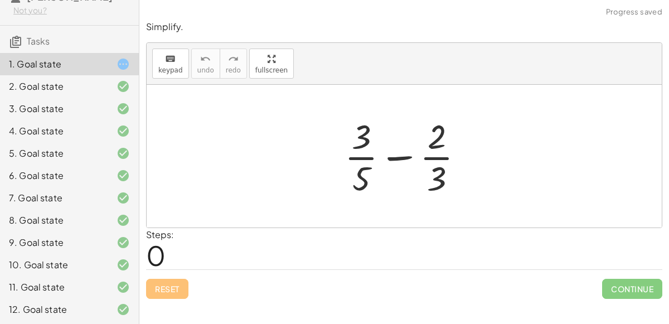
click at [392, 156] on div at bounding box center [408, 156] width 139 height 86
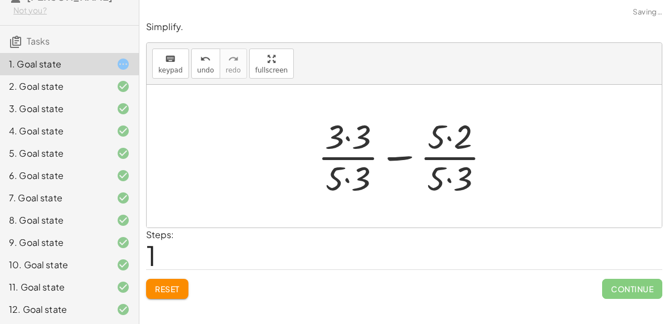
click at [446, 131] on div at bounding box center [408, 156] width 192 height 86
click at [452, 174] on div at bounding box center [408, 156] width 192 height 86
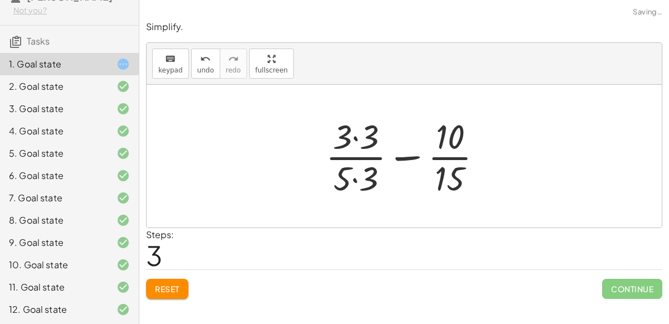
click at [364, 177] on div at bounding box center [408, 156] width 177 height 86
click at [359, 137] on div at bounding box center [408, 156] width 177 height 86
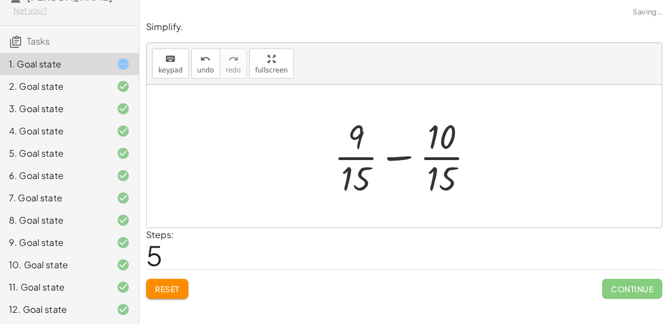
click at [396, 150] on div at bounding box center [409, 156] width 161 height 86
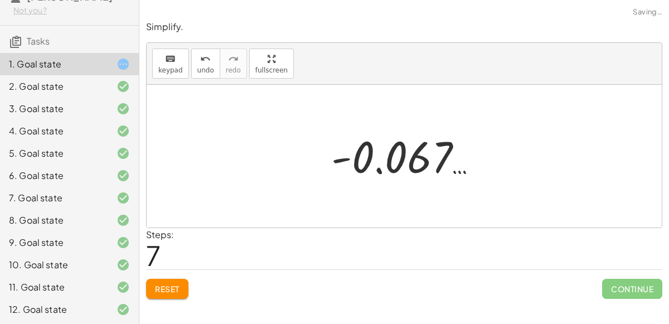
click at [165, 289] on span "Reset" at bounding box center [167, 289] width 25 height 10
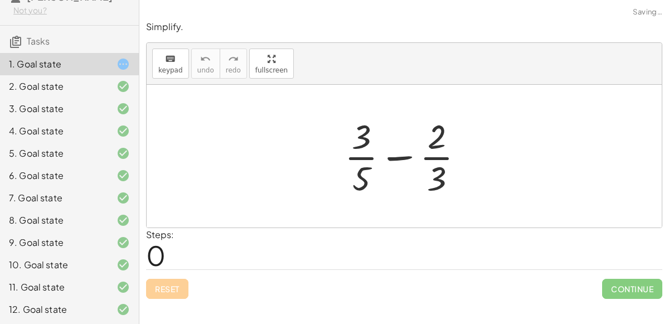
click at [165, 289] on div "Reset Continue" at bounding box center [404, 284] width 517 height 30
click at [398, 152] on div at bounding box center [408, 156] width 139 height 86
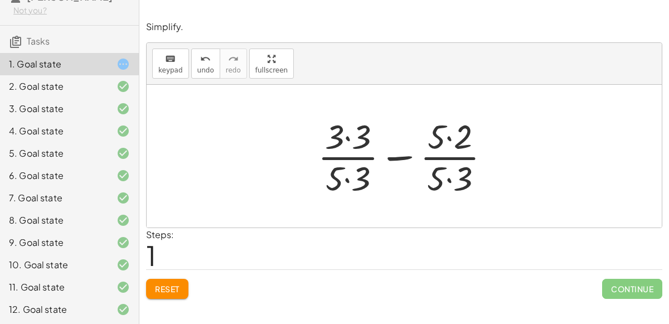
click at [404, 158] on div at bounding box center [408, 156] width 192 height 86
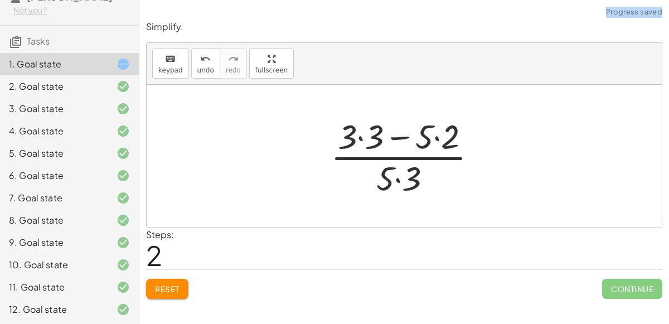
click at [405, 153] on div at bounding box center [408, 156] width 167 height 86
click at [431, 134] on div at bounding box center [408, 156] width 167 height 86
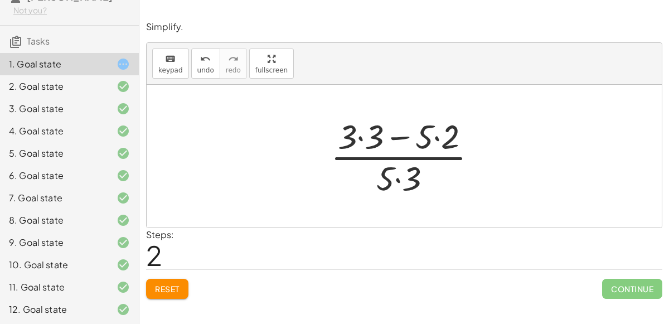
click at [431, 134] on div at bounding box center [408, 156] width 167 height 86
click at [433, 134] on div at bounding box center [408, 156] width 167 height 86
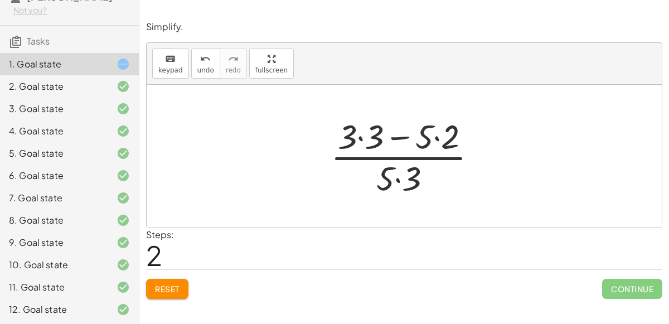
click at [433, 134] on div at bounding box center [408, 156] width 167 height 86
click at [407, 176] on div at bounding box center [408, 156] width 167 height 86
click at [368, 132] on div at bounding box center [408, 156] width 167 height 86
click at [368, 132] on div at bounding box center [408, 156] width 137 height 86
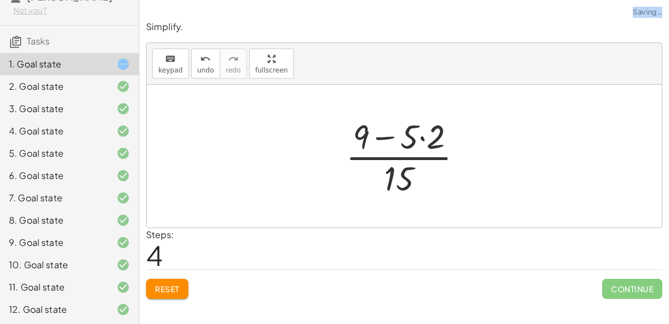
click at [416, 132] on div at bounding box center [408, 156] width 137 height 86
click at [423, 133] on div at bounding box center [408, 156] width 137 height 86
click at [423, 133] on div at bounding box center [408, 156] width 121 height 86
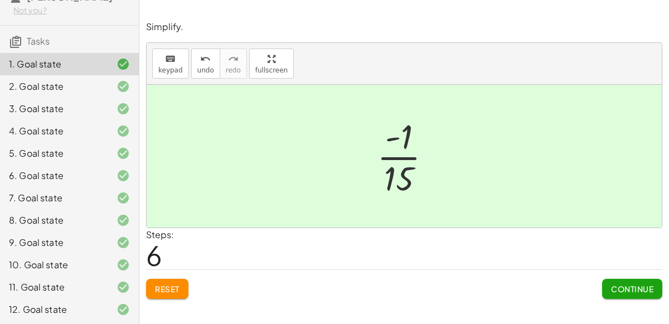
click at [658, 287] on button "Continue" at bounding box center [633, 289] width 60 height 20
